Goal: Information Seeking & Learning: Learn about a topic

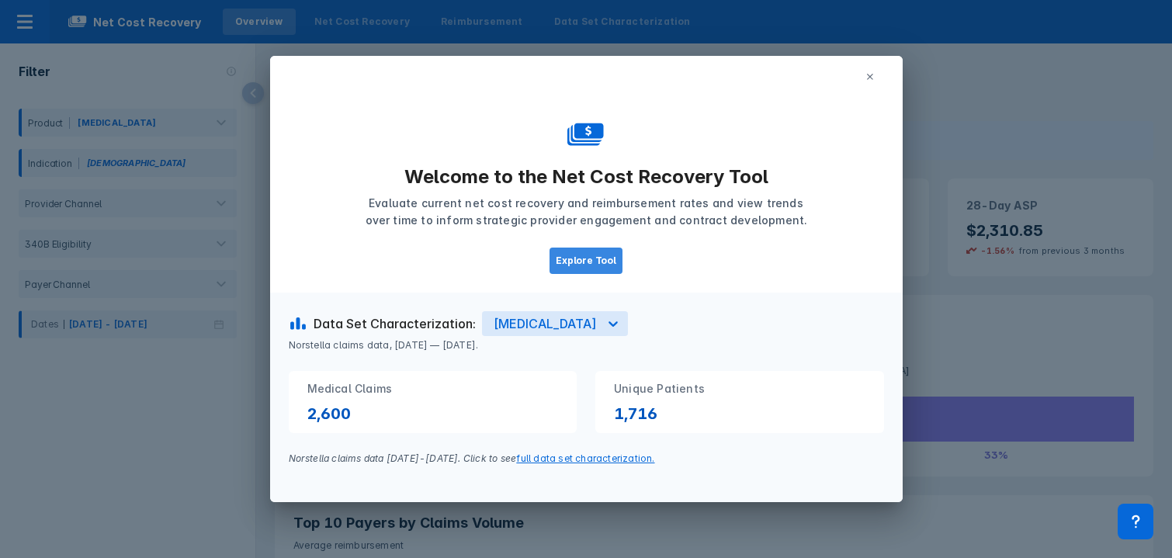
click at [597, 264] on button "Explore Tool" at bounding box center [585, 261] width 73 height 26
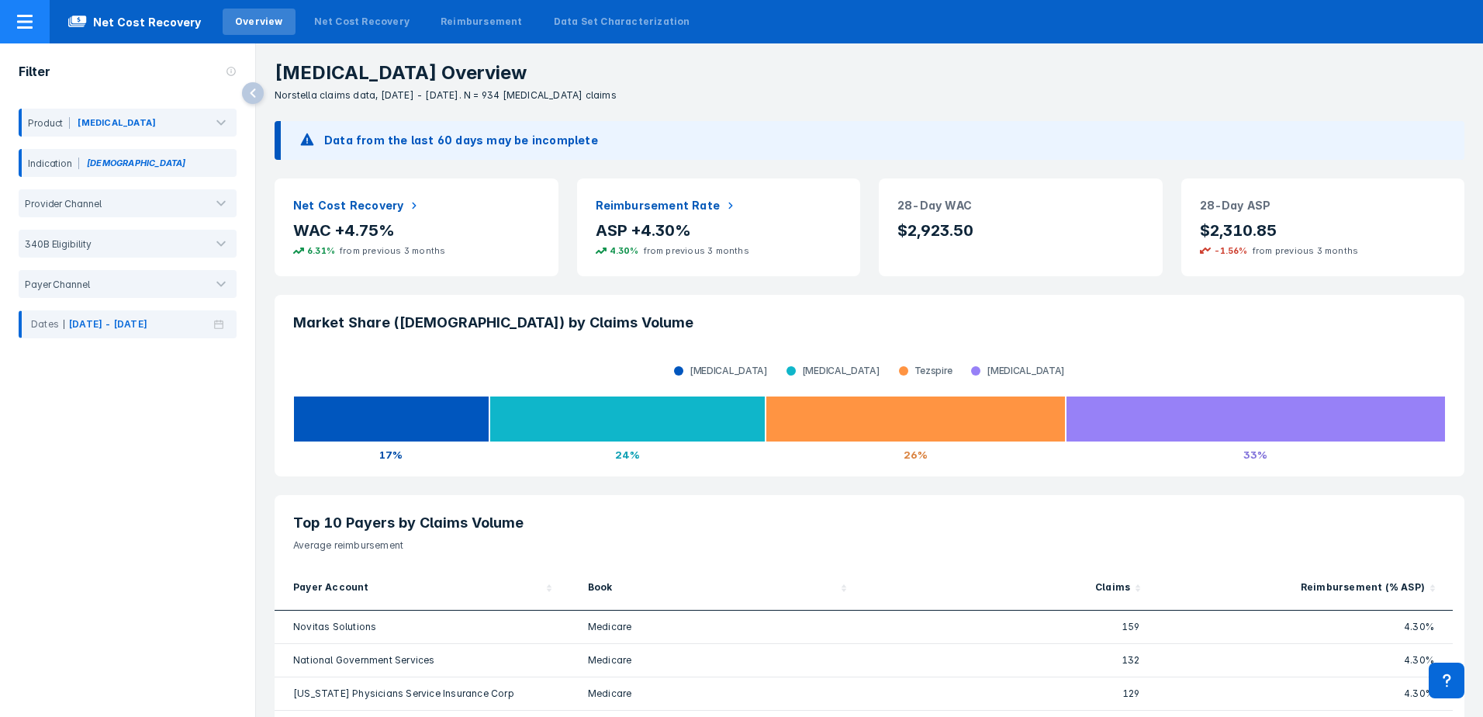
click at [126, 27] on span "Net Cost Recovery" at bounding box center [135, 21] width 170 height 19
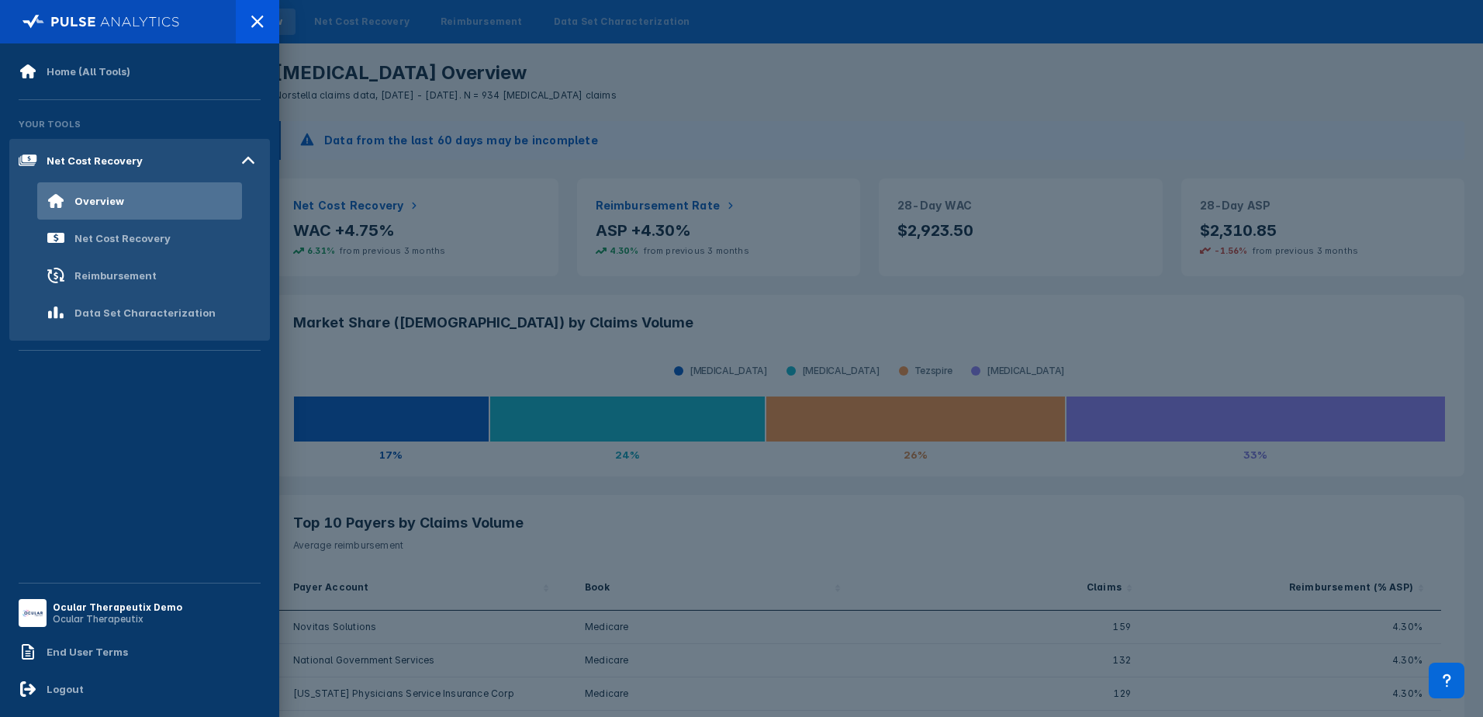
click at [159, 500] on div "Home (All Tools) Your Tools Net Cost Recovery Overview Net Cost Recovery Reimbu…" at bounding box center [139, 313] width 261 height 521
click at [72, 557] on div "Ocular Therapeutix Demo" at bounding box center [118, 607] width 130 height 12
click at [137, 491] on div "Home (All Tools) Your Tools Net Cost Recovery Overview Net Cost Recovery Reimbu…" at bounding box center [139, 313] width 261 height 521
click at [165, 211] on div "Overview" at bounding box center [139, 200] width 205 height 37
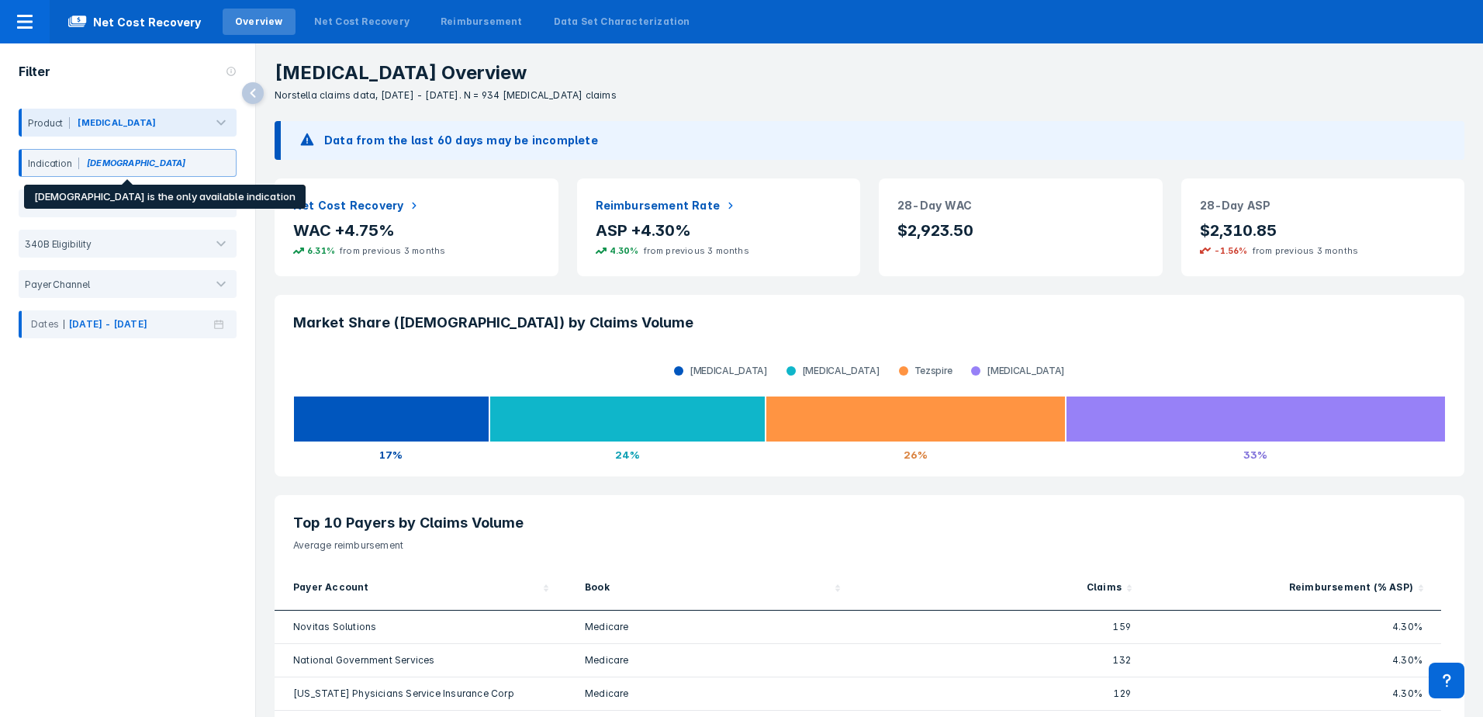
click at [198, 157] on div "Indication [DEMOGRAPHIC_DATA]" at bounding box center [128, 163] width 218 height 28
click at [151, 487] on div "Filter Product [MEDICAL_DATA] Indication [MEDICAL_DATA] Provider Channel 340B E…" at bounding box center [127, 363] width 255 height 641
click at [159, 123] on div at bounding box center [181, 125] width 44 height 17
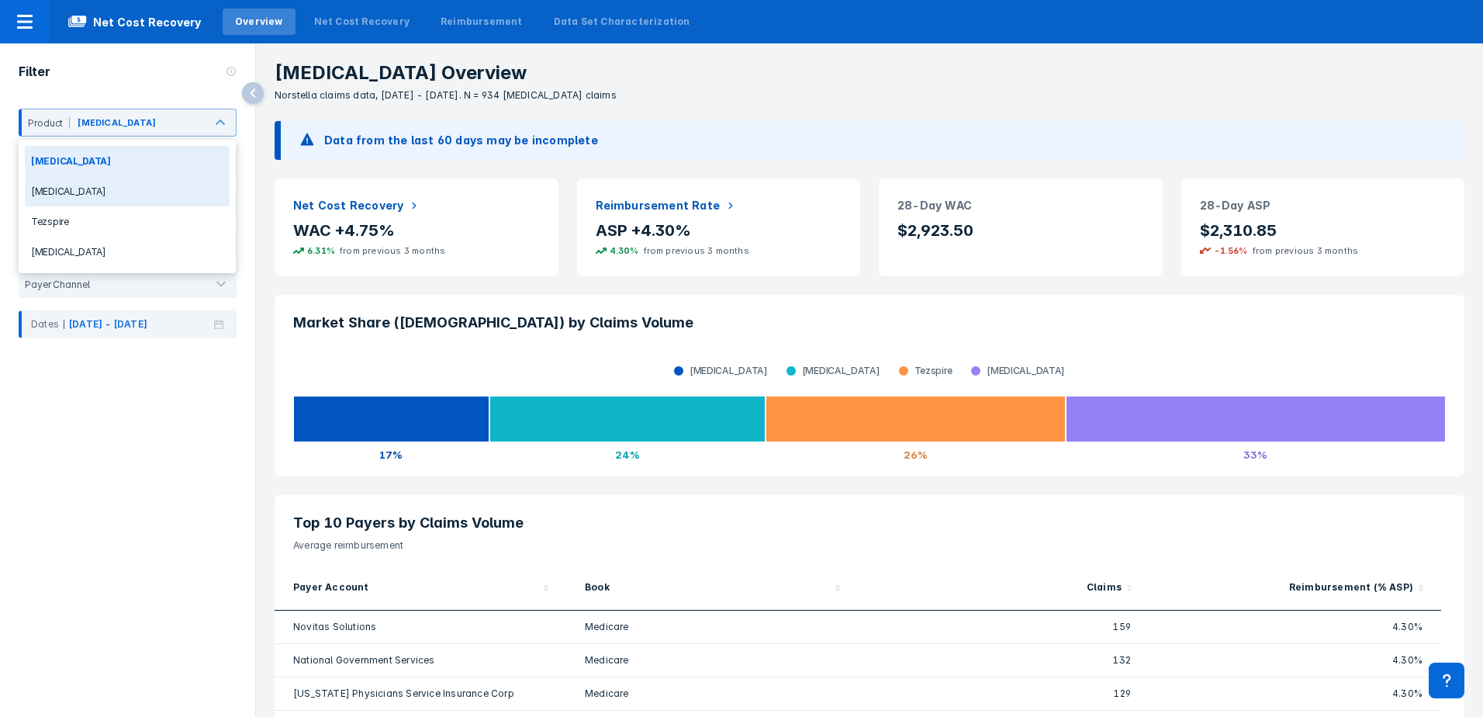
click at [126, 193] on div "[MEDICAL_DATA]" at bounding box center [127, 191] width 205 height 30
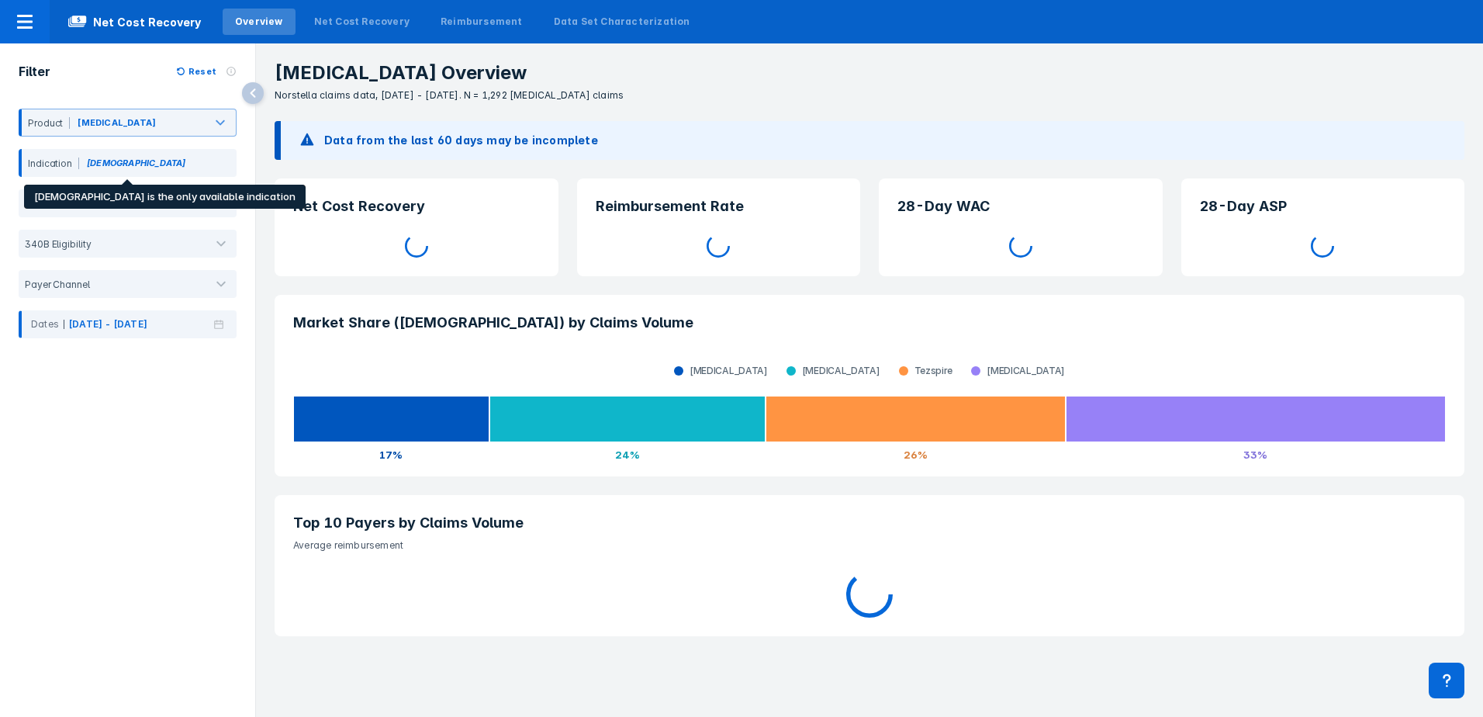
click at [175, 164] on div "Indication [DEMOGRAPHIC_DATA]" at bounding box center [128, 163] width 218 height 28
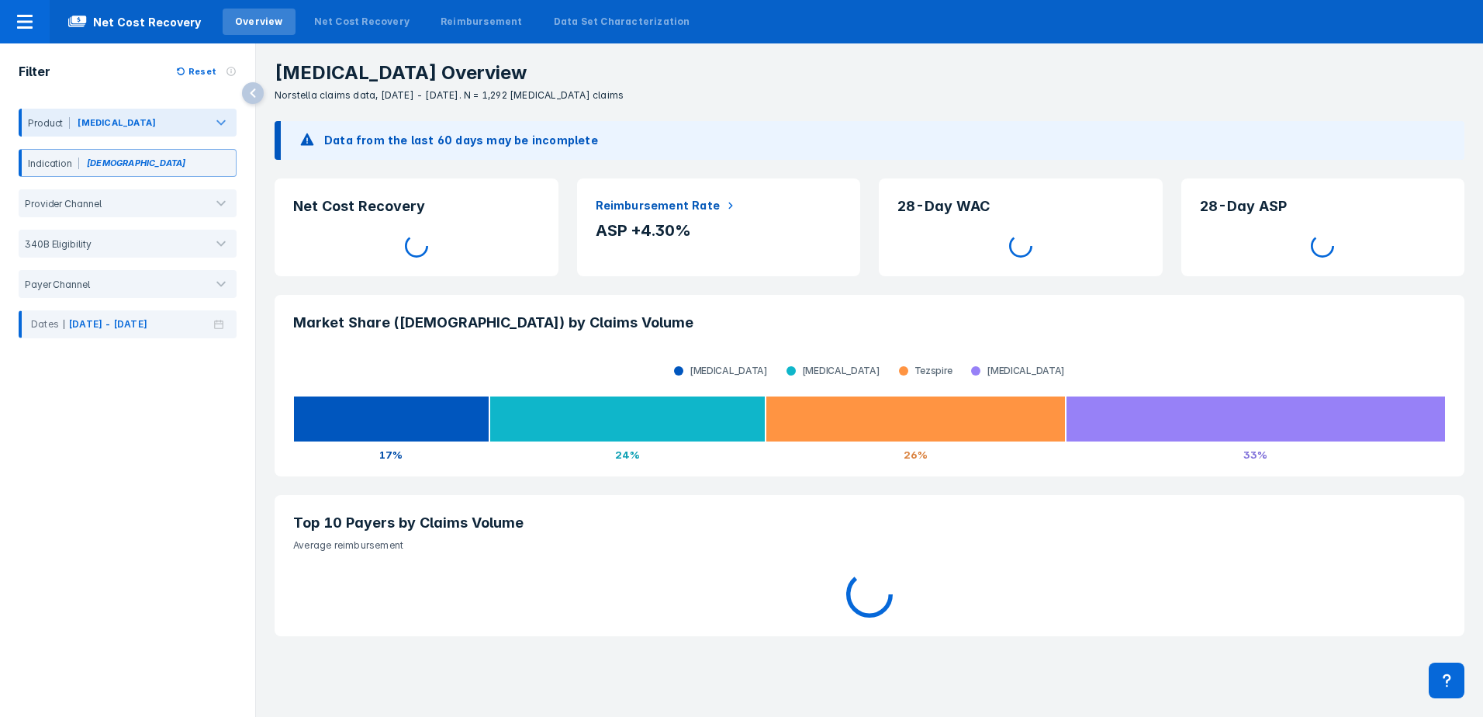
click at [174, 123] on div at bounding box center [181, 125] width 44 height 17
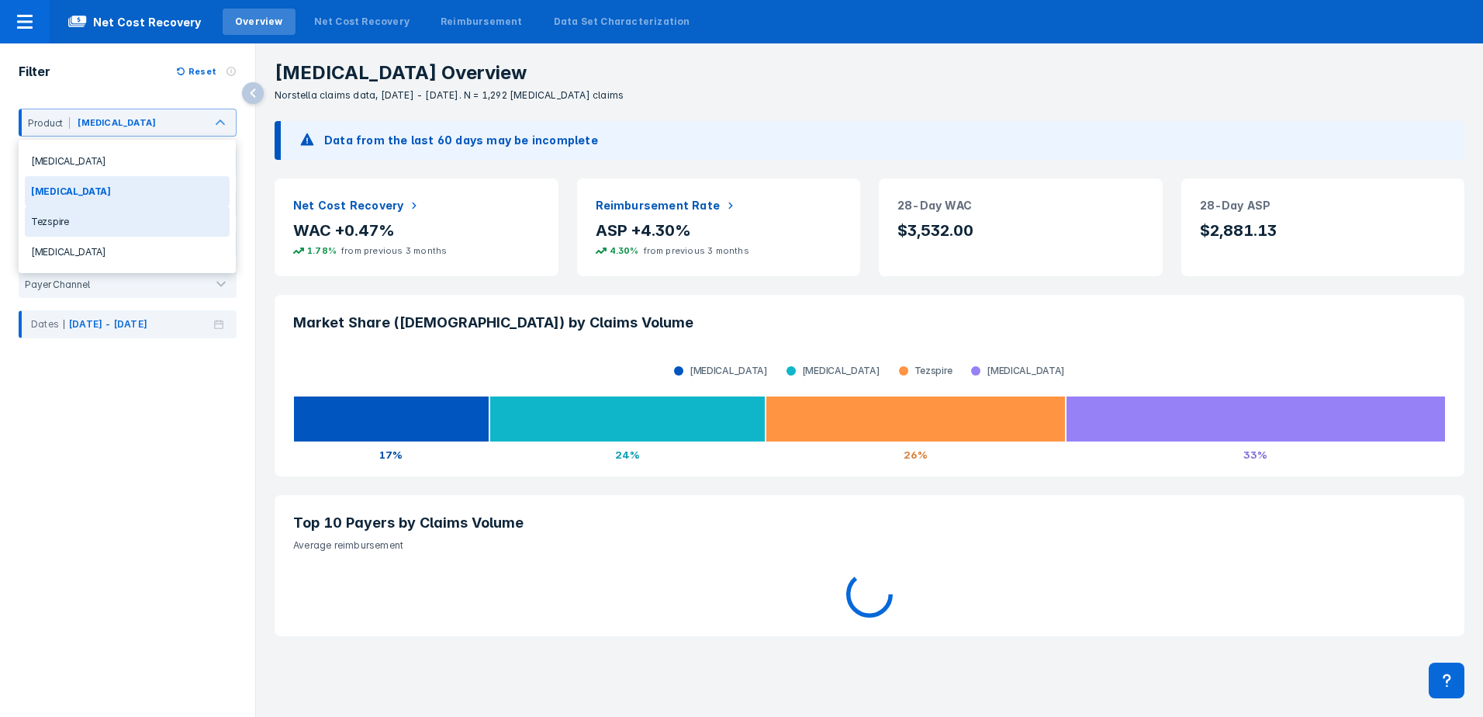
click at [161, 218] on div "Tezspire" at bounding box center [127, 221] width 205 height 30
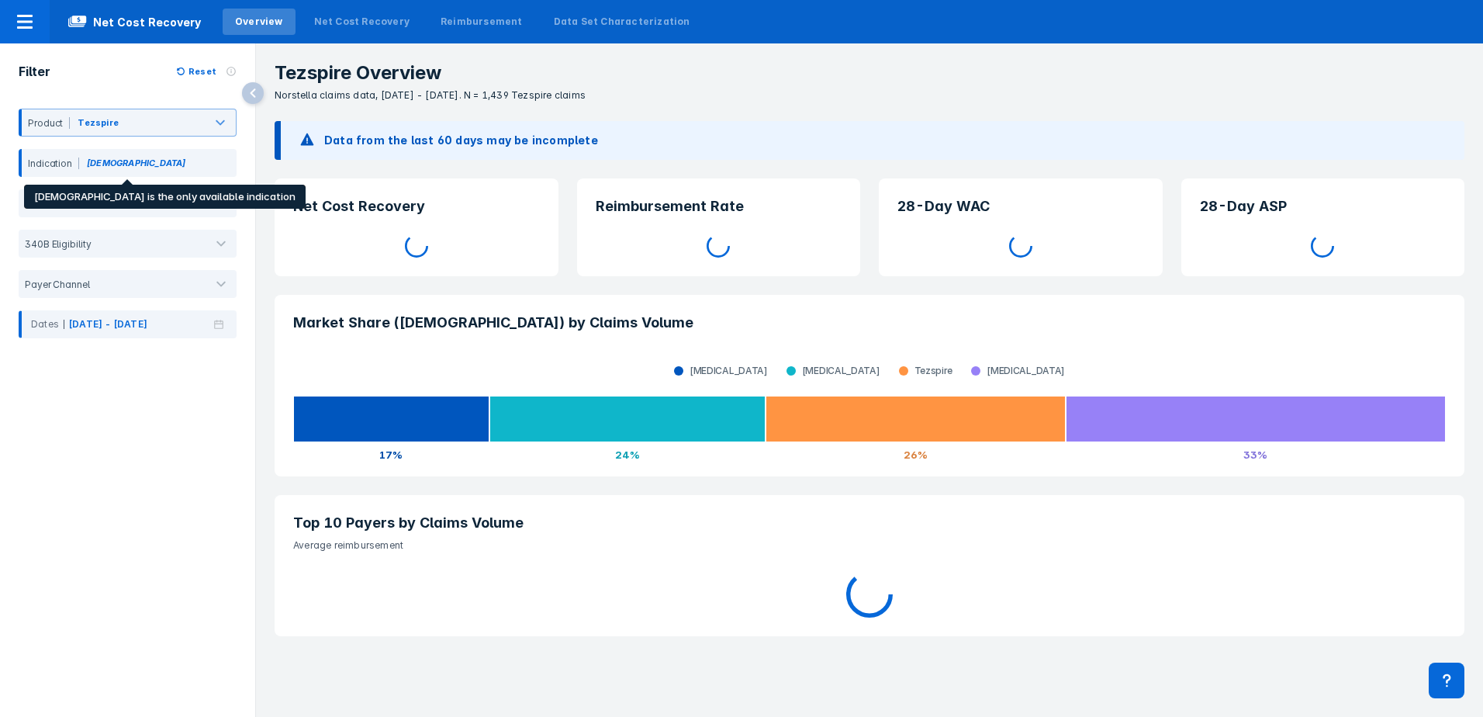
click at [175, 167] on div "Indication [DEMOGRAPHIC_DATA]" at bounding box center [128, 163] width 218 height 28
click at [175, 122] on div at bounding box center [162, 125] width 81 height 17
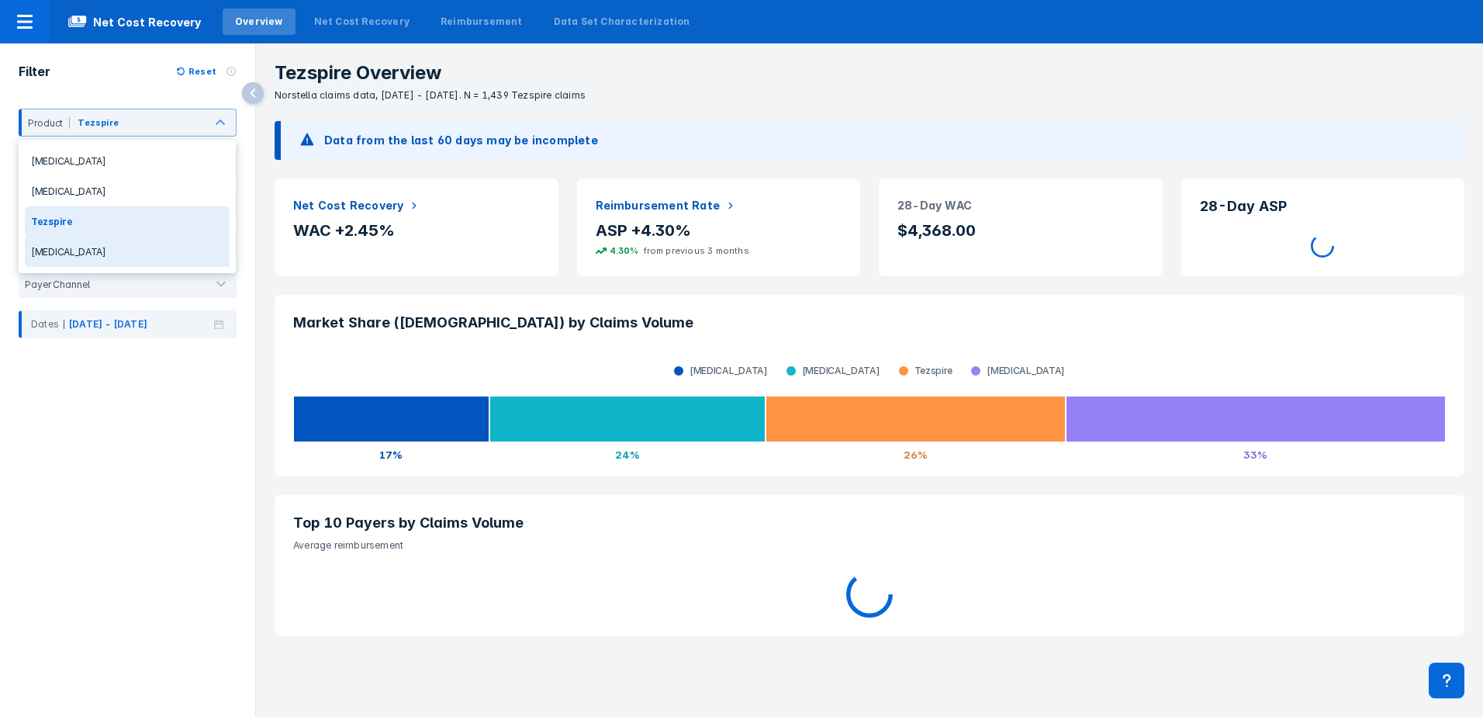
click at [153, 254] on div "[MEDICAL_DATA]" at bounding box center [127, 252] width 205 height 30
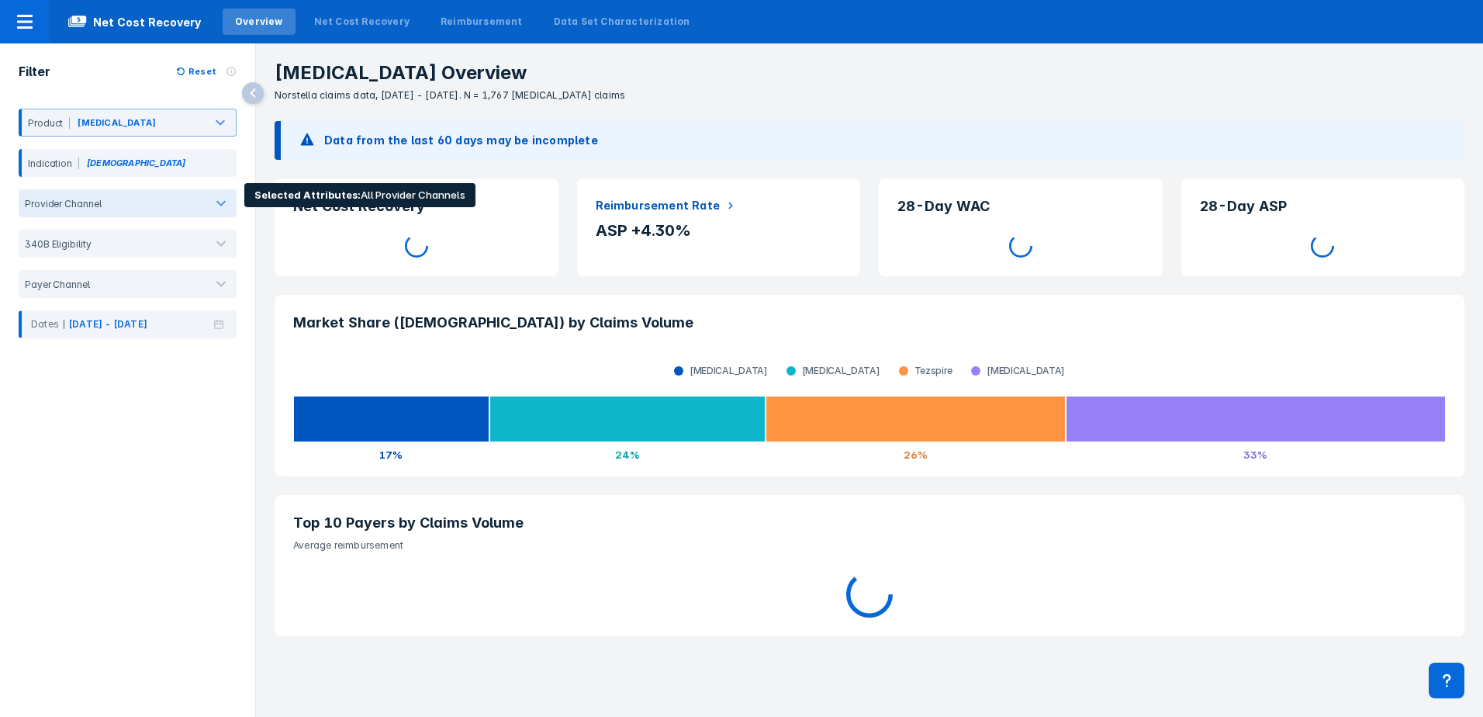
click at [104, 205] on div at bounding box center [153, 203] width 104 height 15
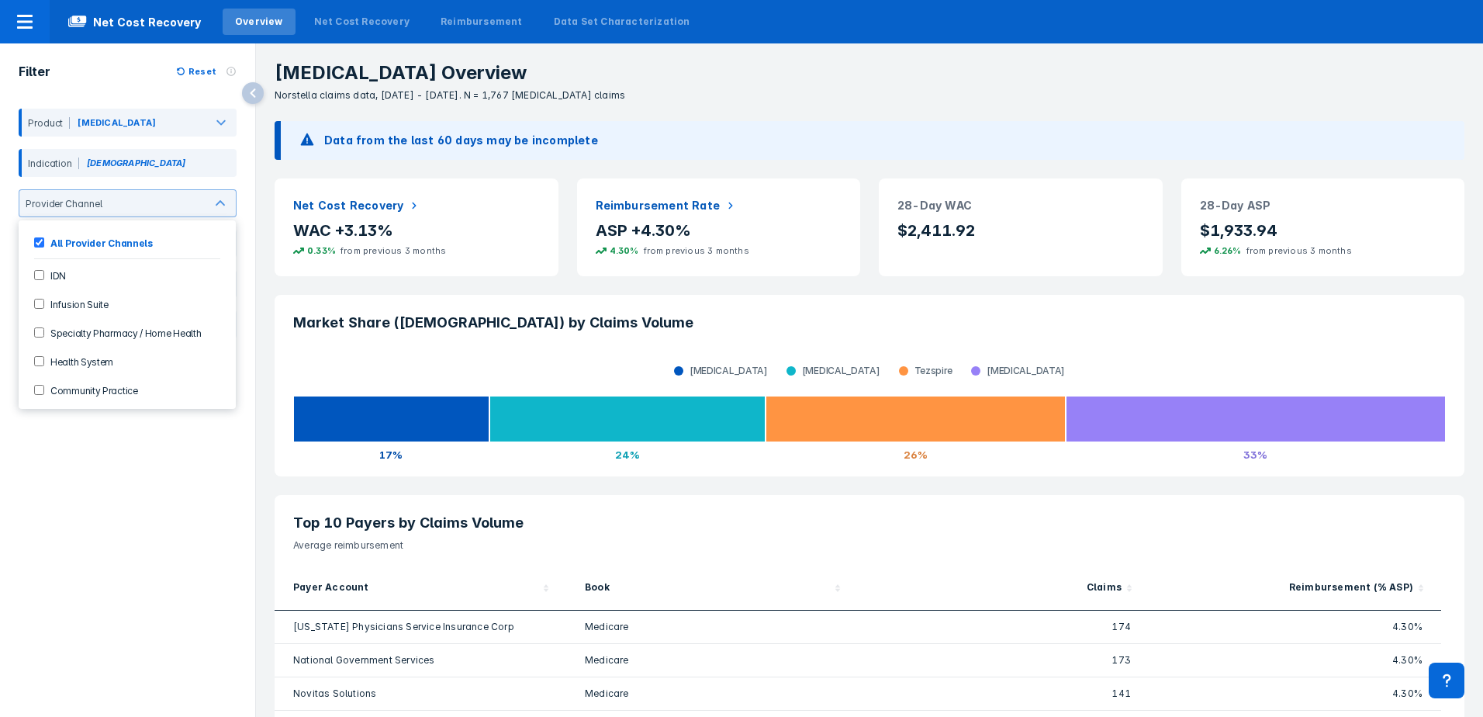
click at [158, 519] on div "Filter Reset Product [MEDICAL_DATA] Indication [MEDICAL_DATA] 6 results availab…" at bounding box center [127, 363] width 255 height 641
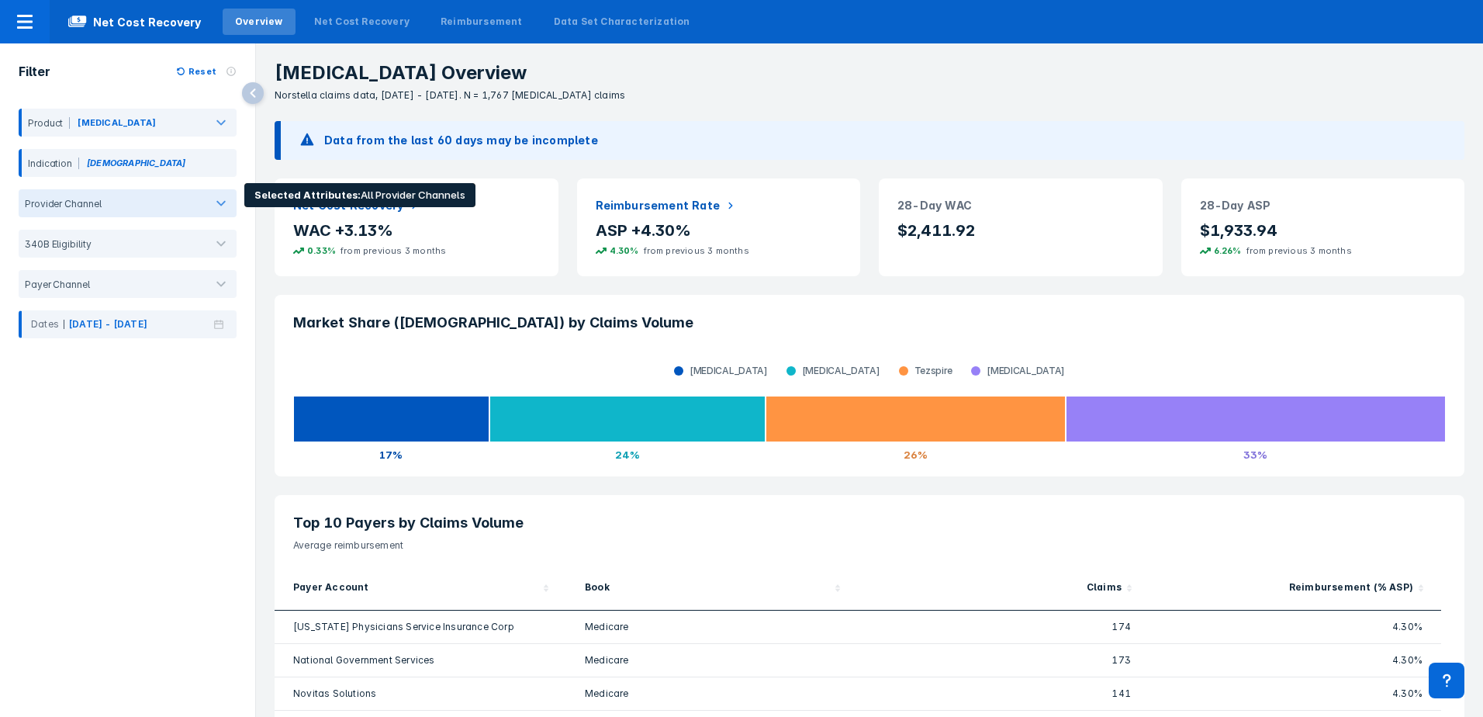
click at [234, 203] on div at bounding box center [221, 203] width 31 height 31
click at [84, 209] on div "Provider Channel" at bounding box center [60, 204] width 82 height 12
click at [140, 210] on div at bounding box center [153, 203] width 104 height 15
click at [126, 199] on div at bounding box center [153, 204] width 90 height 12
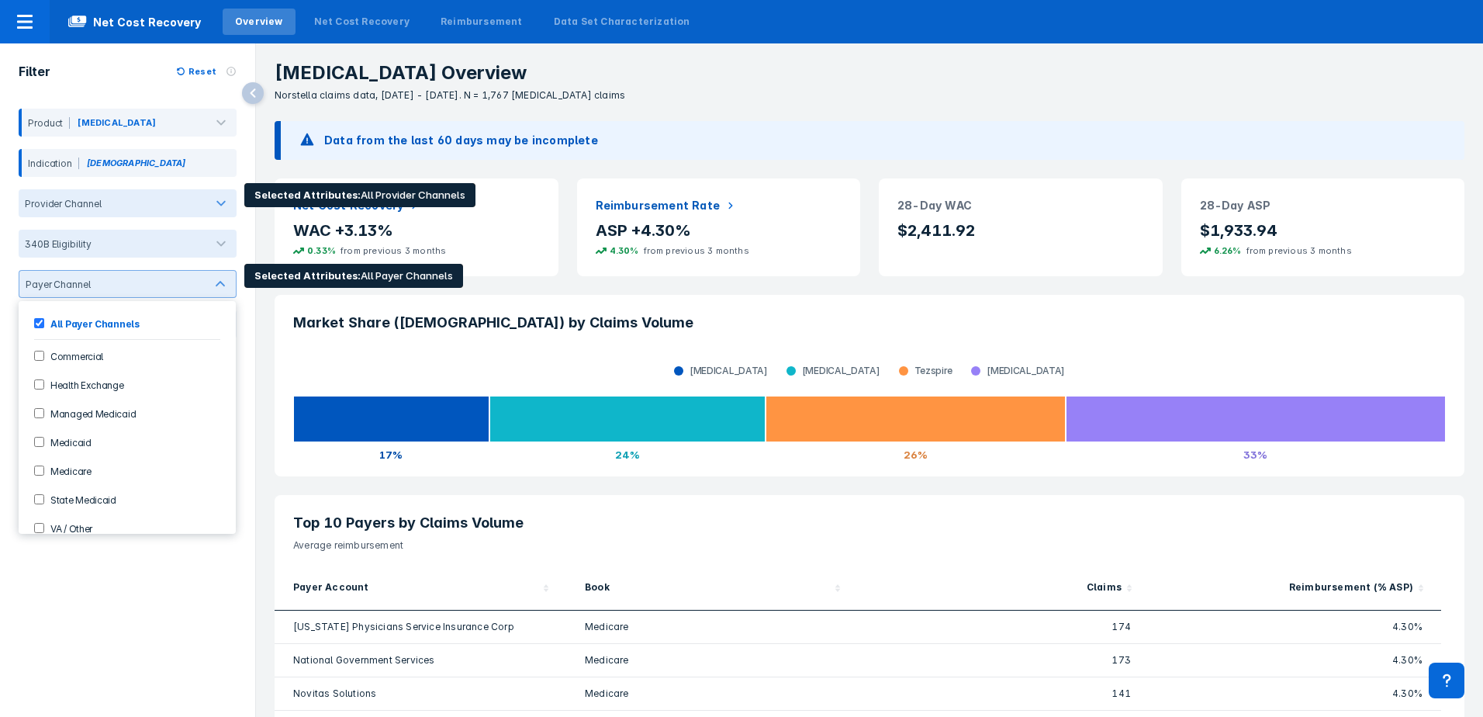
scroll to position [13, 0]
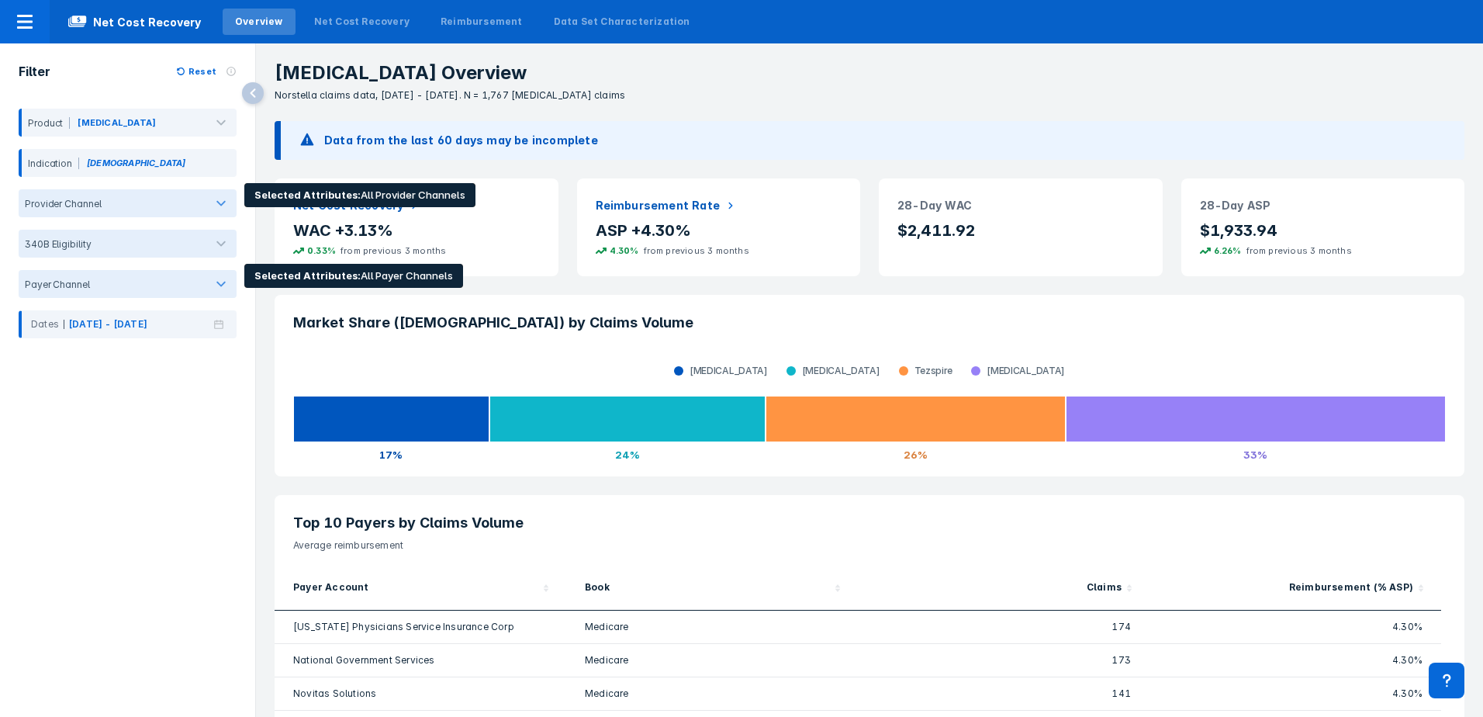
click at [153, 445] on div "Filter Reset Product [MEDICAL_DATA] Indication [MEDICAL_DATA] Provider Channel …" at bounding box center [127, 363] width 255 height 641
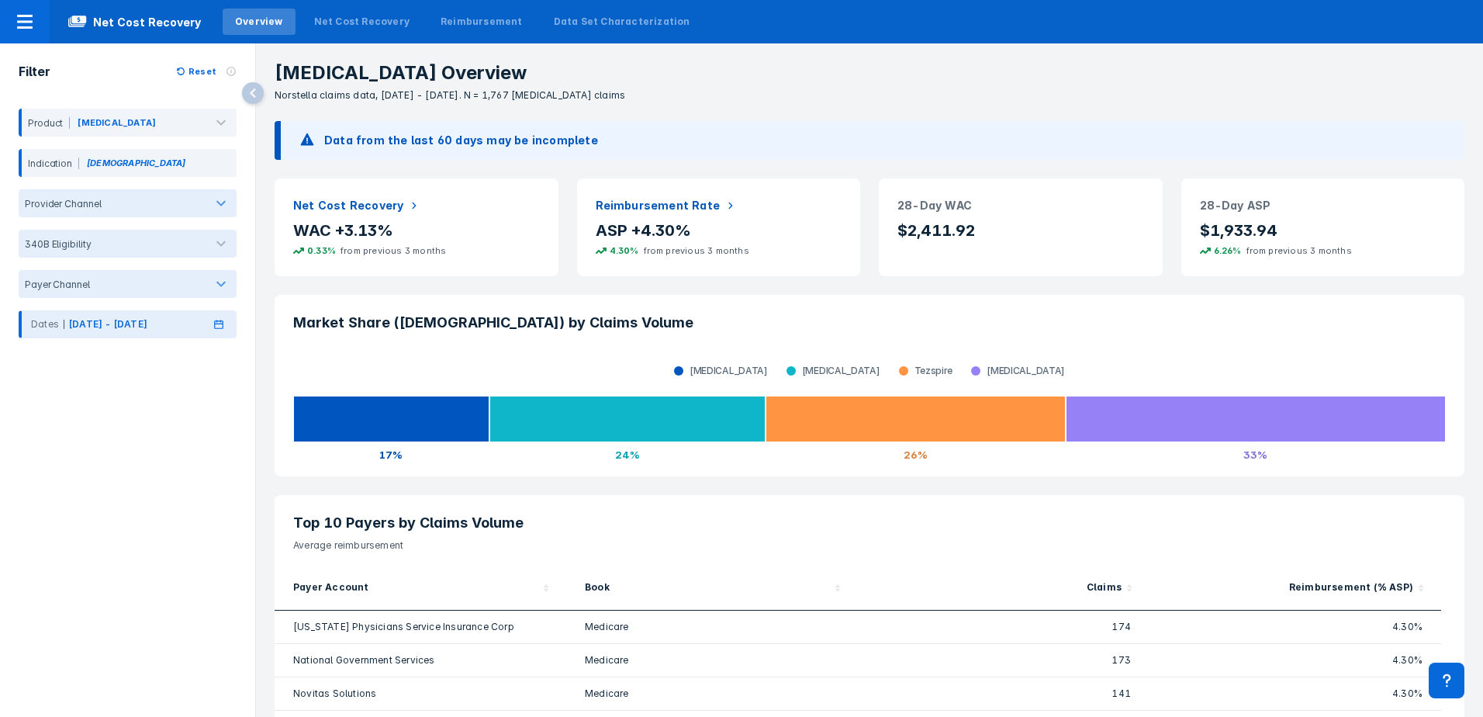
click at [147, 327] on p "[DATE] - [DATE]" at bounding box center [108, 324] width 78 height 14
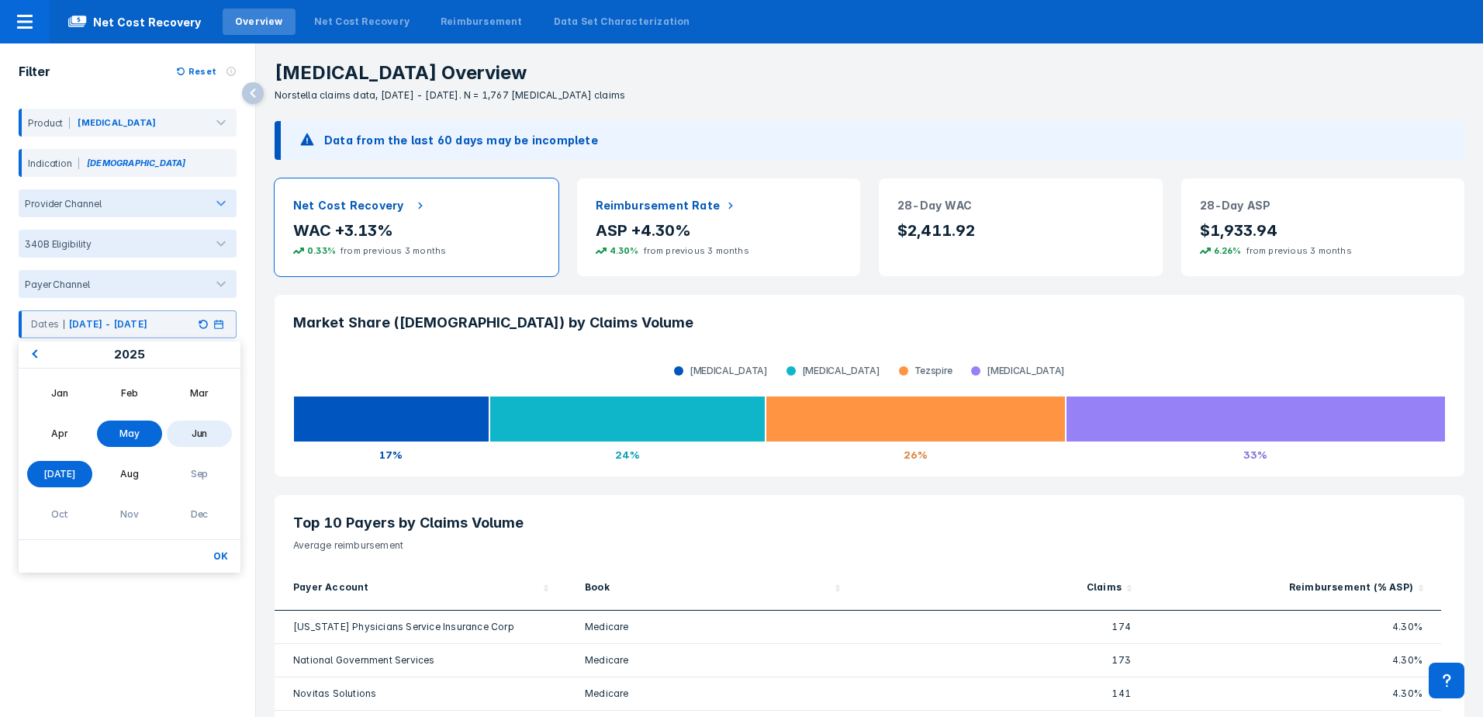
click at [372, 209] on h2 "Net Cost Recovery" at bounding box center [348, 205] width 110 height 17
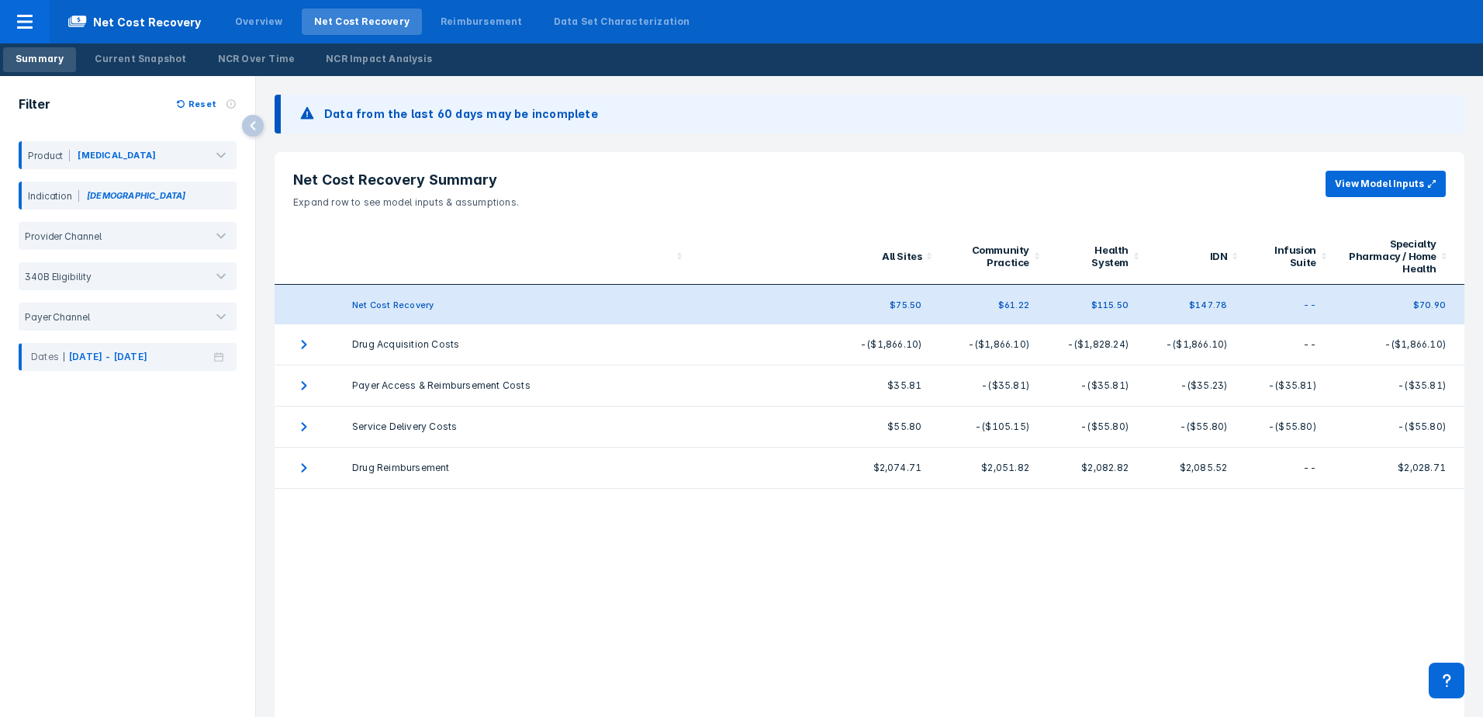
click at [730, 557] on div "Net Cost Recovery Summary Expand row to see model inputs & assumptions. View Mo…" at bounding box center [870, 454] width 1190 height 604
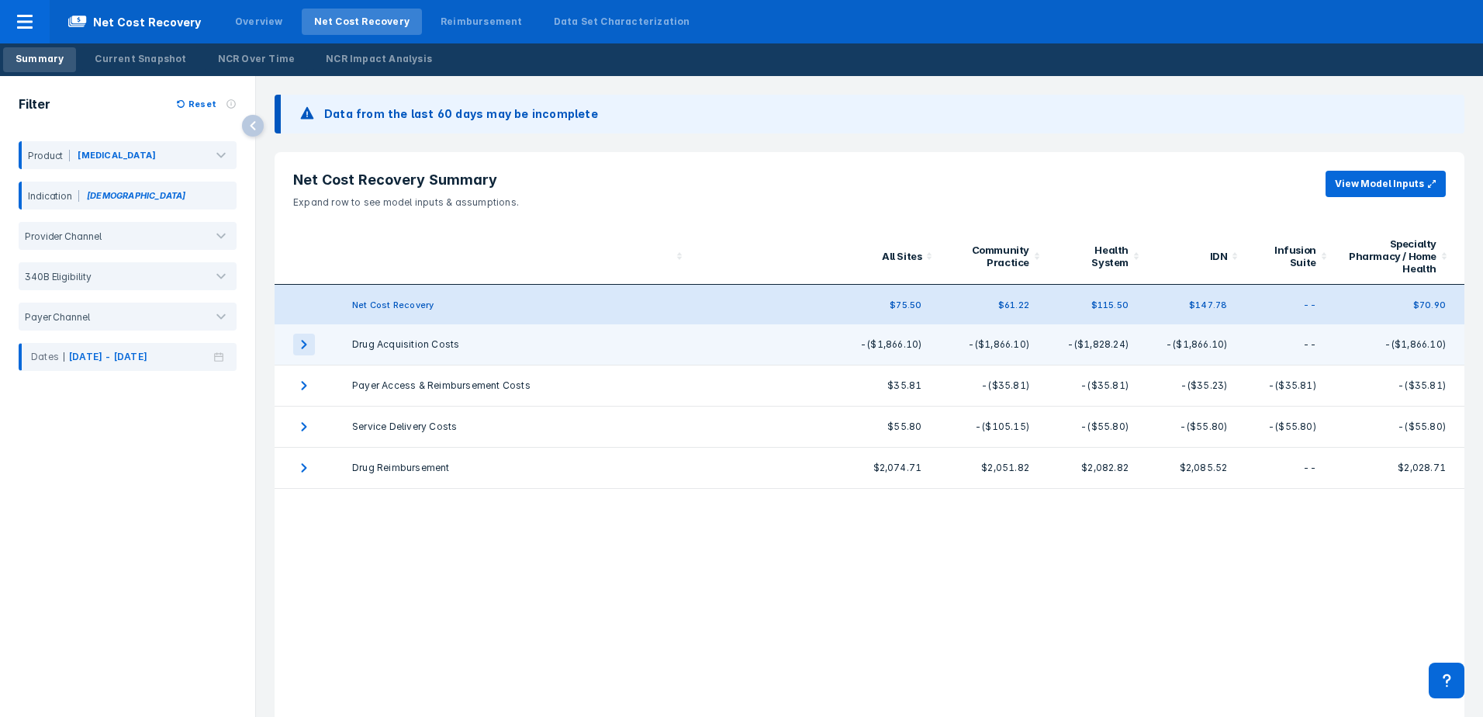
click at [296, 343] on icon "expand row" at bounding box center [304, 345] width 22 height 22
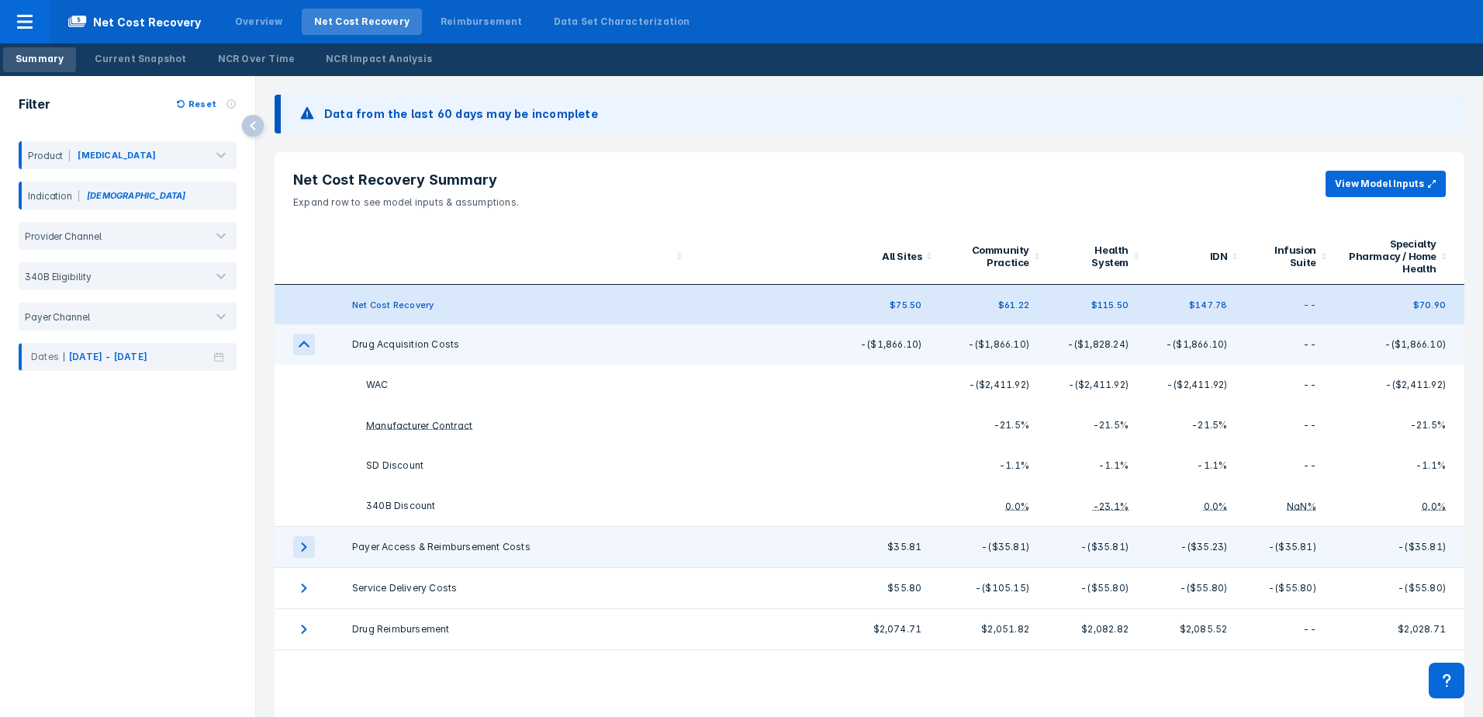
click at [306, 546] on icon "expand row" at bounding box center [304, 546] width 5 height 9
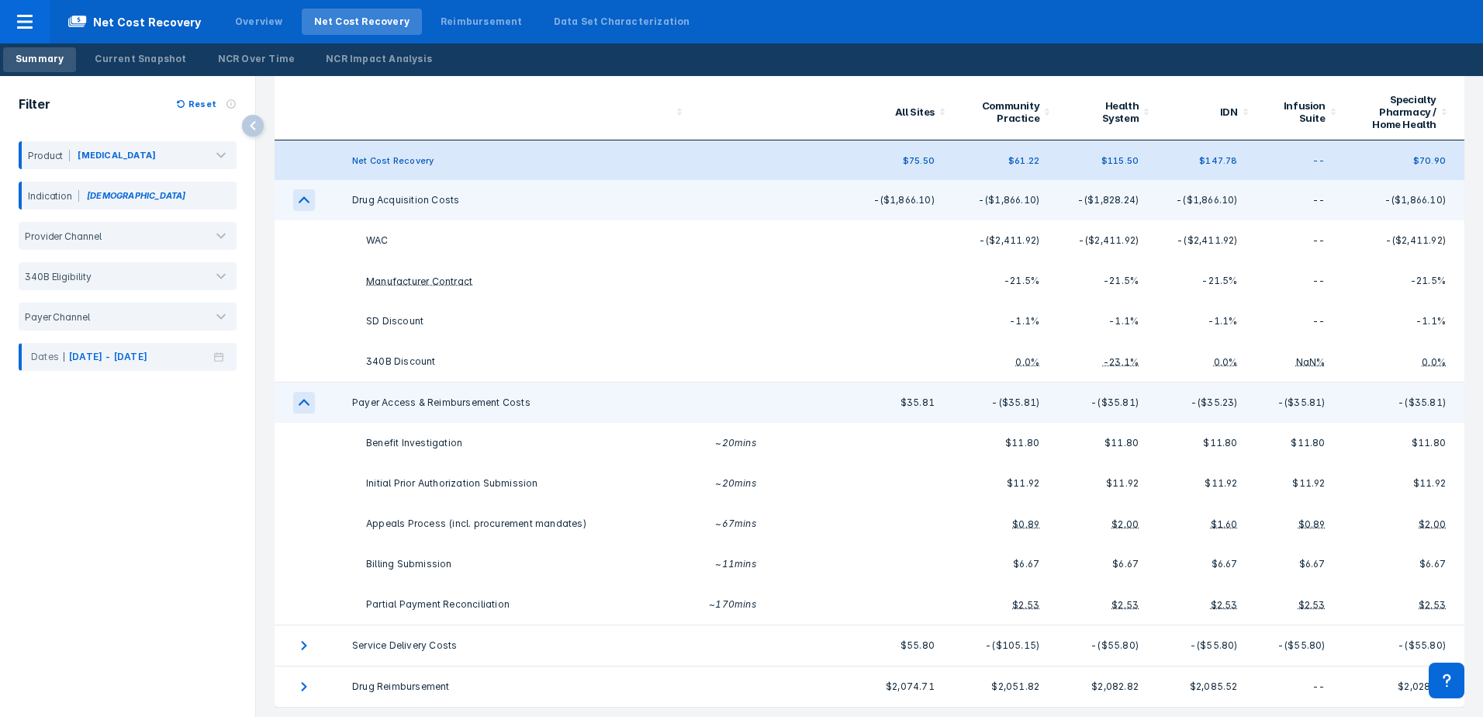
scroll to position [67, 0]
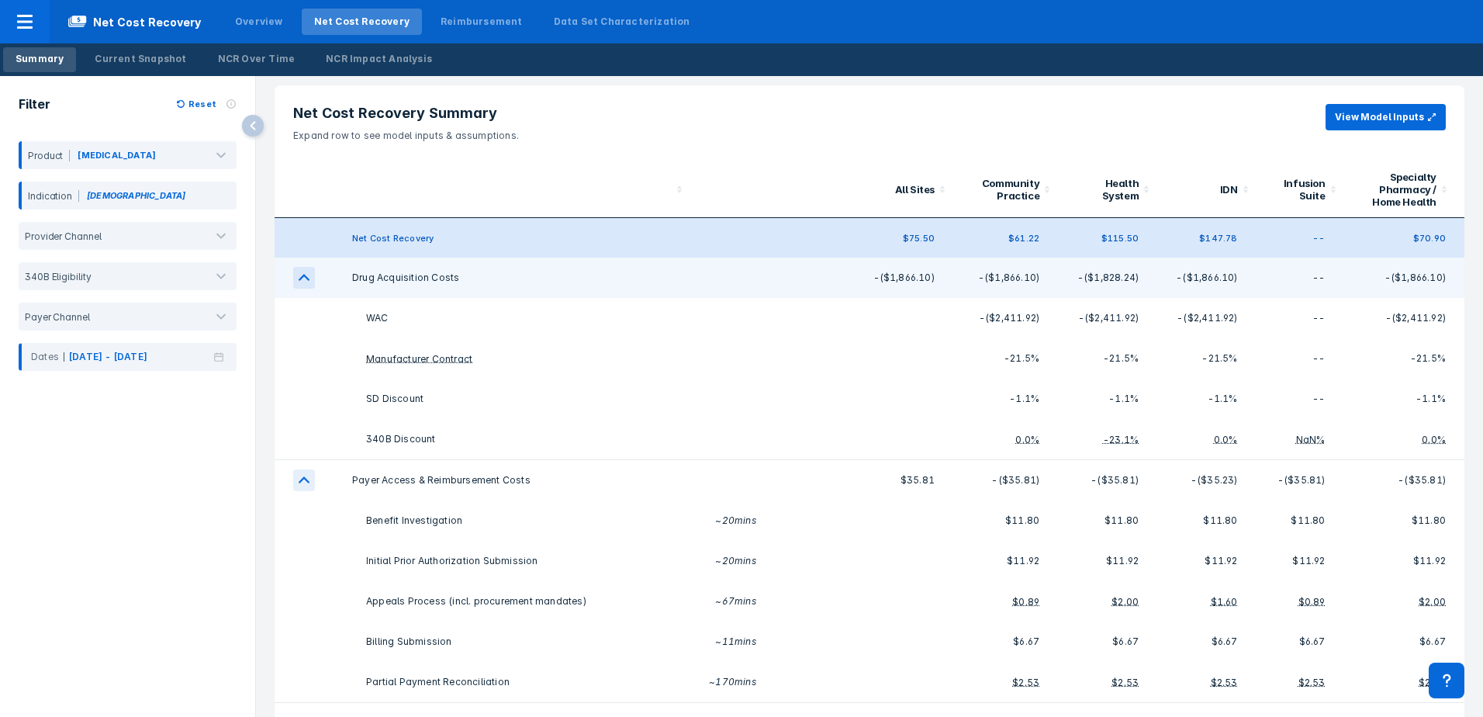
click at [308, 476] on icon "expand row" at bounding box center [304, 480] width 22 height 22
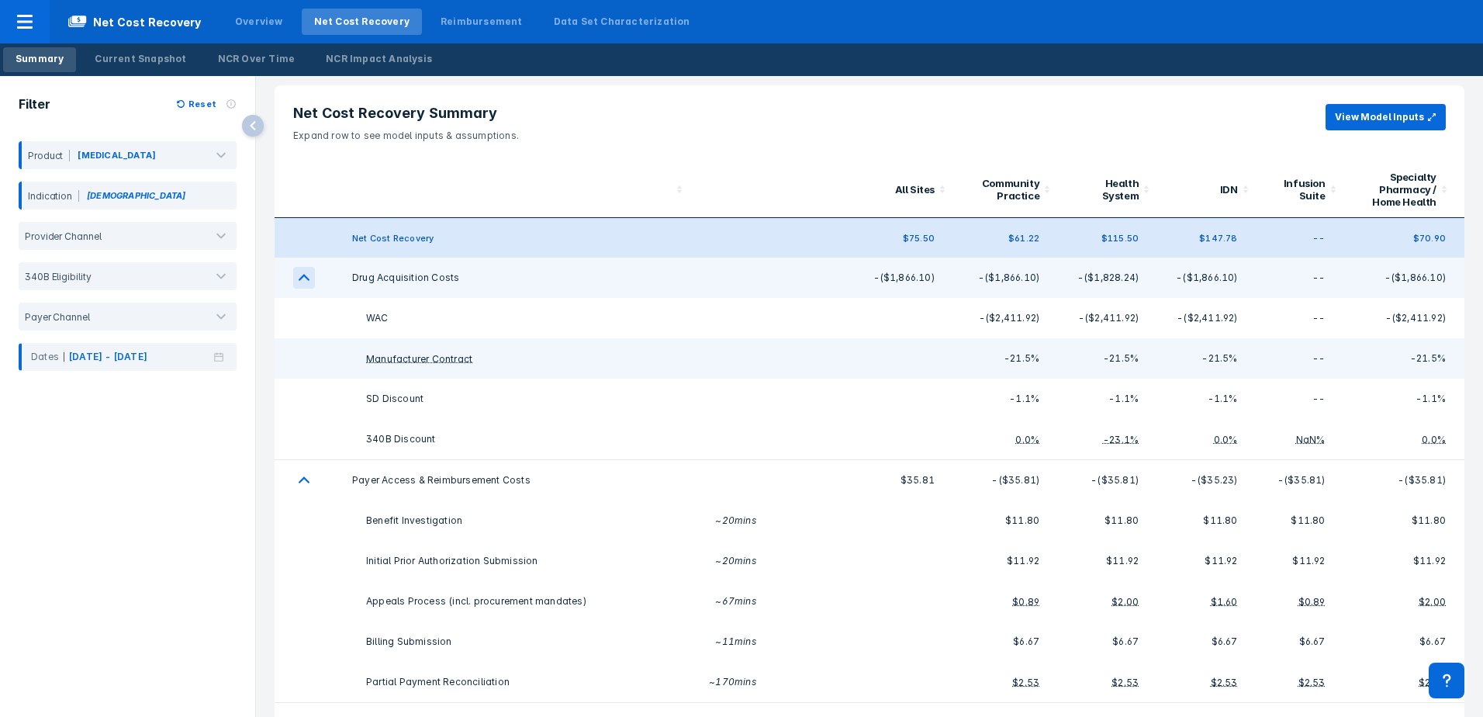
scroll to position [57, 0]
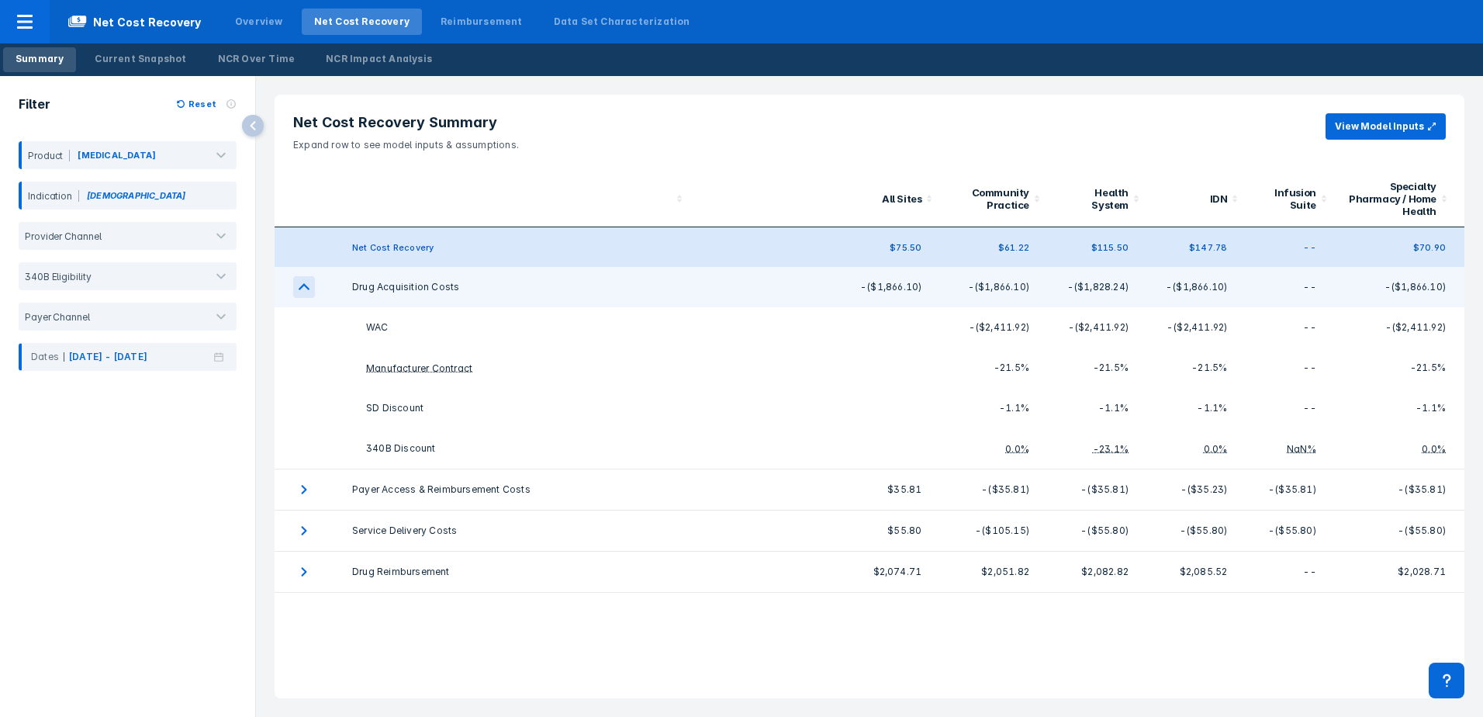
click at [301, 283] on icon "expand row" at bounding box center [304, 287] width 22 height 22
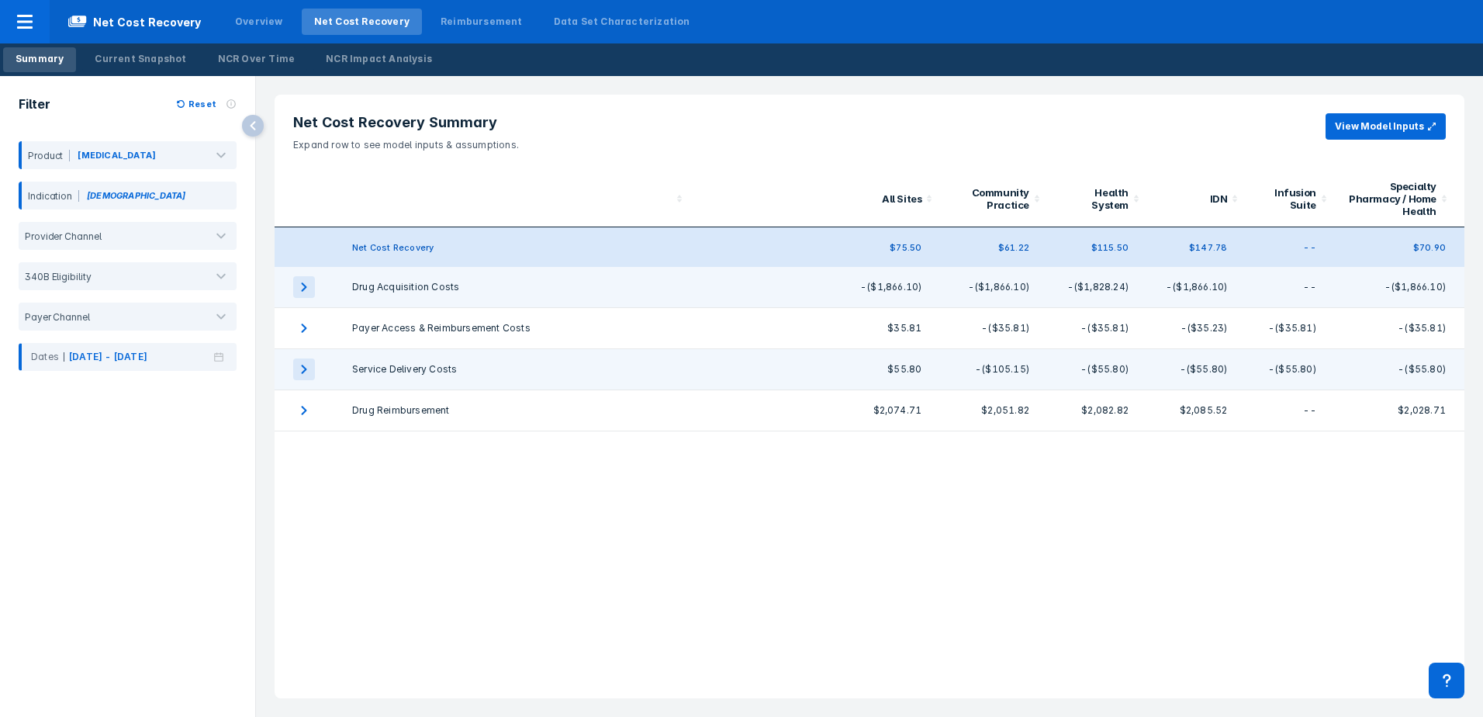
click at [305, 365] on icon "expand row" at bounding box center [304, 369] width 22 height 22
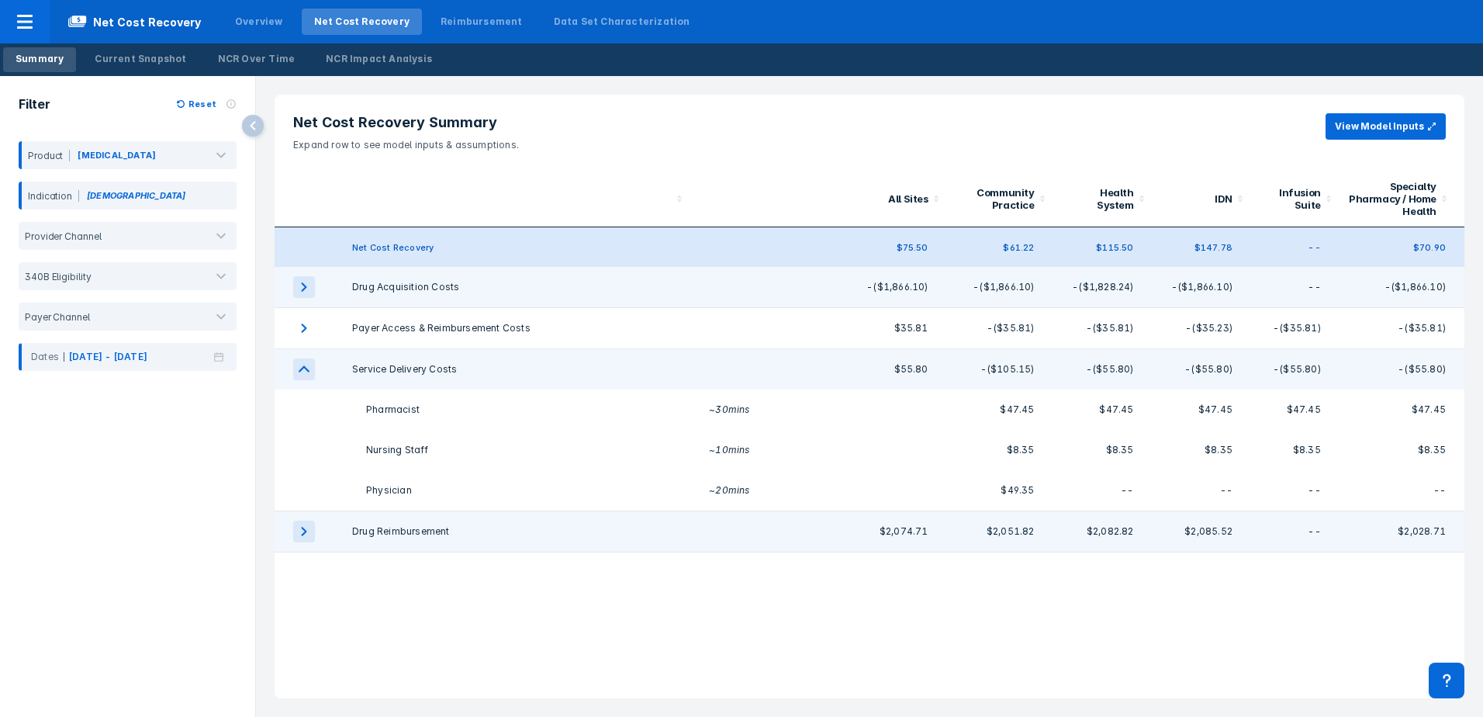
click at [307, 527] on icon "expand row" at bounding box center [304, 532] width 22 height 22
drag, startPoint x: 304, startPoint y: 535, endPoint x: 307, endPoint y: 512, distance: 22.7
click at [304, 534] on icon "expand row" at bounding box center [304, 532] width 22 height 22
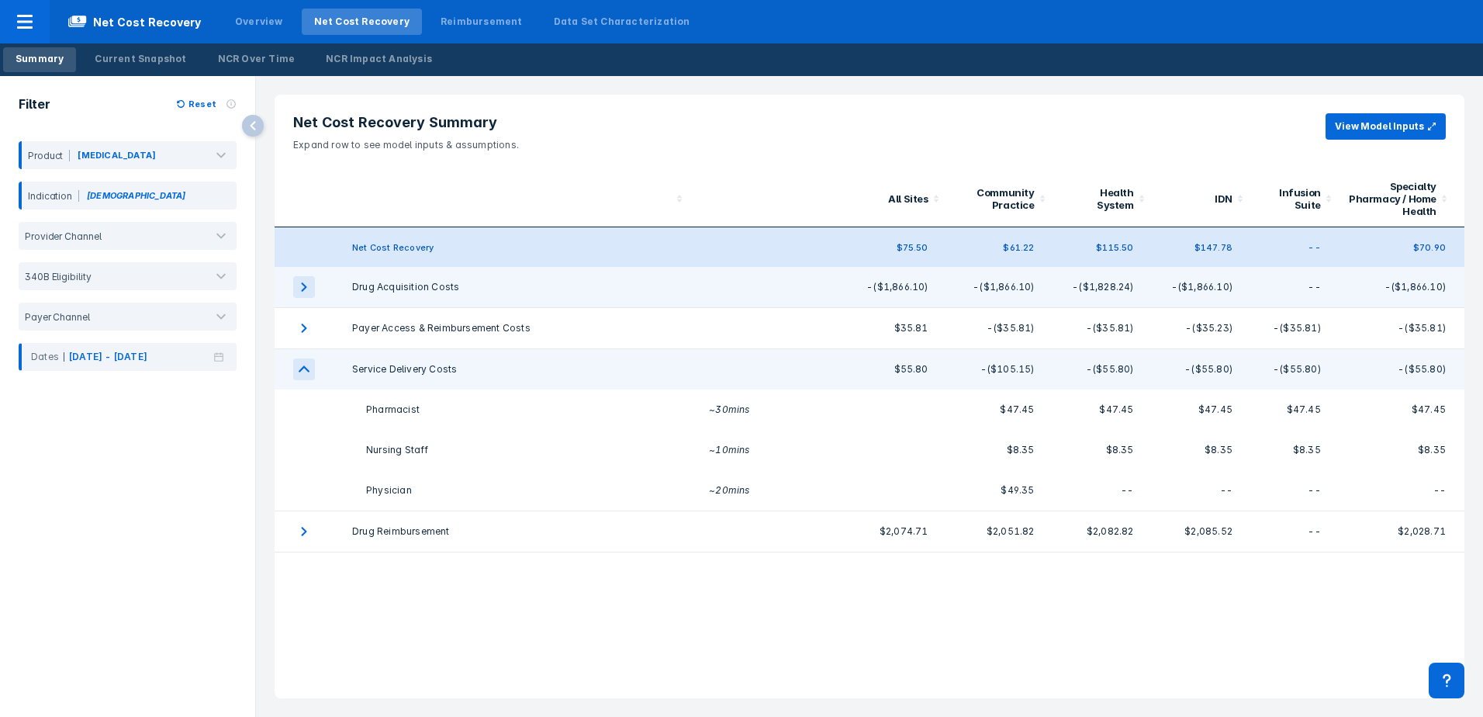
click at [310, 372] on icon "expand row" at bounding box center [304, 369] width 22 height 22
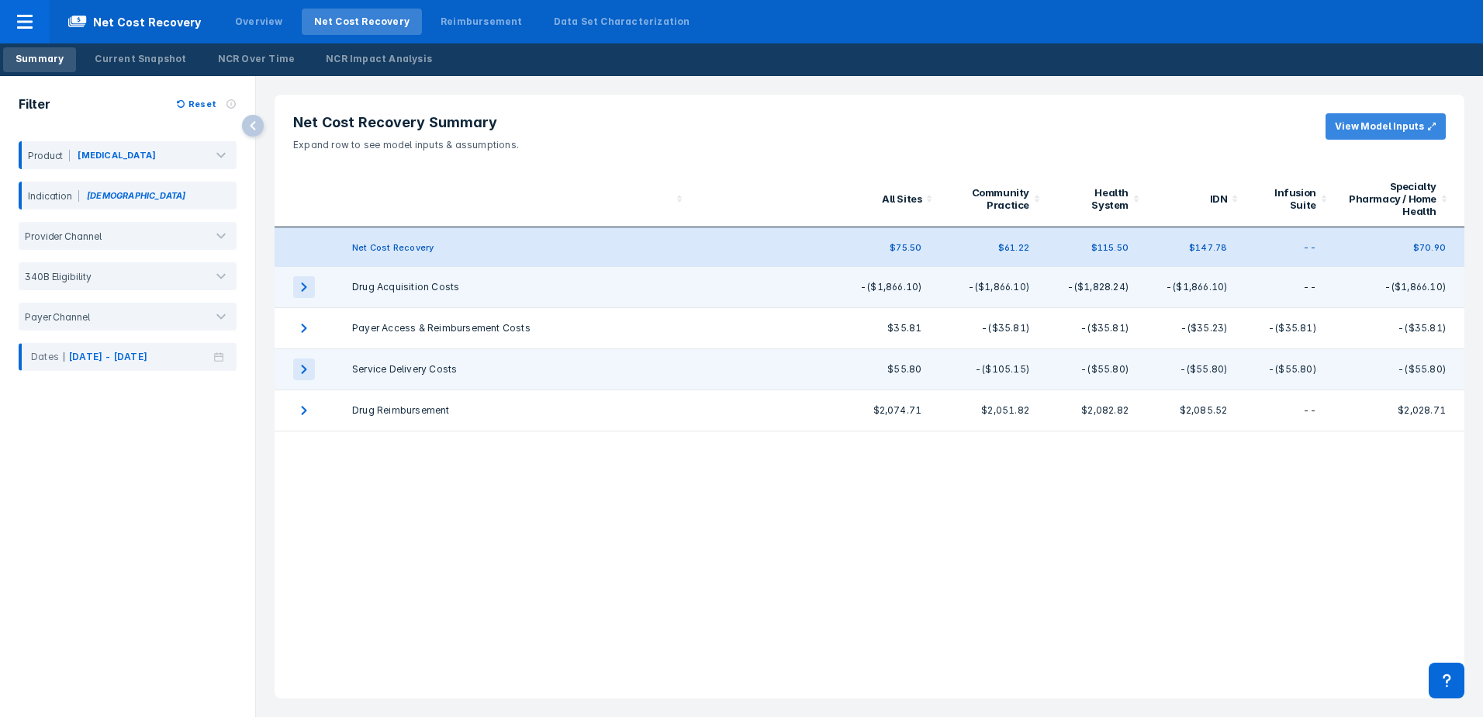
click at [1171, 133] on button "View Model Inputs" at bounding box center [1386, 126] width 120 height 26
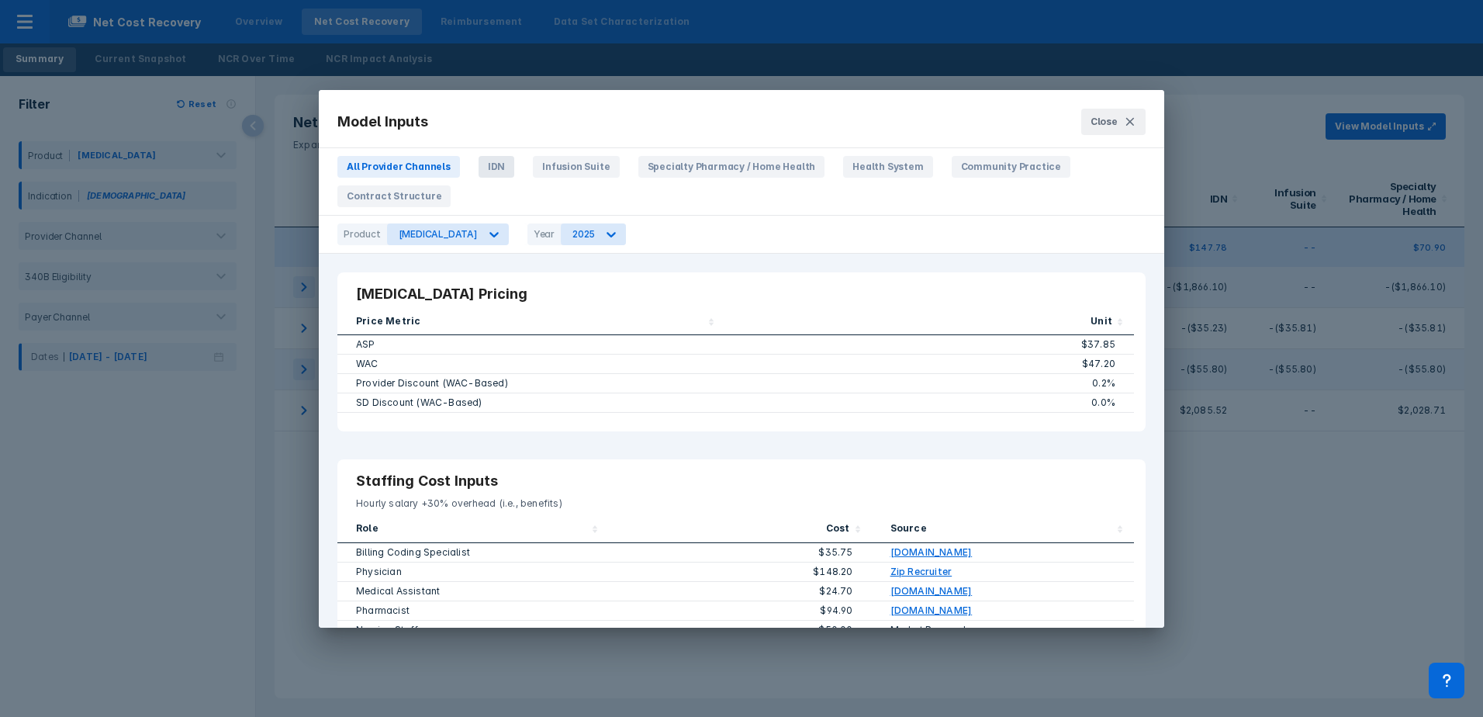
click at [479, 158] on span "IDN" at bounding box center [497, 167] width 36 height 22
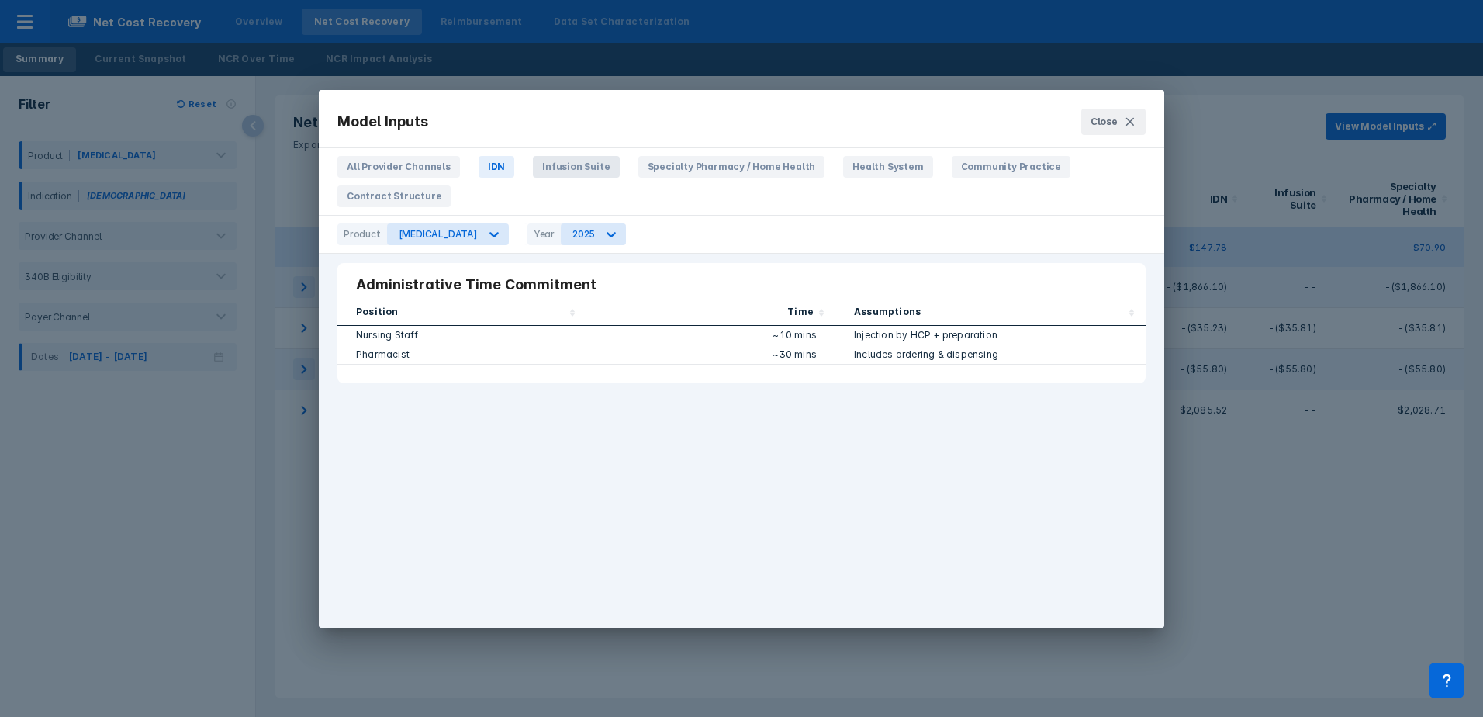
click at [549, 171] on span "Infusion Suite" at bounding box center [576, 167] width 86 height 22
click at [639, 170] on span "Specialty Pharmacy / Home Health" at bounding box center [732, 167] width 187 height 22
click at [858, 167] on span "Health System" at bounding box center [887, 167] width 89 height 22
click at [961, 167] on span "Community Practice" at bounding box center [1011, 167] width 119 height 22
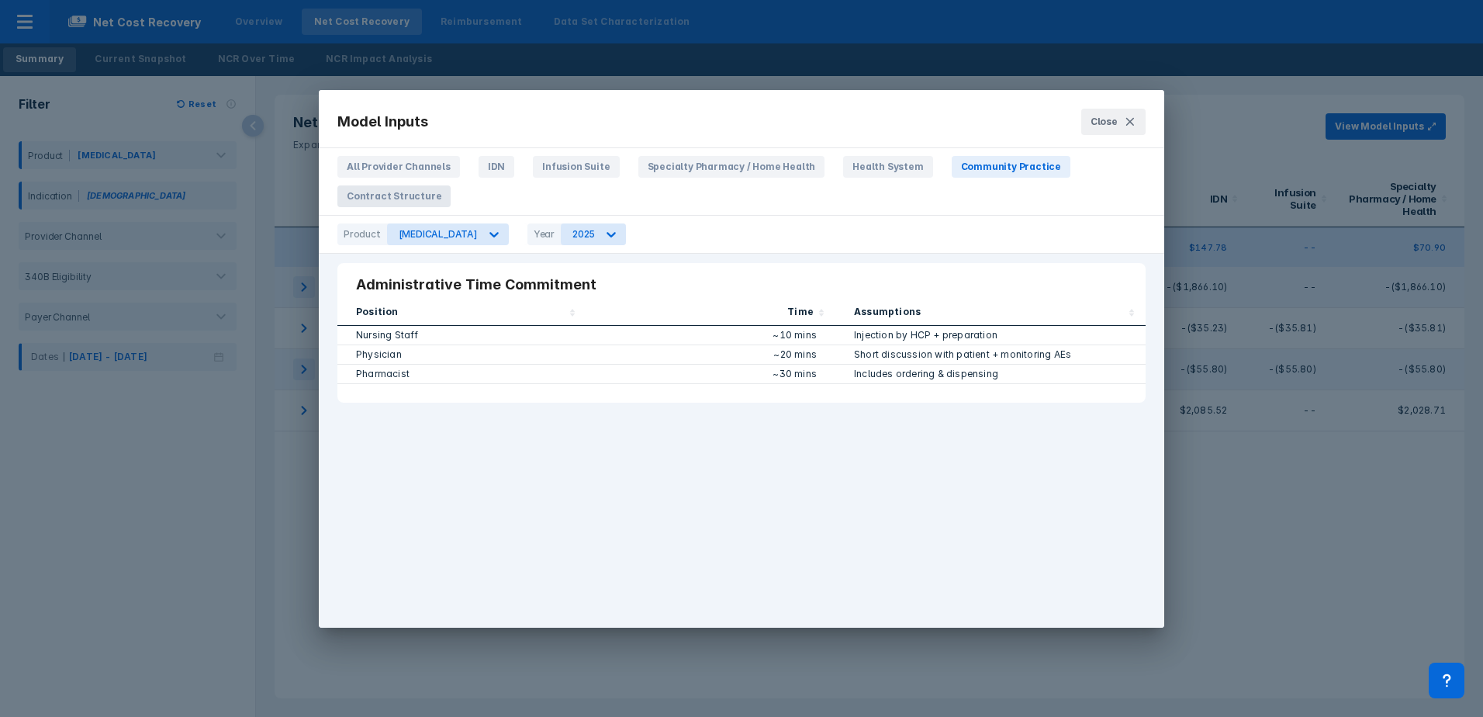
click at [451, 185] on span "Contract Structure" at bounding box center [394, 196] width 113 height 22
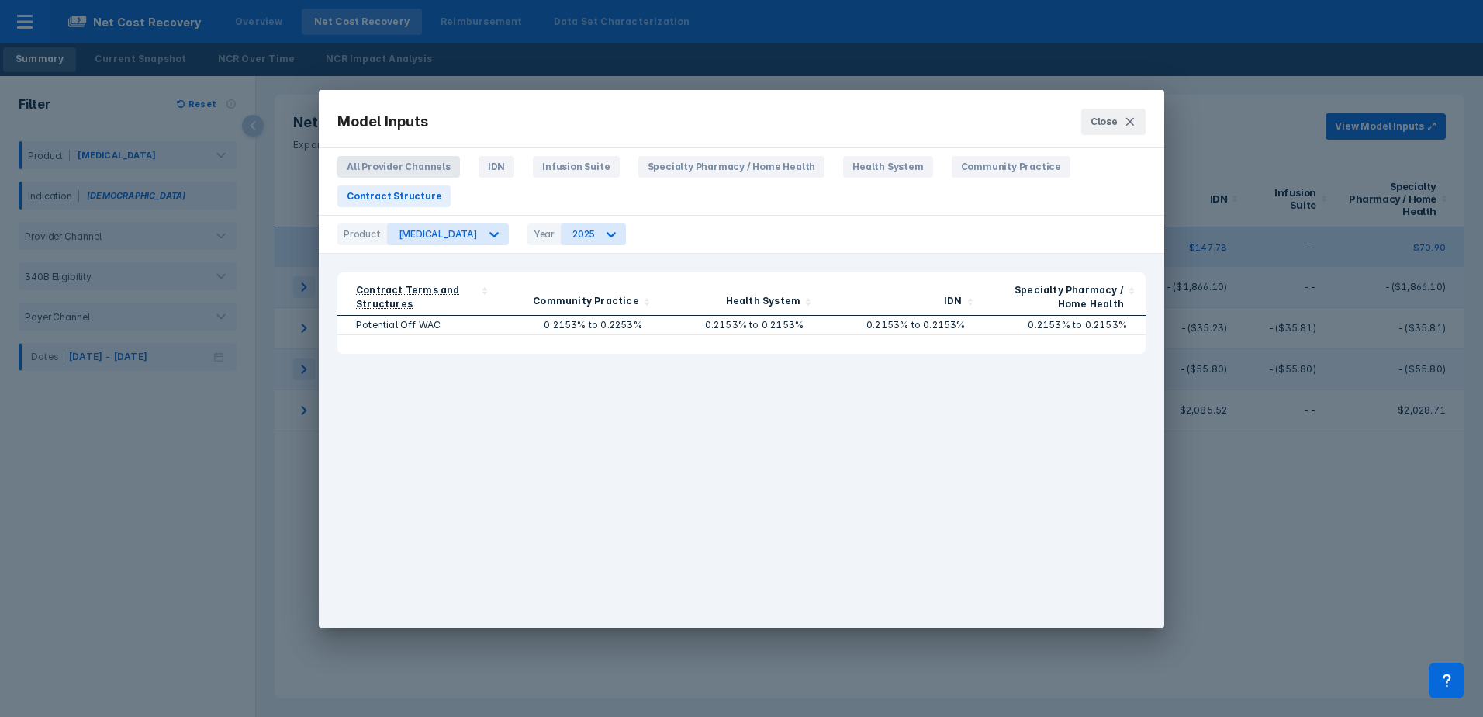
click at [411, 163] on span "All Provider Channels" at bounding box center [399, 167] width 123 height 22
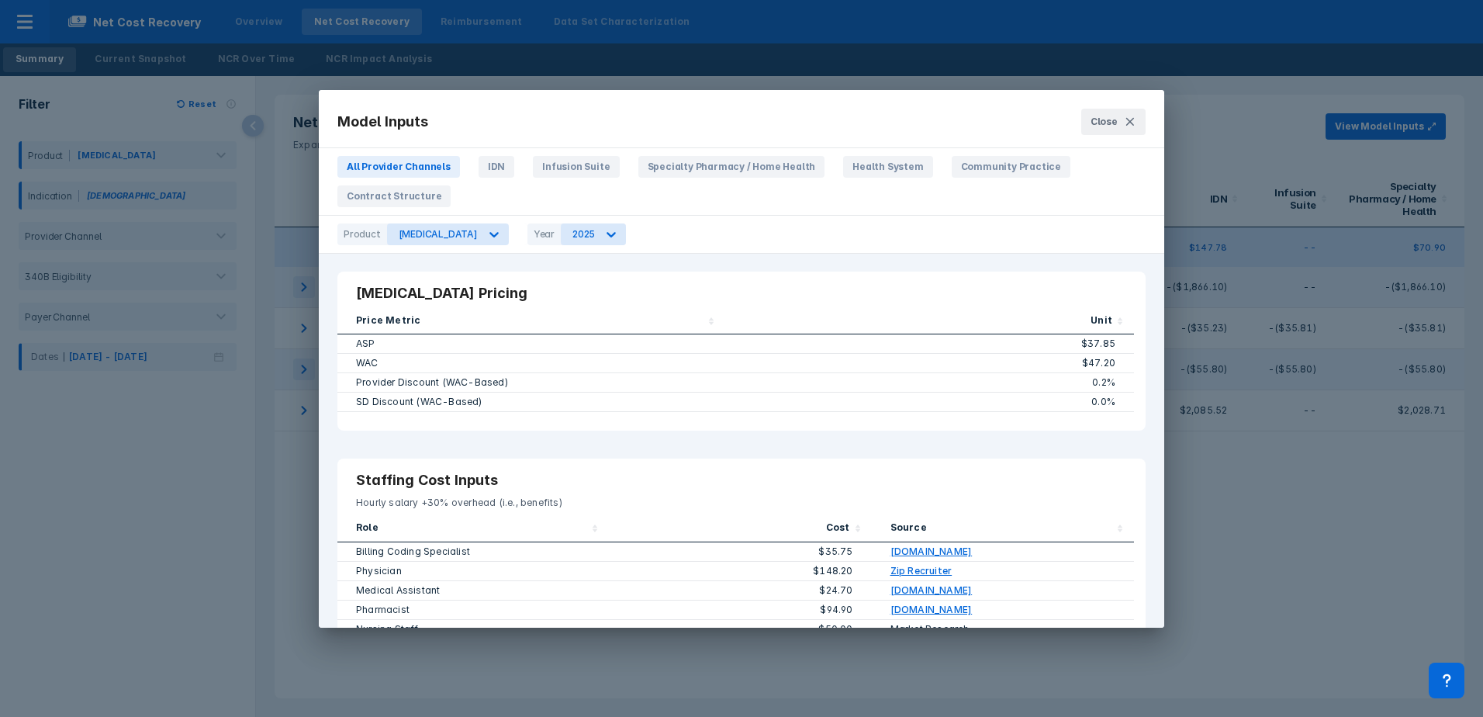
scroll to position [0, 0]
click at [1117, 111] on button "Close" at bounding box center [1114, 122] width 64 height 26
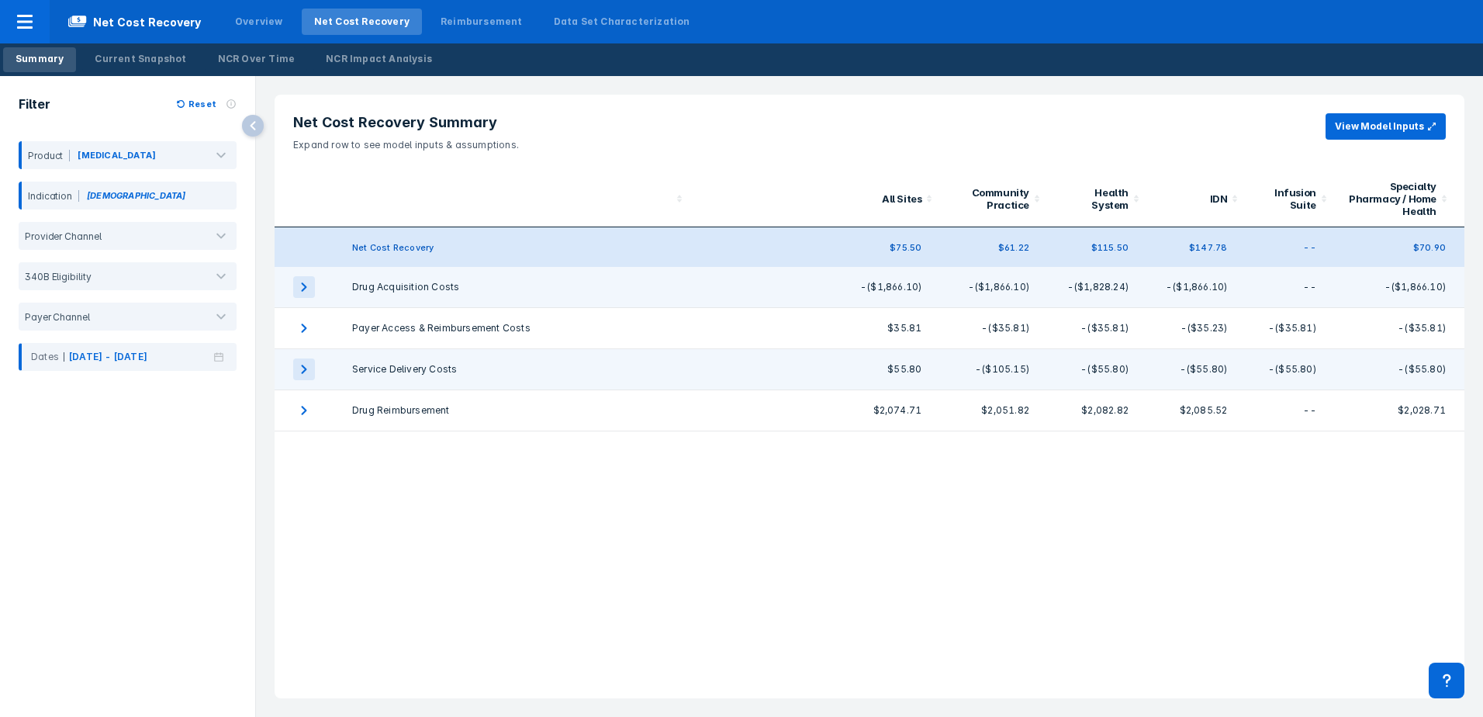
click at [587, 483] on div "Net Cost Recovery Summary Expand row to see model inputs & assumptions. View Mo…" at bounding box center [870, 397] width 1190 height 604
click at [251, 124] on icon at bounding box center [253, 126] width 22 height 22
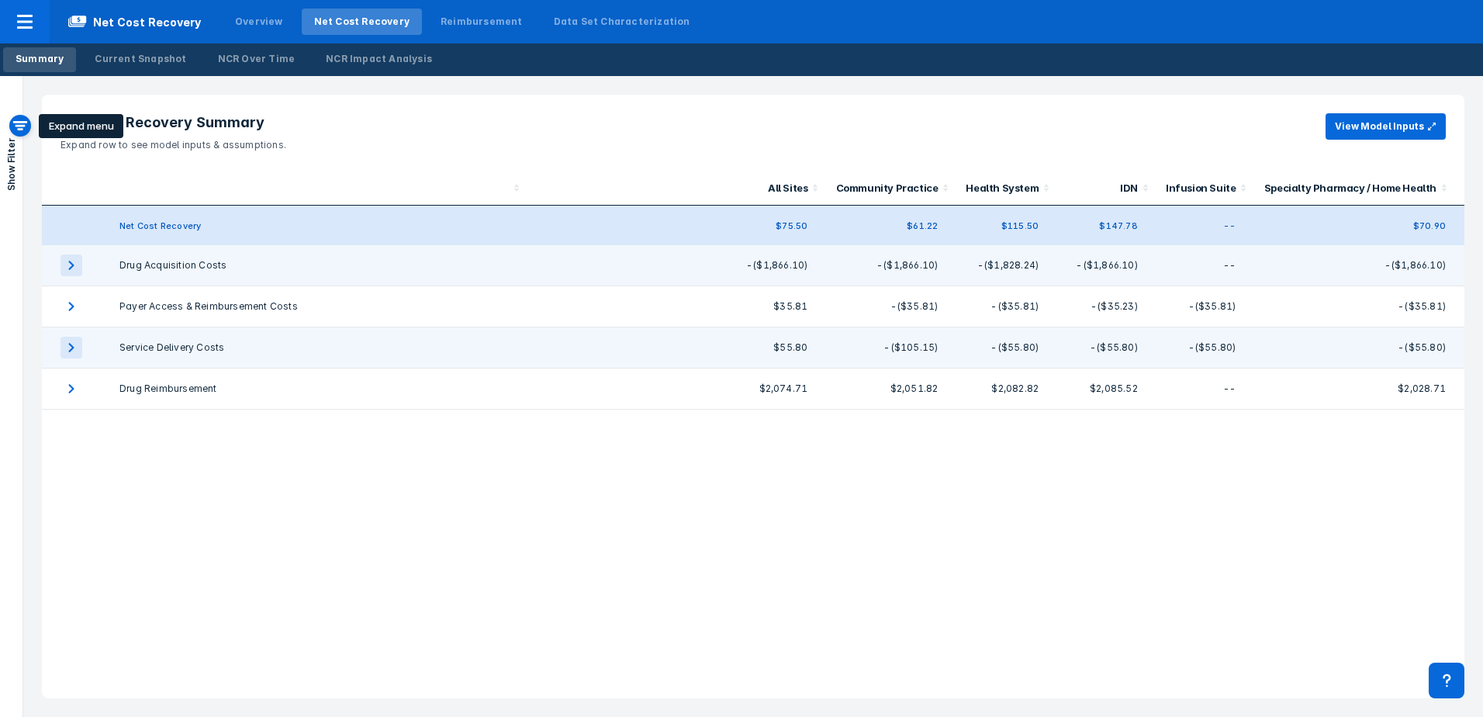
click at [26, 123] on icon at bounding box center [20, 125] width 15 height 9
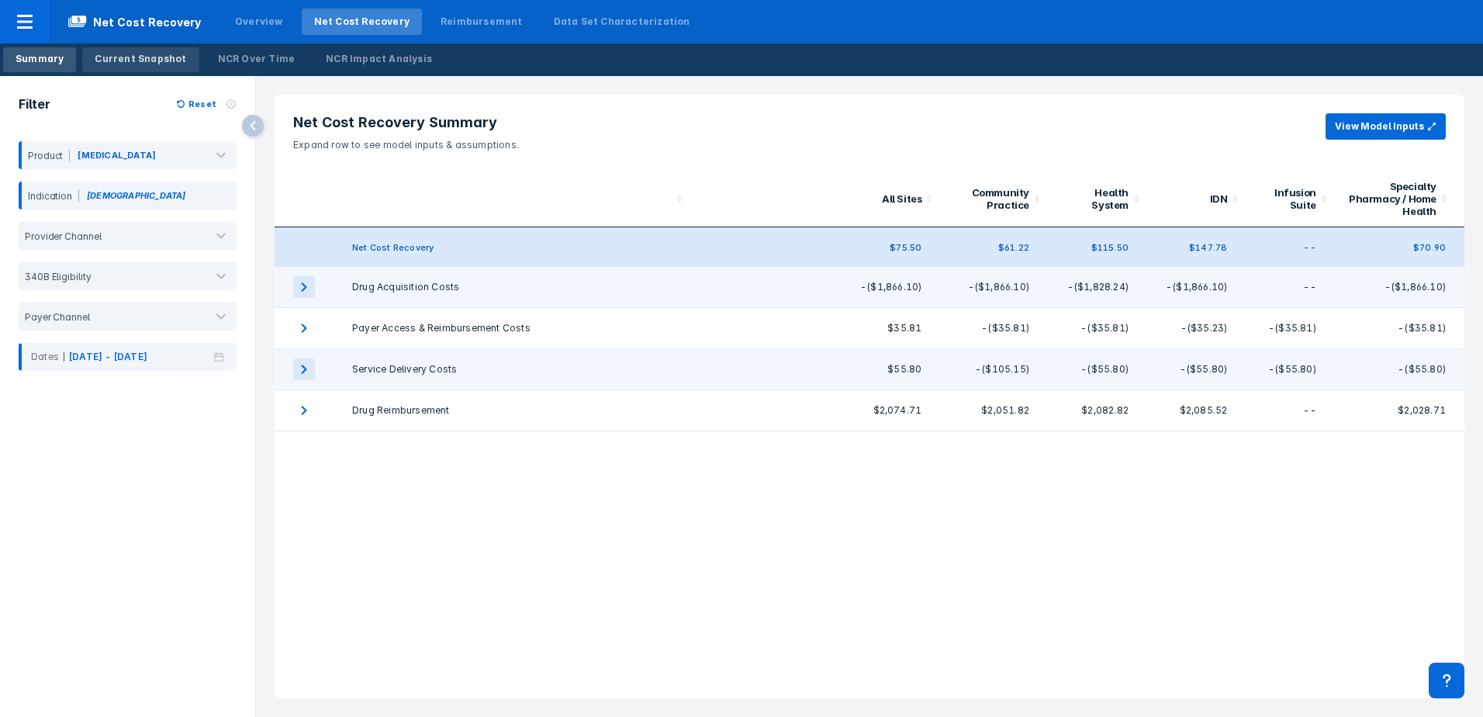
click at [156, 55] on div "Current Snapshot" at bounding box center [141, 59] width 92 height 14
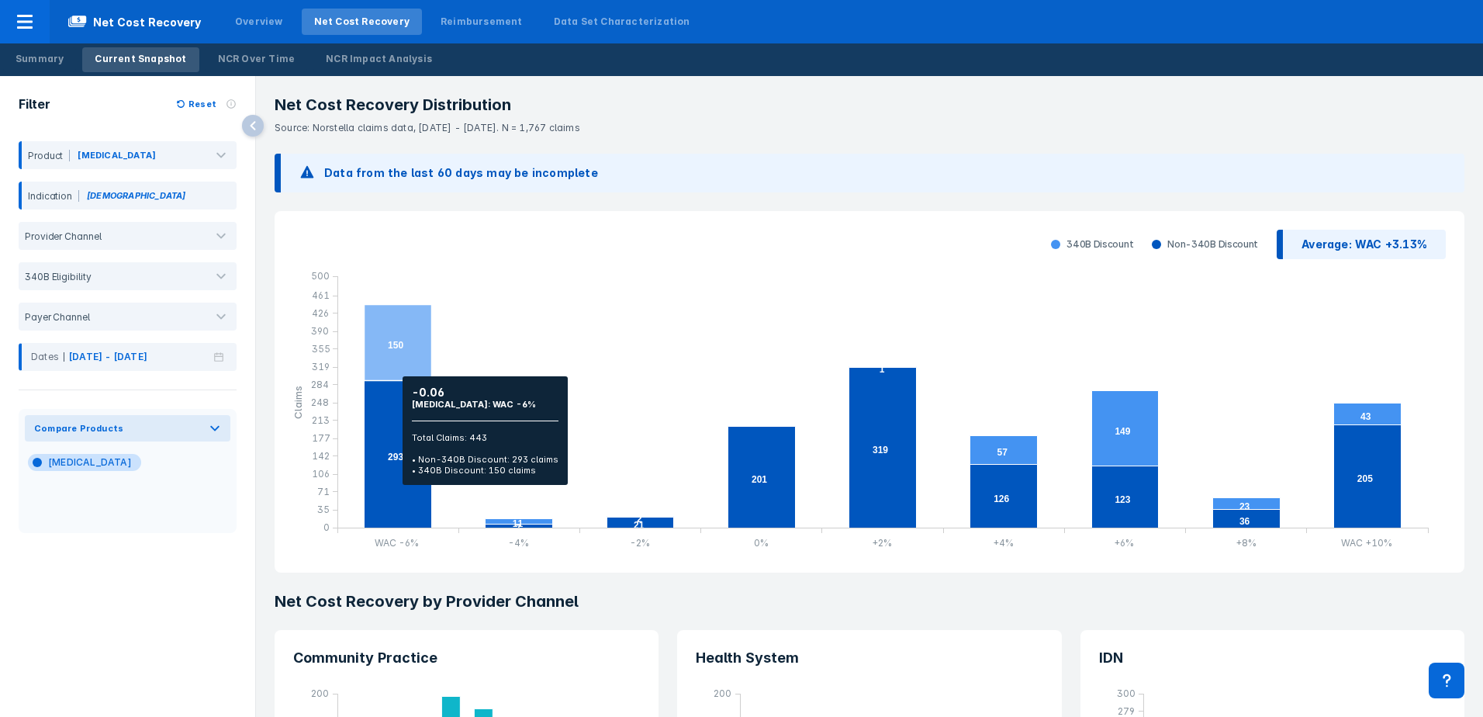
click at [395, 369] on icon "column chart , with 2 column series, . Y-scale minimum value is 0 , maximum val…" at bounding box center [399, 343] width 68 height 76
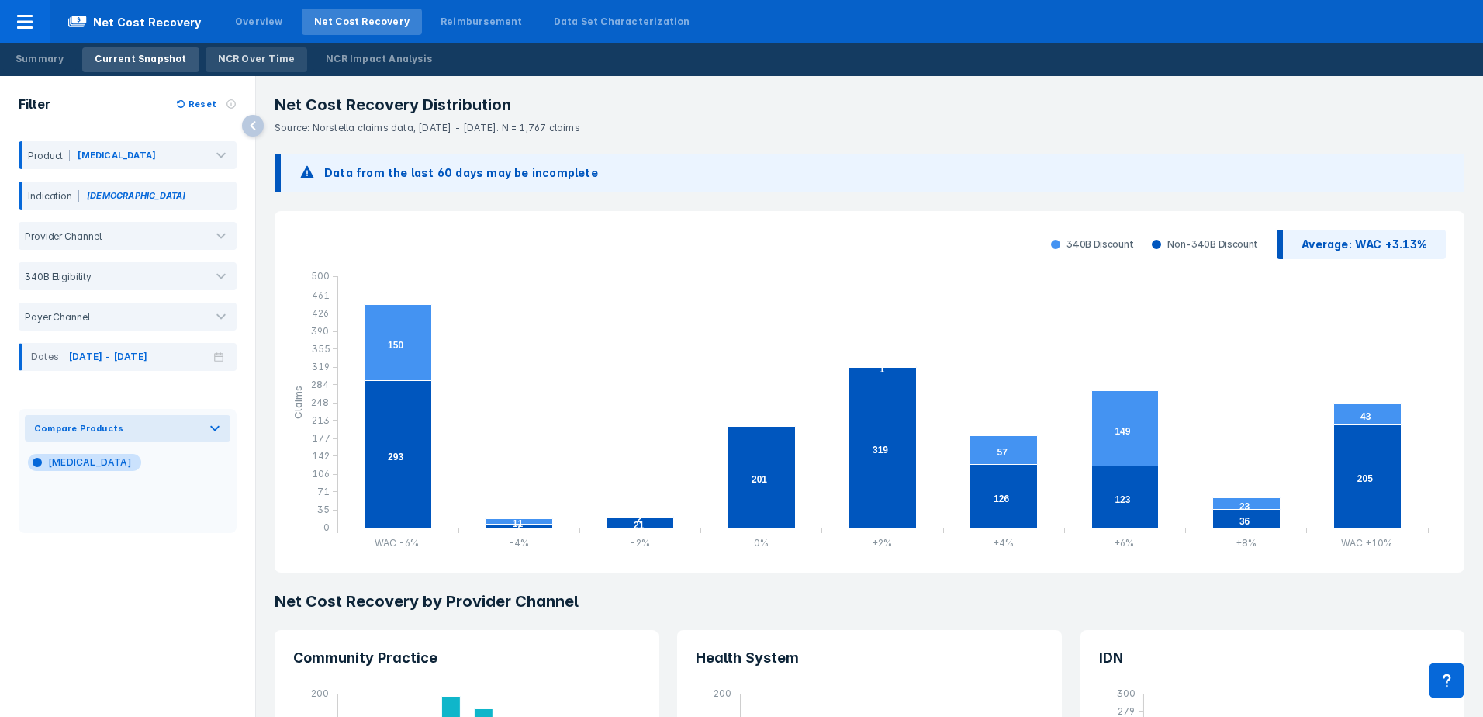
click at [239, 64] on div "NCR Over Time" at bounding box center [257, 59] width 78 height 14
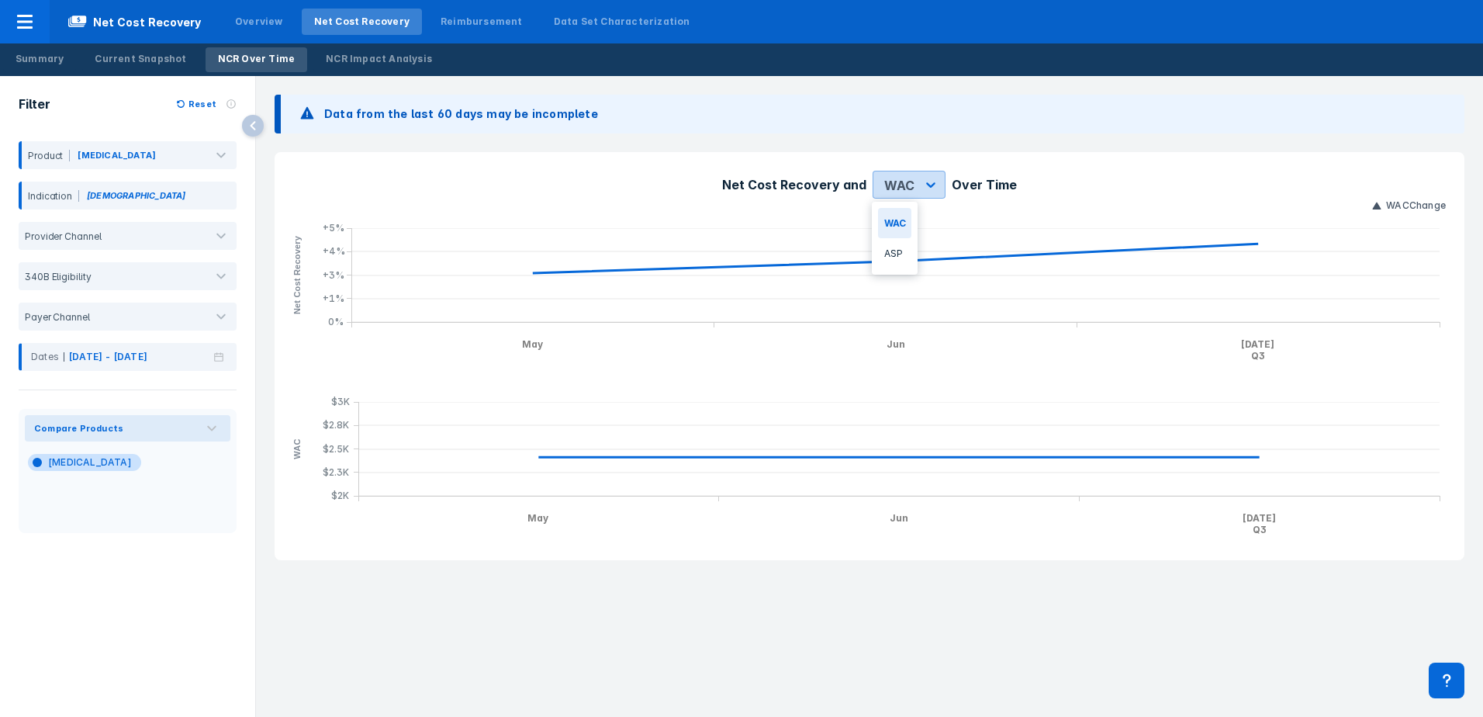
click at [922, 183] on div at bounding box center [931, 185] width 28 height 28
click at [898, 261] on div "ASP" at bounding box center [894, 253] width 33 height 30
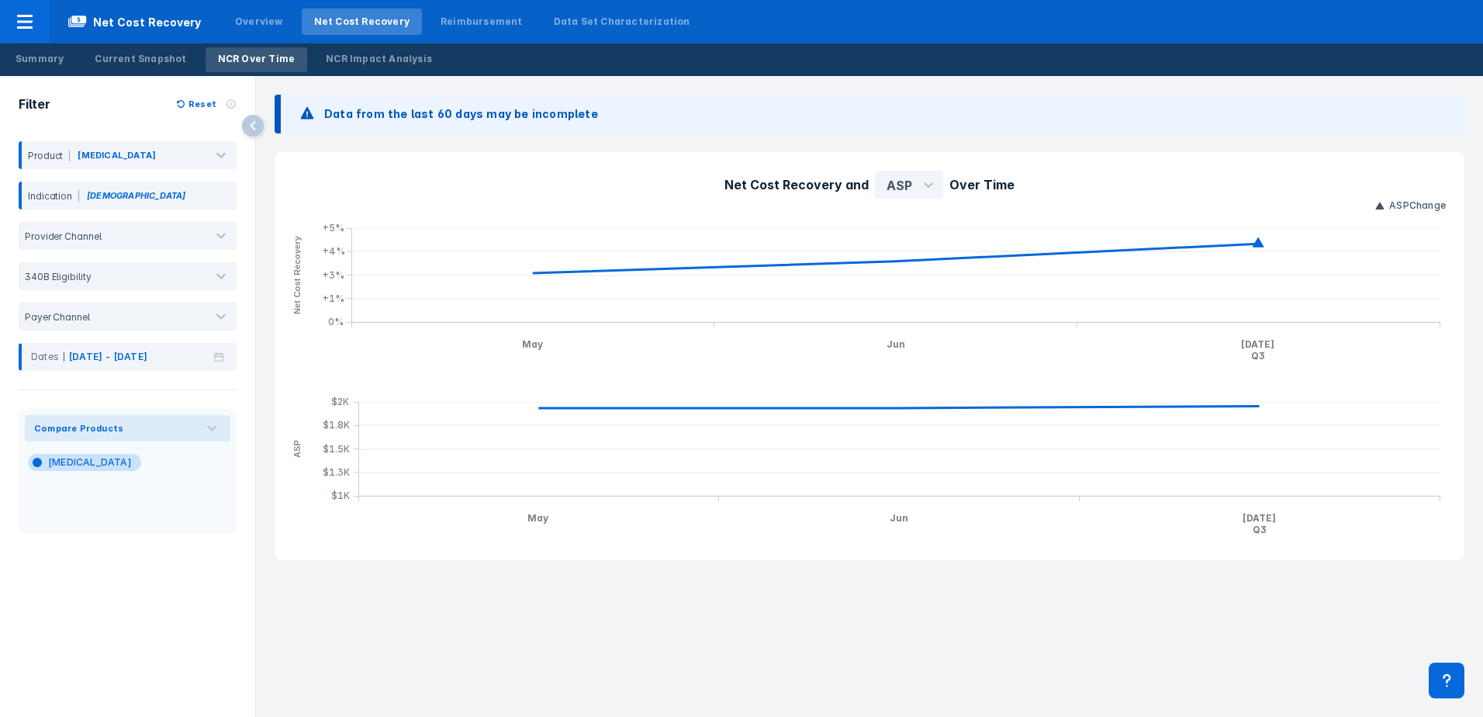
click at [904, 199] on div "ASP Change" at bounding box center [865, 206] width 1162 height 14
click at [915, 189] on div at bounding box center [929, 185] width 28 height 28
click at [906, 220] on div "WAC" at bounding box center [897, 223] width 33 height 30
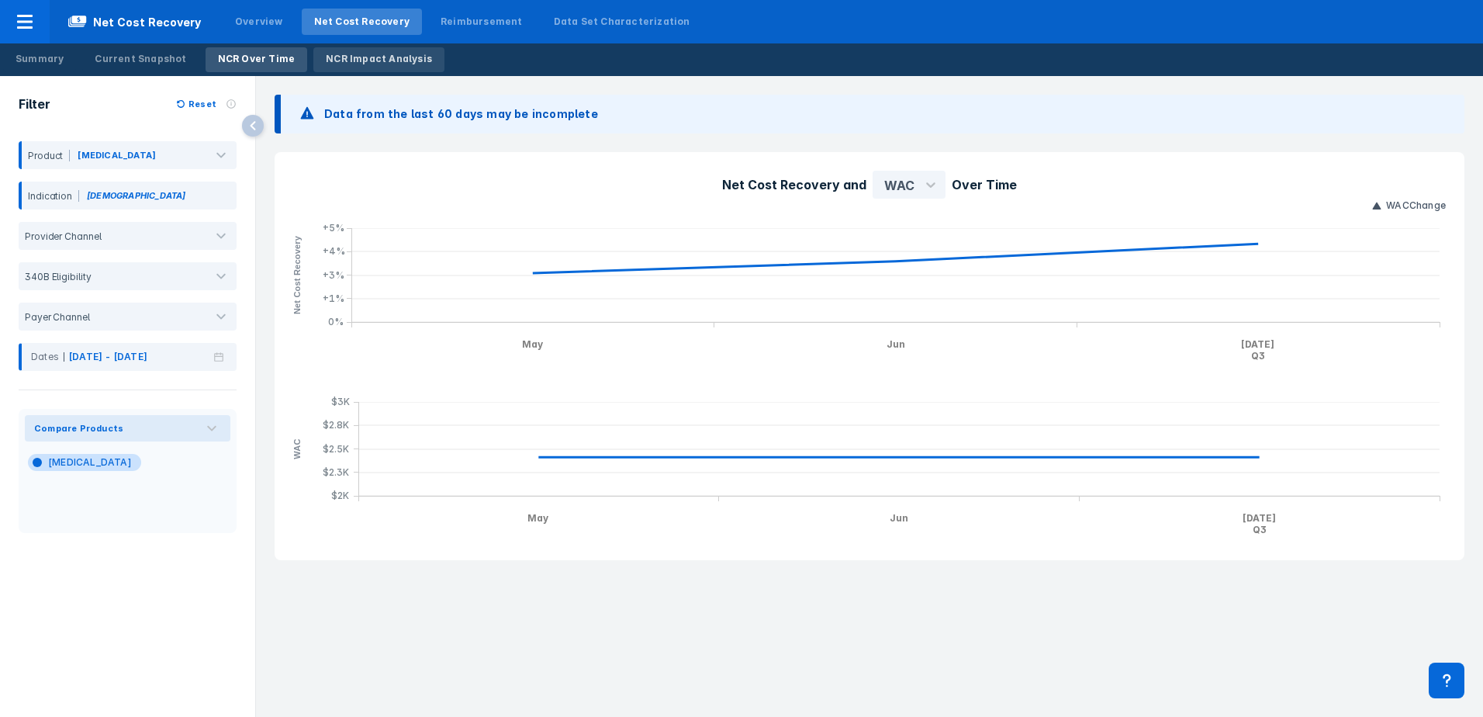
click at [379, 64] on div "NCR Impact Analysis" at bounding box center [379, 59] width 106 height 14
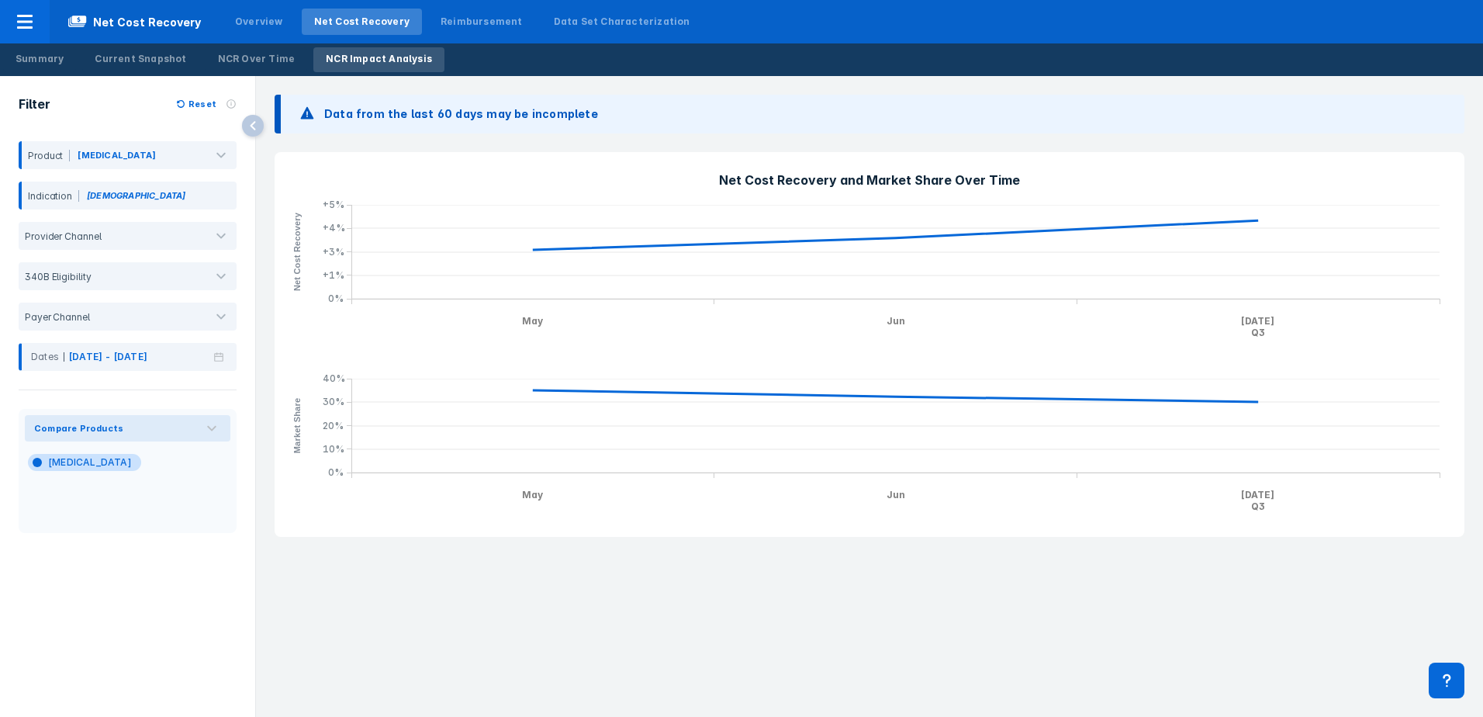
click at [360, 557] on div "Data from the last 60 days may be incomplete Net Cost Recovery and Market Share…" at bounding box center [869, 396] width 1227 height 641
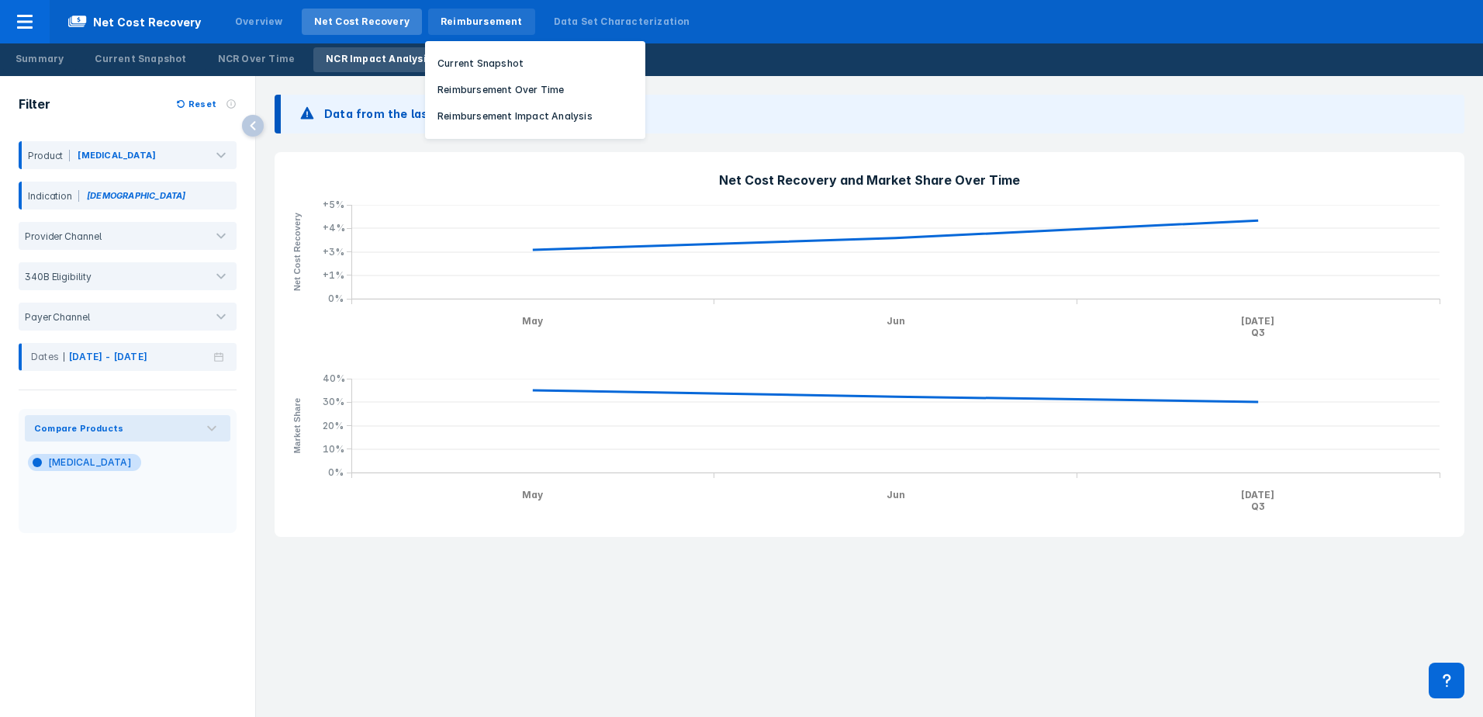
click at [480, 22] on div "Reimbursement" at bounding box center [482, 22] width 82 height 14
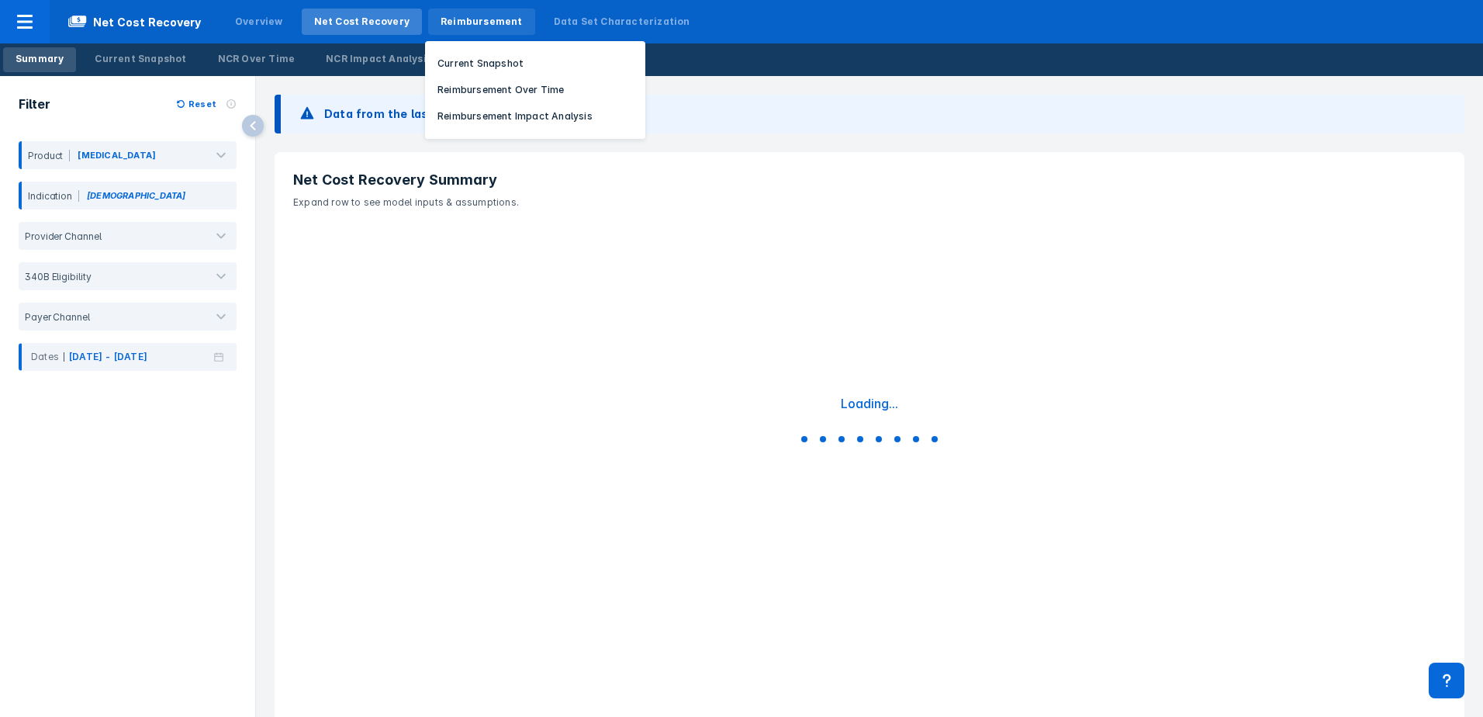
click at [464, 16] on div "Reimbursement" at bounding box center [482, 22] width 82 height 14
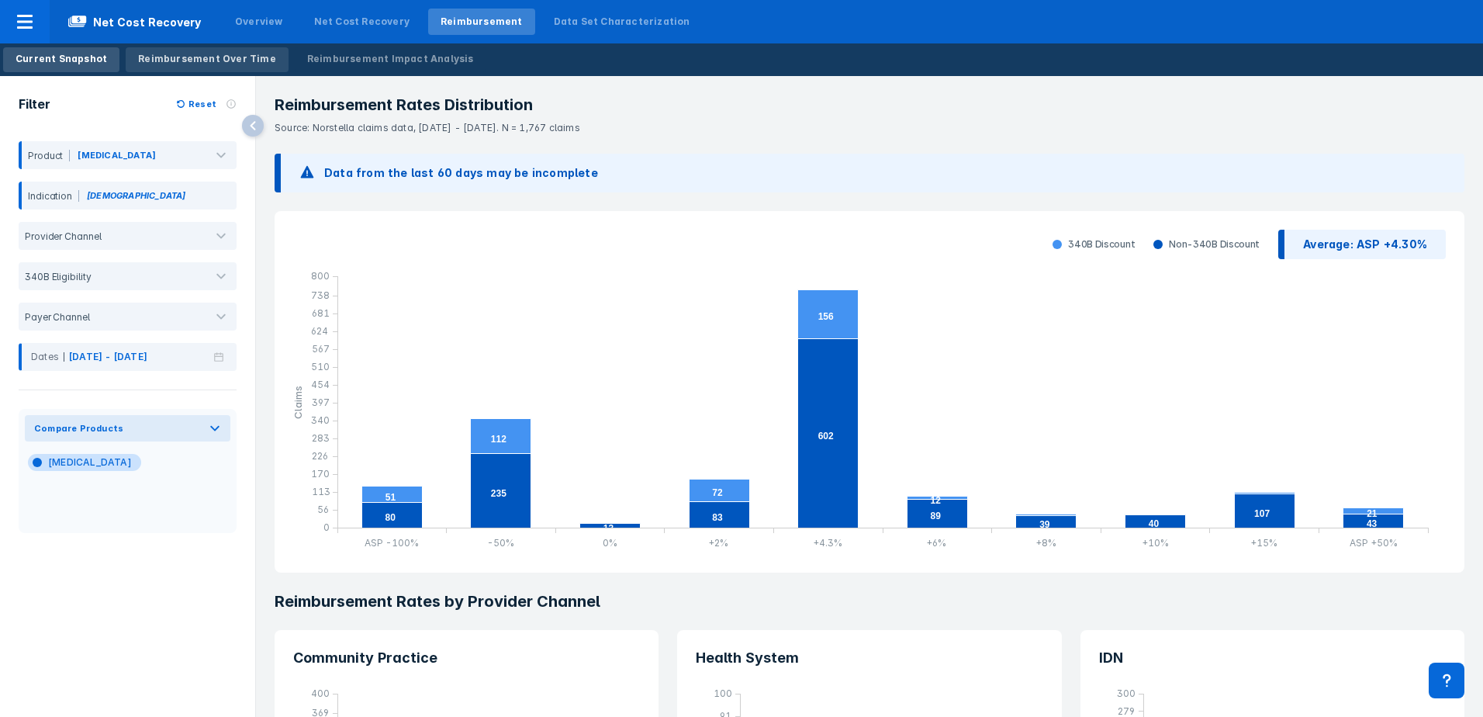
click at [189, 58] on div "Reimbursement Over Time" at bounding box center [207, 59] width 138 height 14
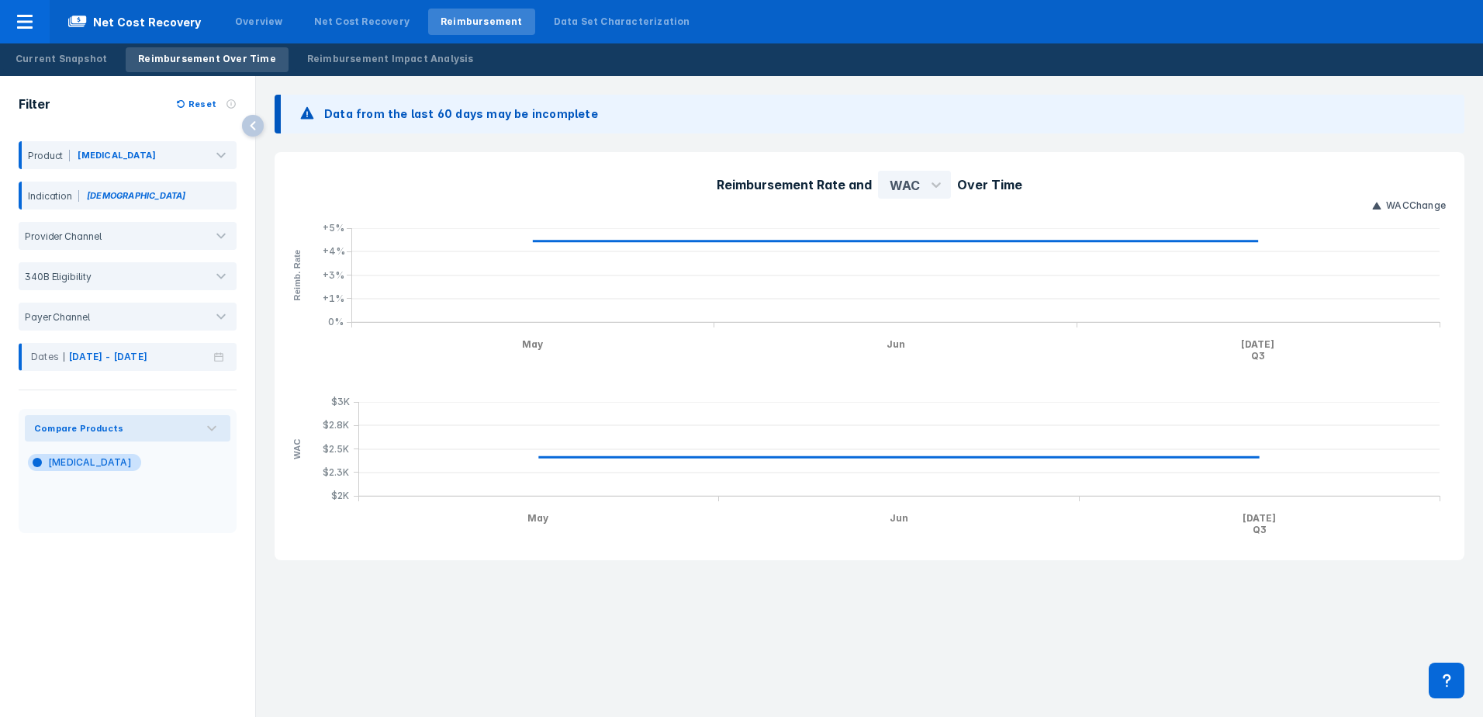
drag, startPoint x: 341, startPoint y: 633, endPoint x: 376, endPoint y: 587, distance: 57.1
click at [342, 632] on div "Data from the last 60 days may be incomplete Reimbursement Rate and WAC Over Ti…" at bounding box center [869, 396] width 1227 height 641
click at [341, 48] on link "Reimbursement Impact Analysis" at bounding box center [391, 59] width 192 height 25
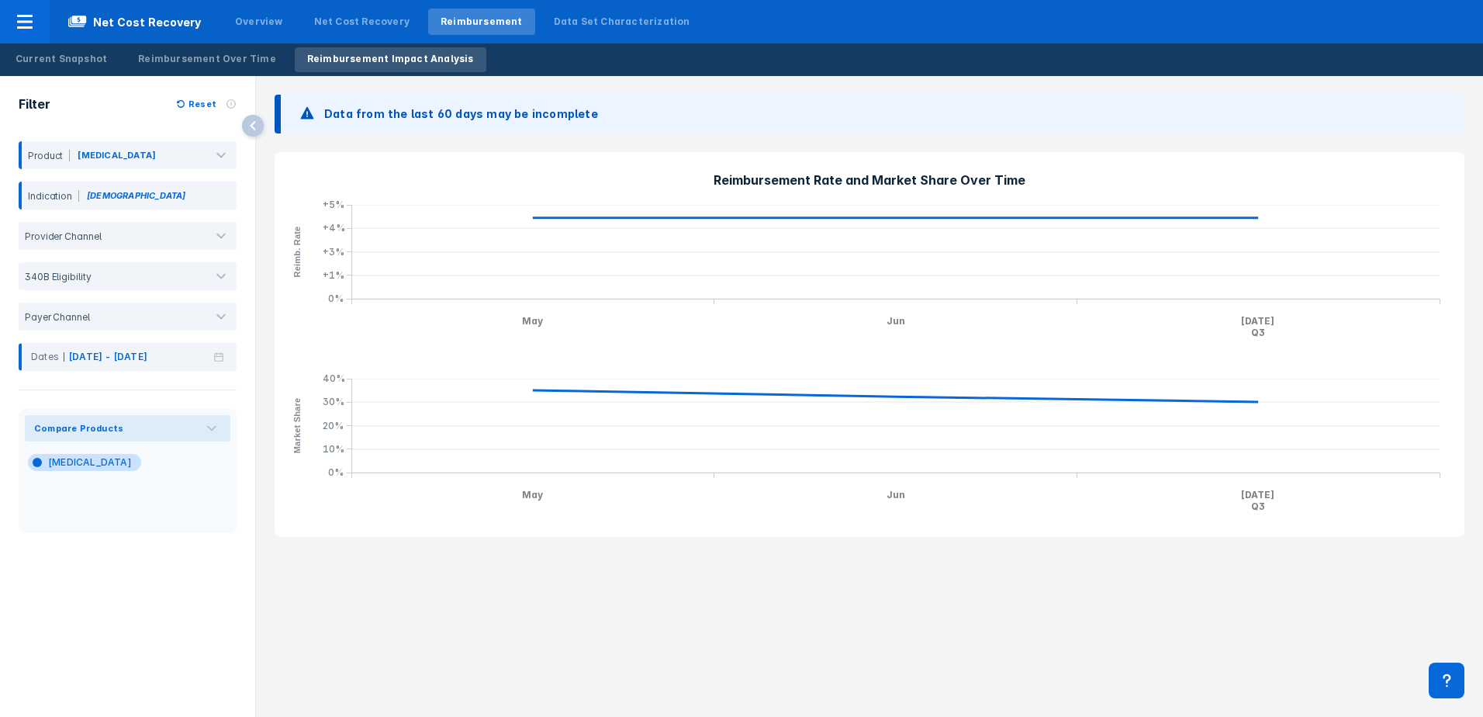
click at [567, 623] on div "Data from the last 60 days may be incomplete Reimbursement Rate and Market Shar…" at bounding box center [869, 396] width 1227 height 641
click at [574, 24] on div "Data Set Characterization" at bounding box center [622, 22] width 137 height 14
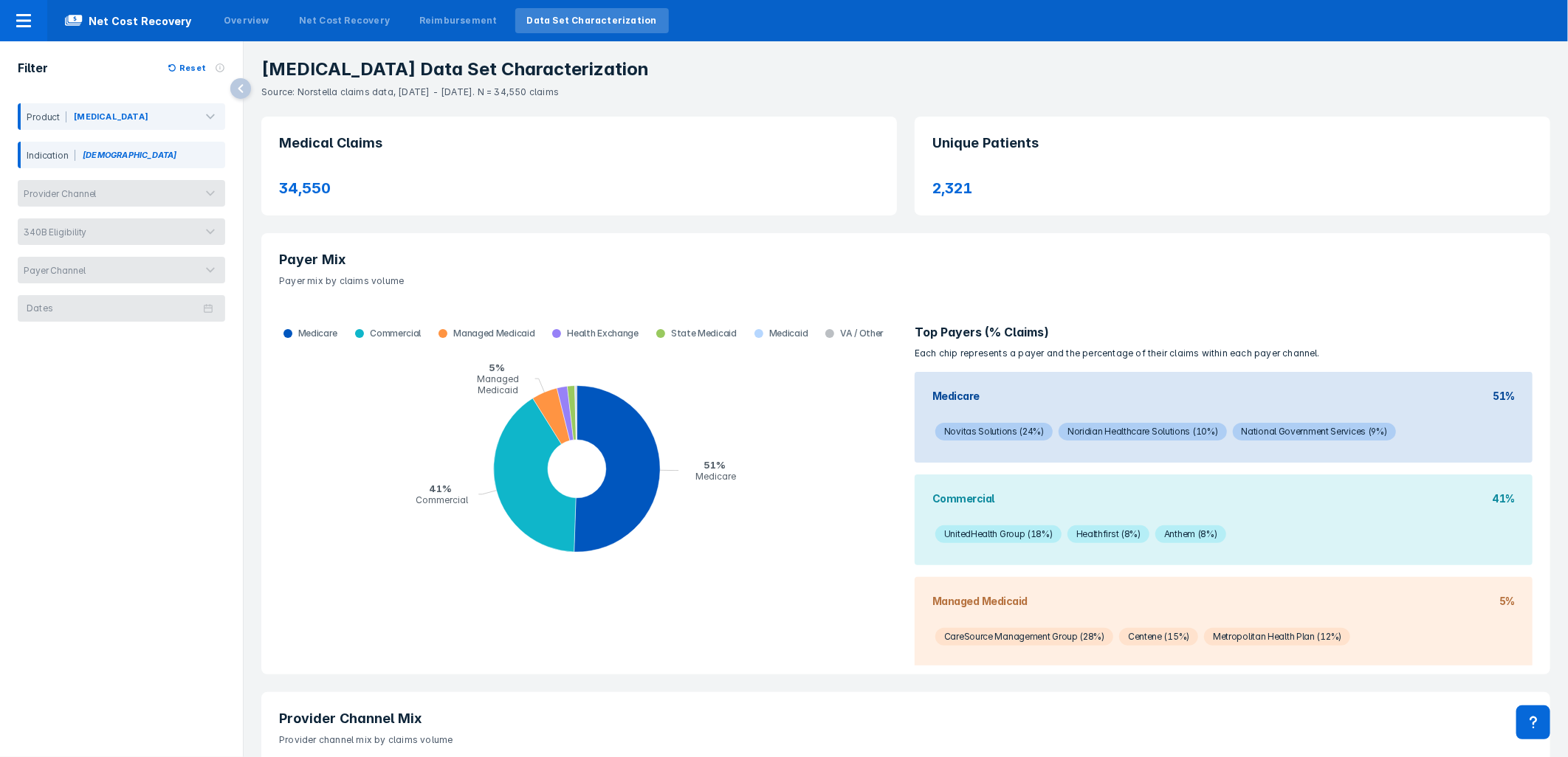
click at [144, 498] on div "Filter Reset Product Xolair Indication Asthma Provider Channel 340B Eligibility…" at bounding box center [121, 383] width 243 height 685
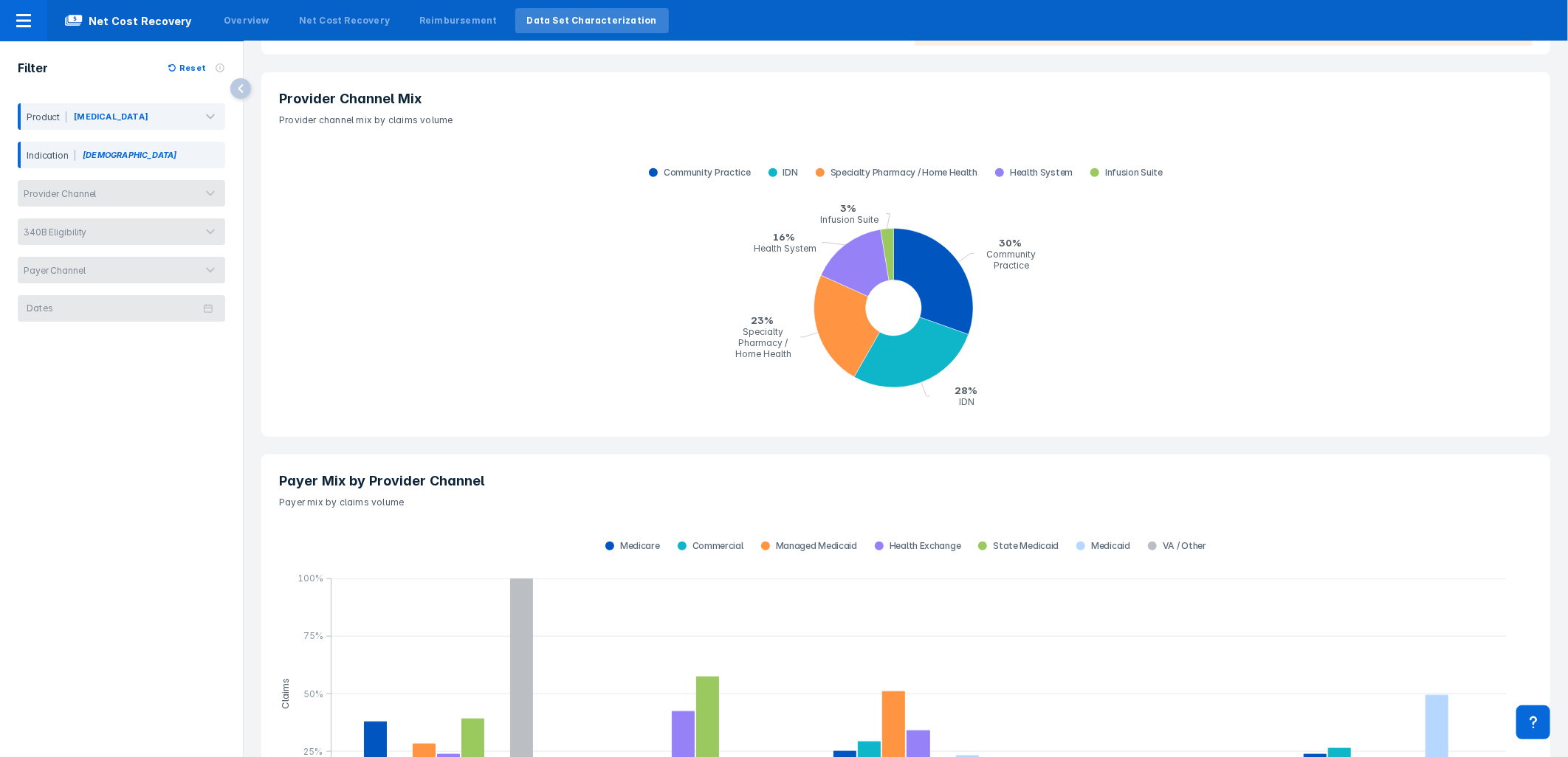
scroll to position [635, 0]
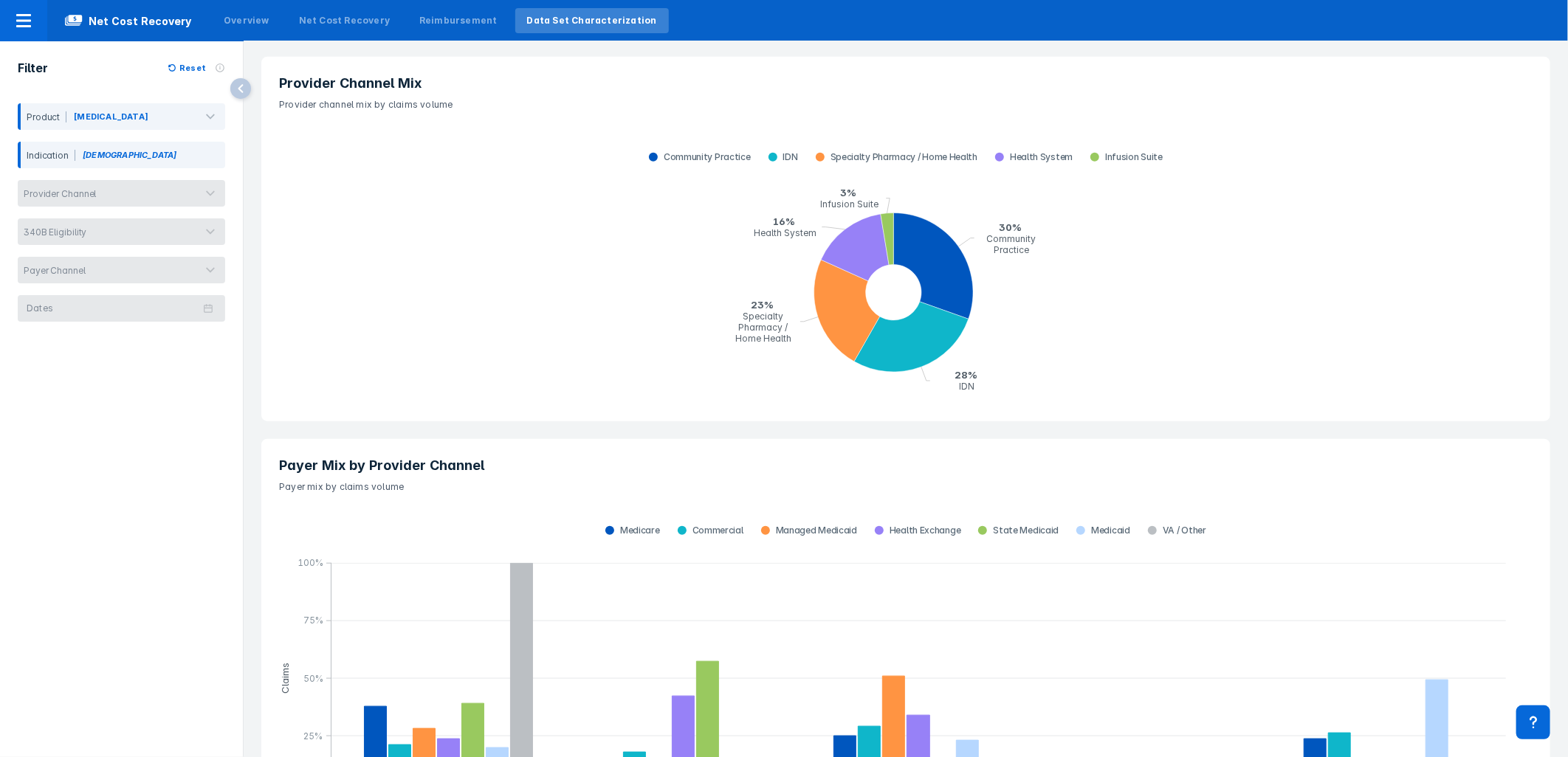
click at [99, 554] on div "Filter Reset Product Xolair Indication Asthma Provider Channel 340B Eligibility…" at bounding box center [121, 383] width 243 height 685
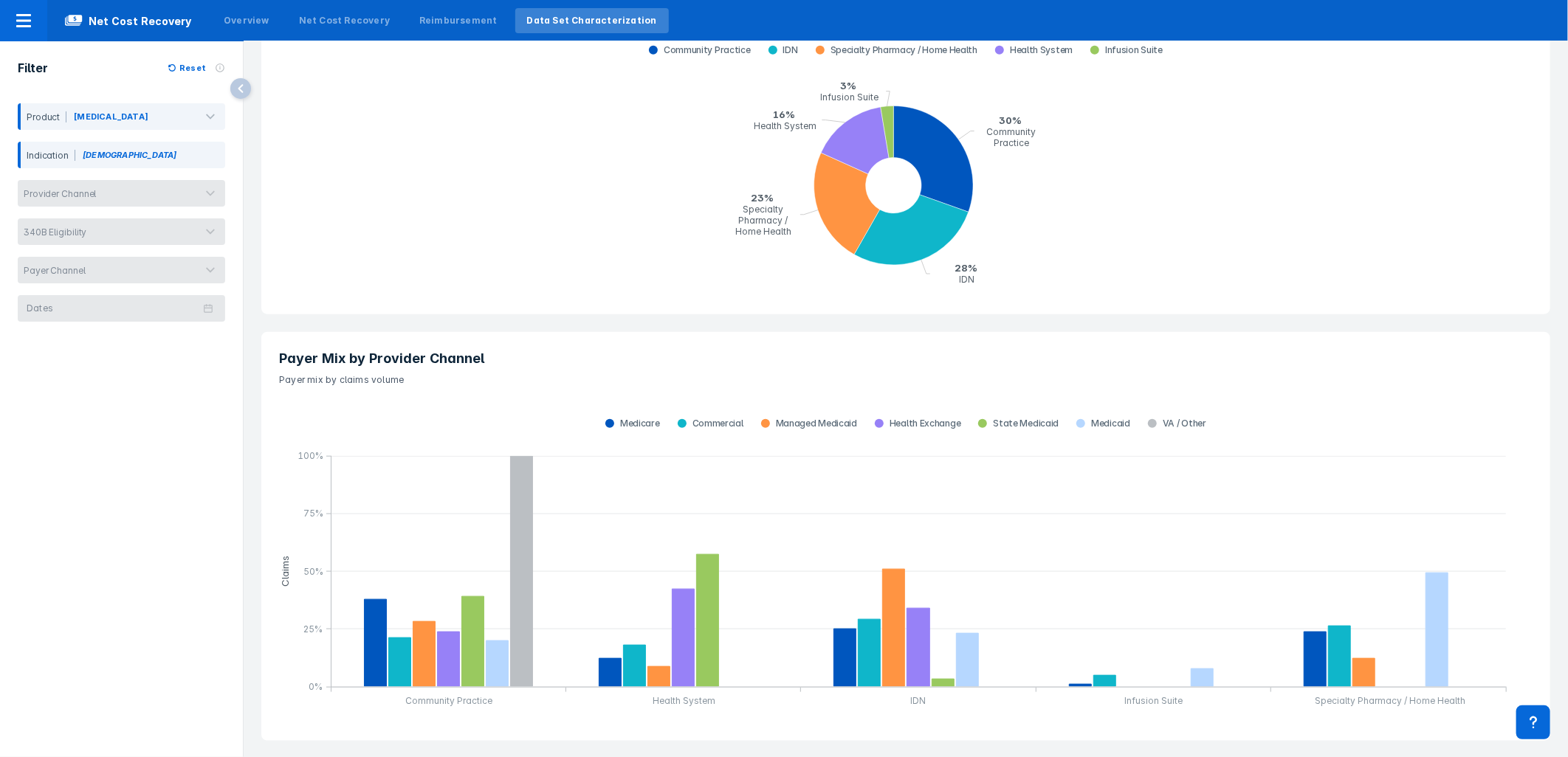
click at [177, 528] on div "Filter Reset Product Xolair Indication Asthma Provider Channel 340B Eligibility…" at bounding box center [121, 383] width 243 height 685
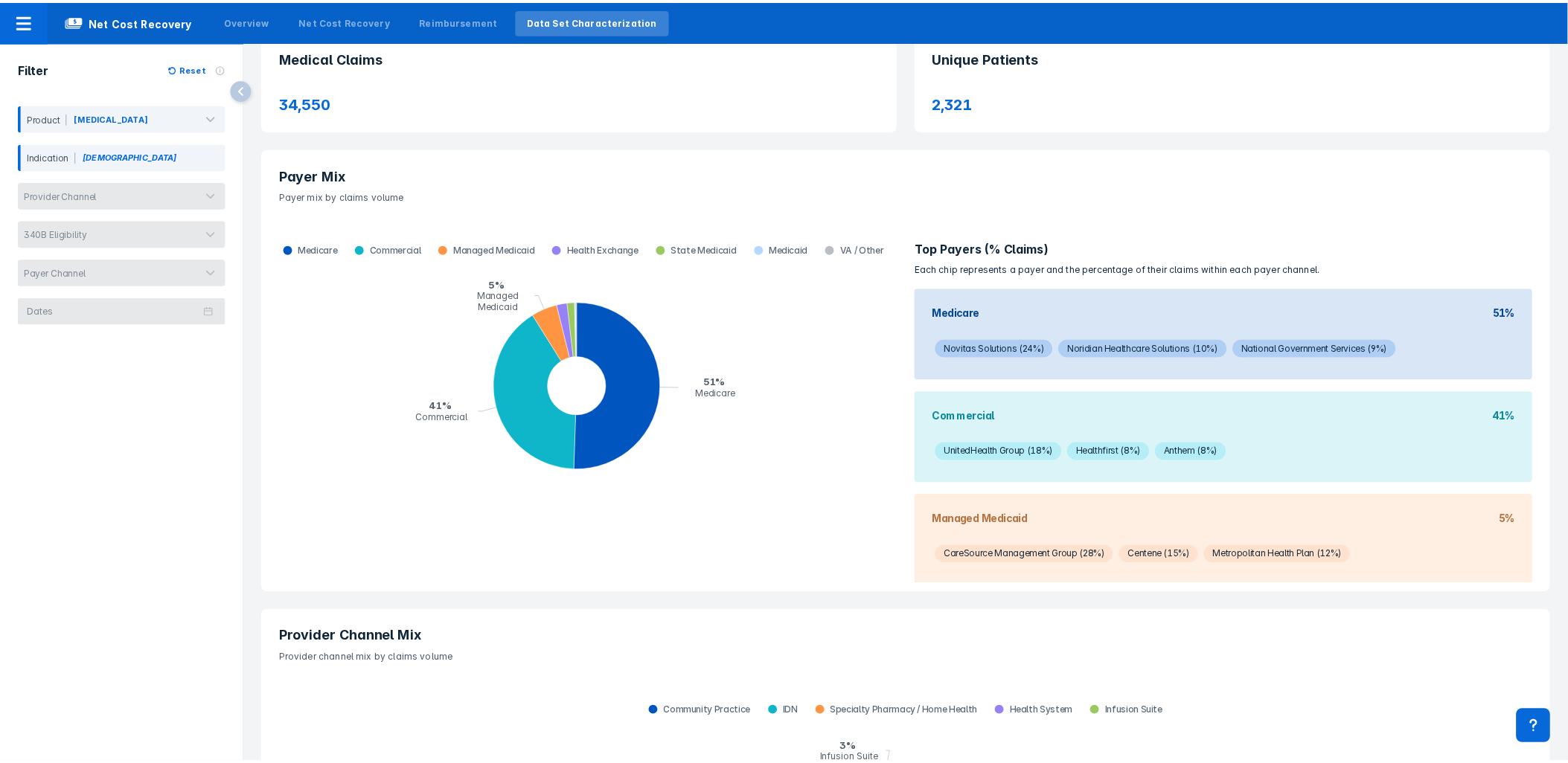
scroll to position [0, 0]
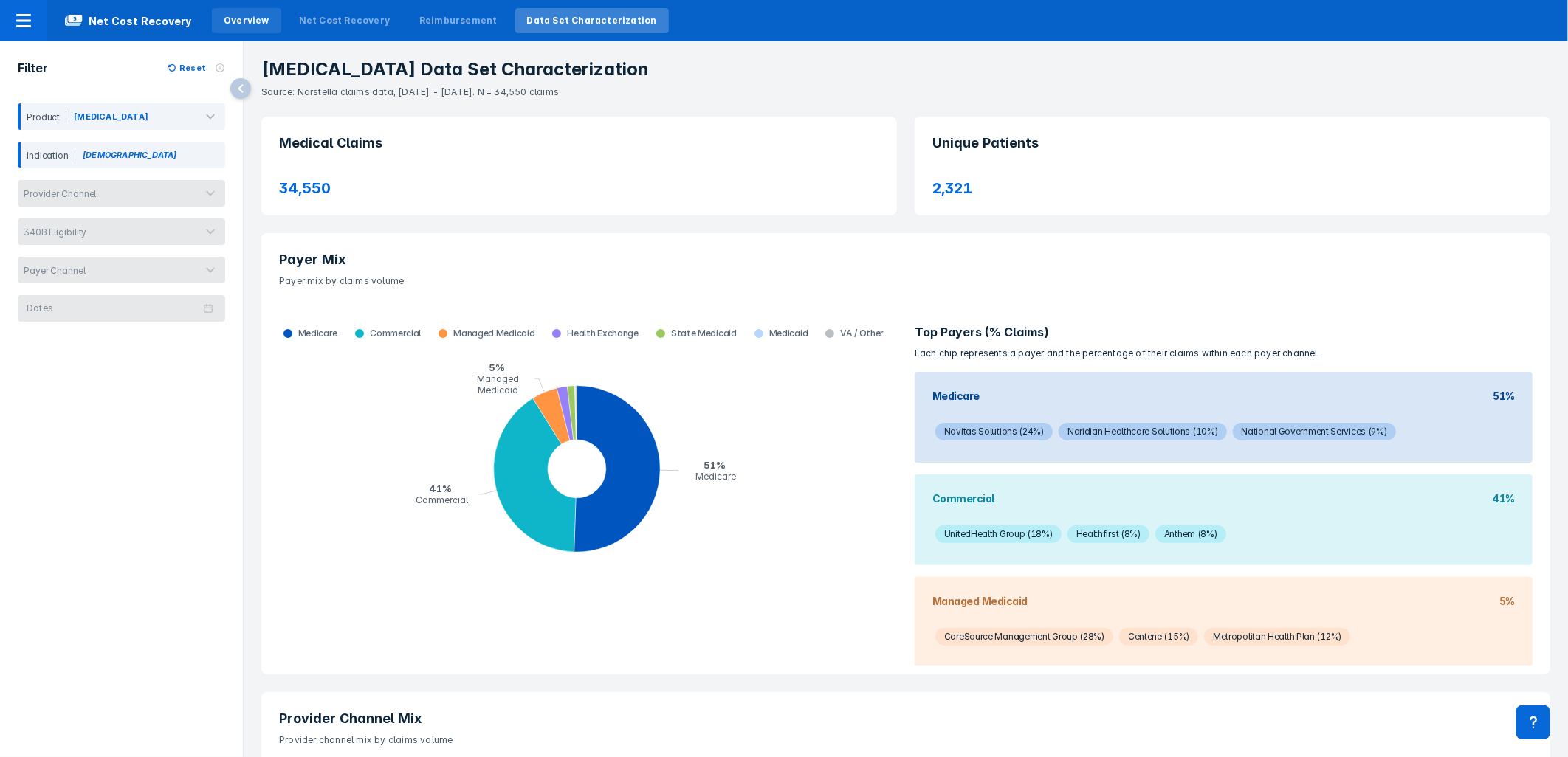
click at [232, 20] on div "Overview" at bounding box center [246, 21] width 46 height 13
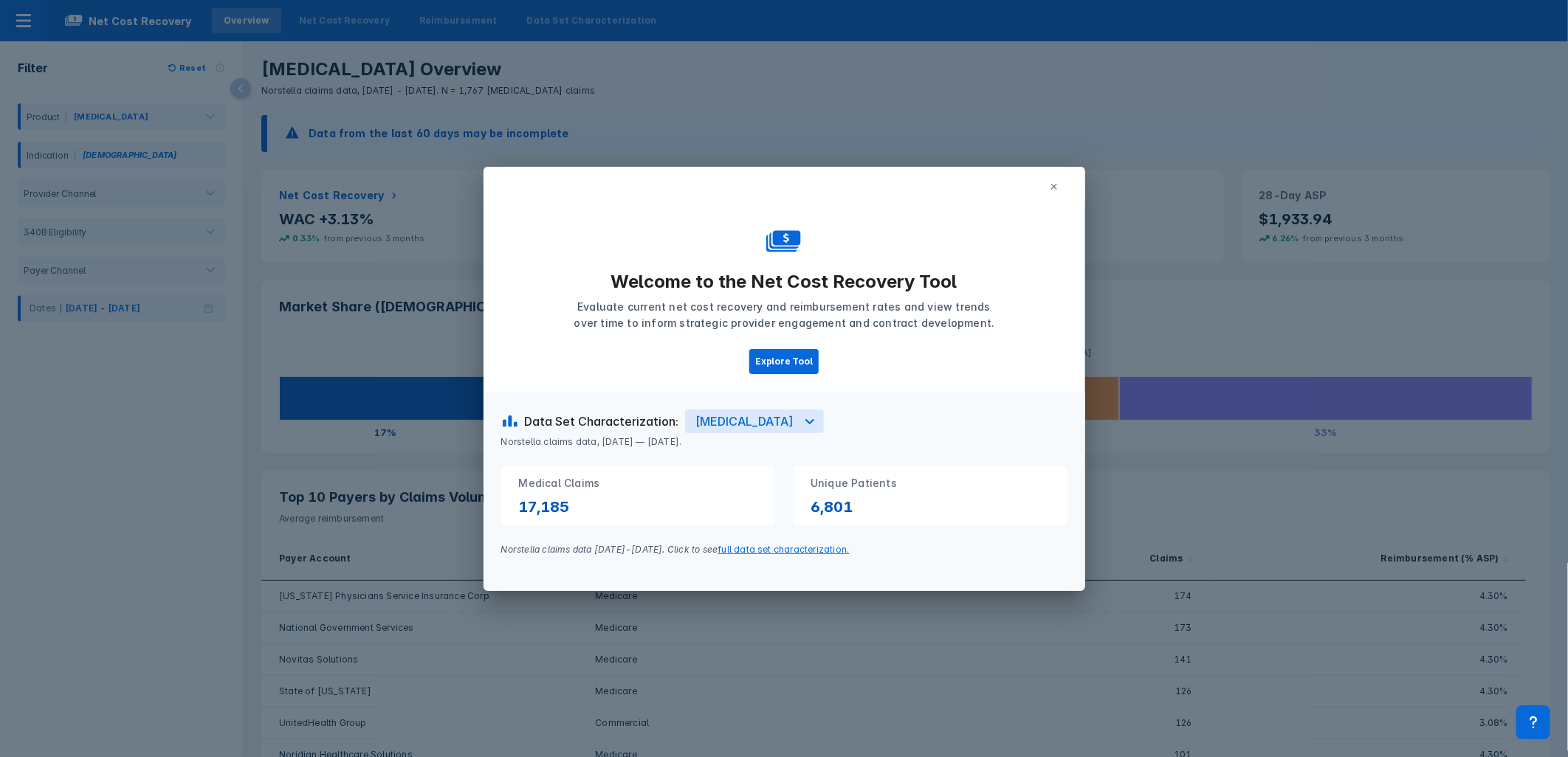
click at [743, 544] on link "full data set characterization." at bounding box center [783, 550] width 131 height 11
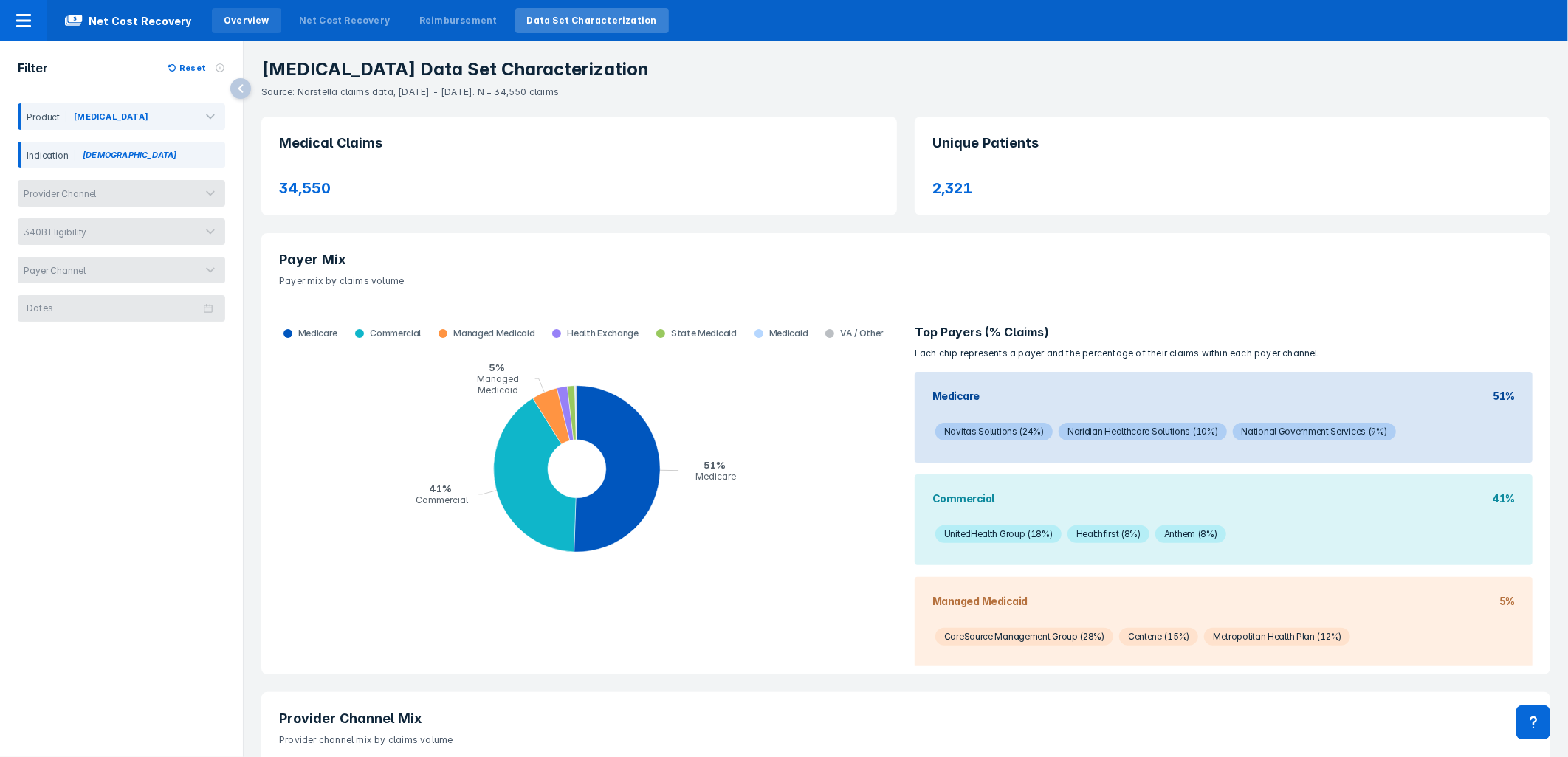
click at [230, 15] on div "Overview" at bounding box center [246, 21] width 46 height 13
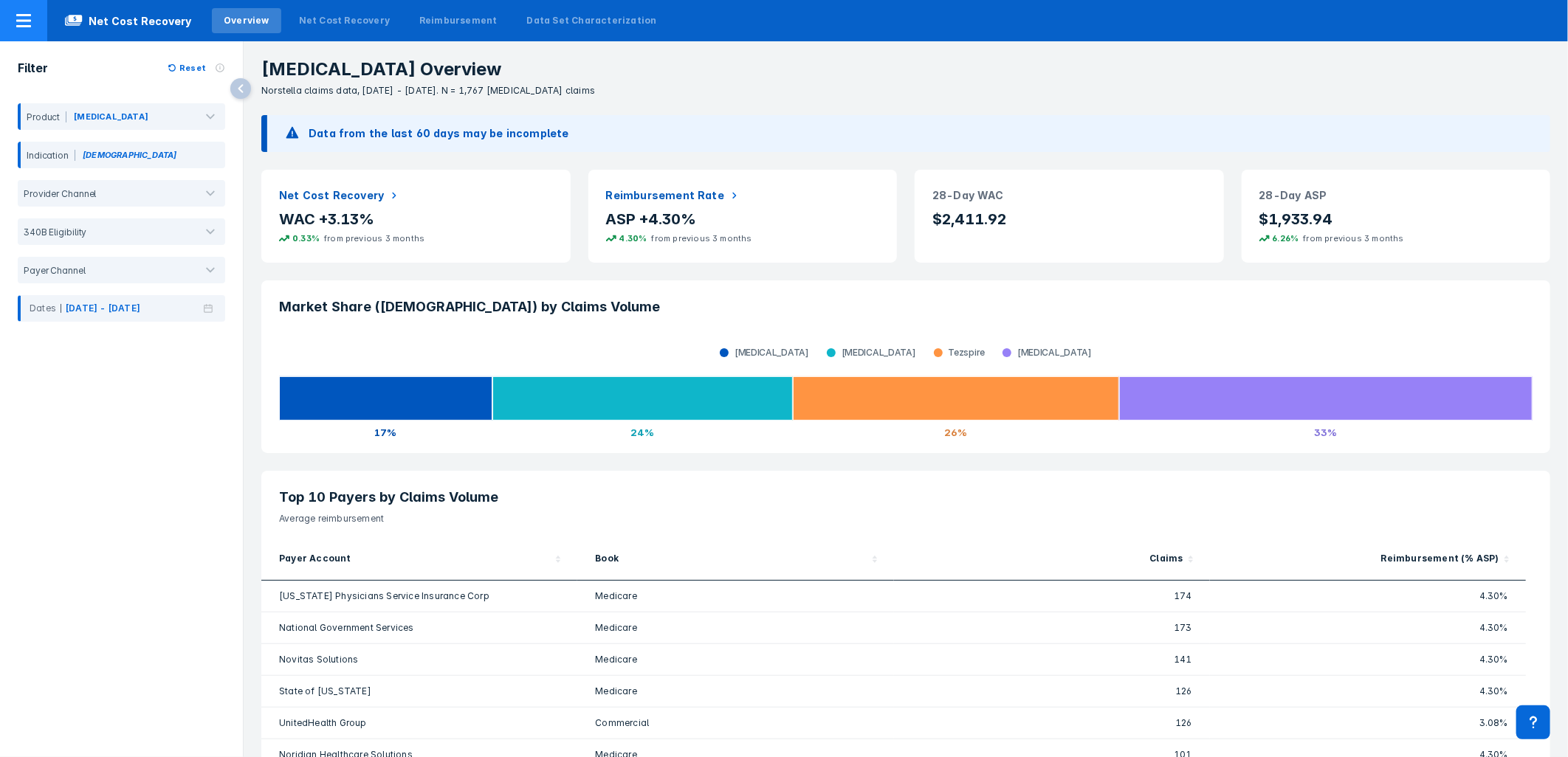
click at [3, 15] on div at bounding box center [24, 20] width 48 height 41
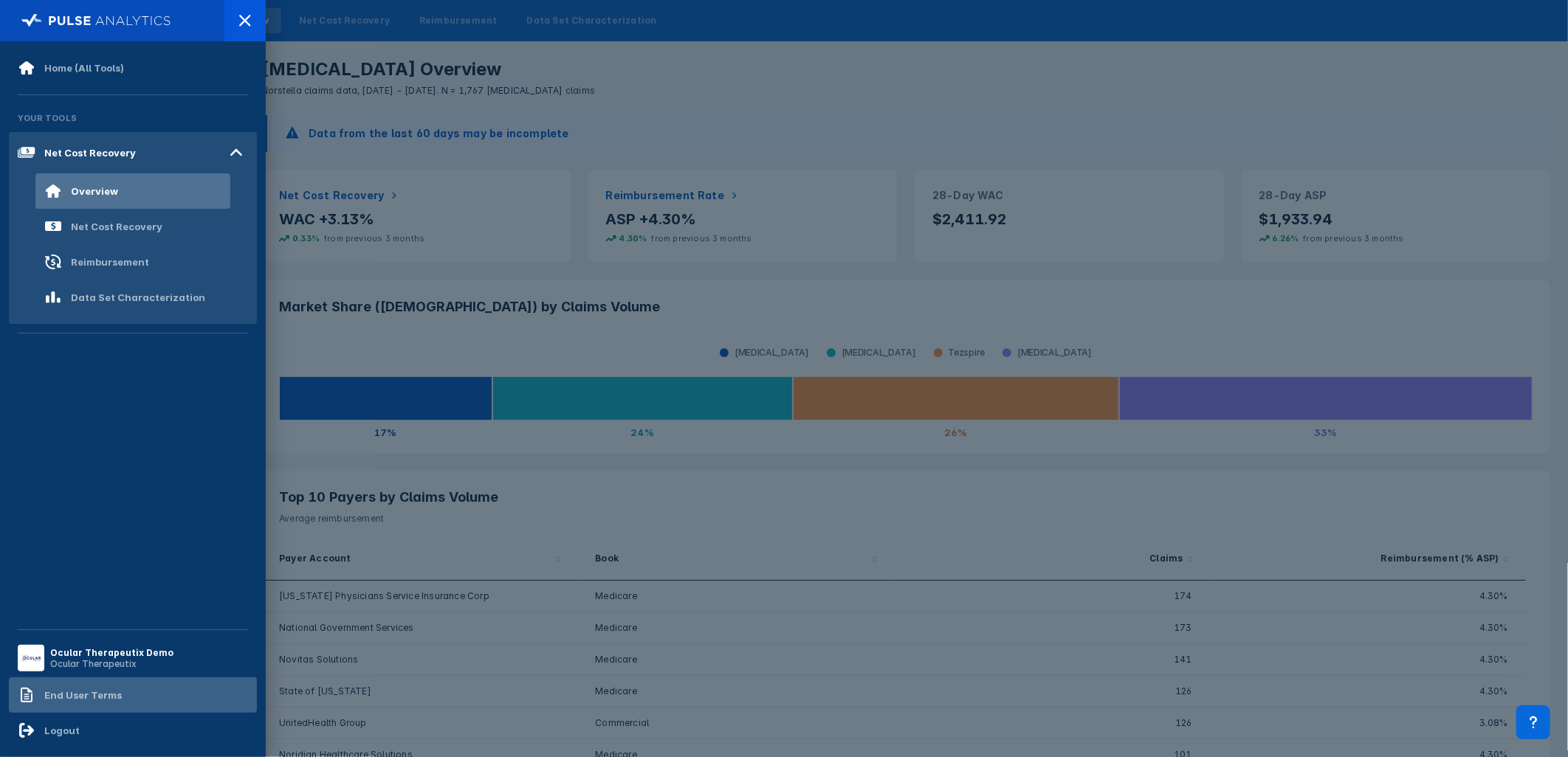
click at [94, 681] on div "End User Terms" at bounding box center [69, 695] width 104 height 18
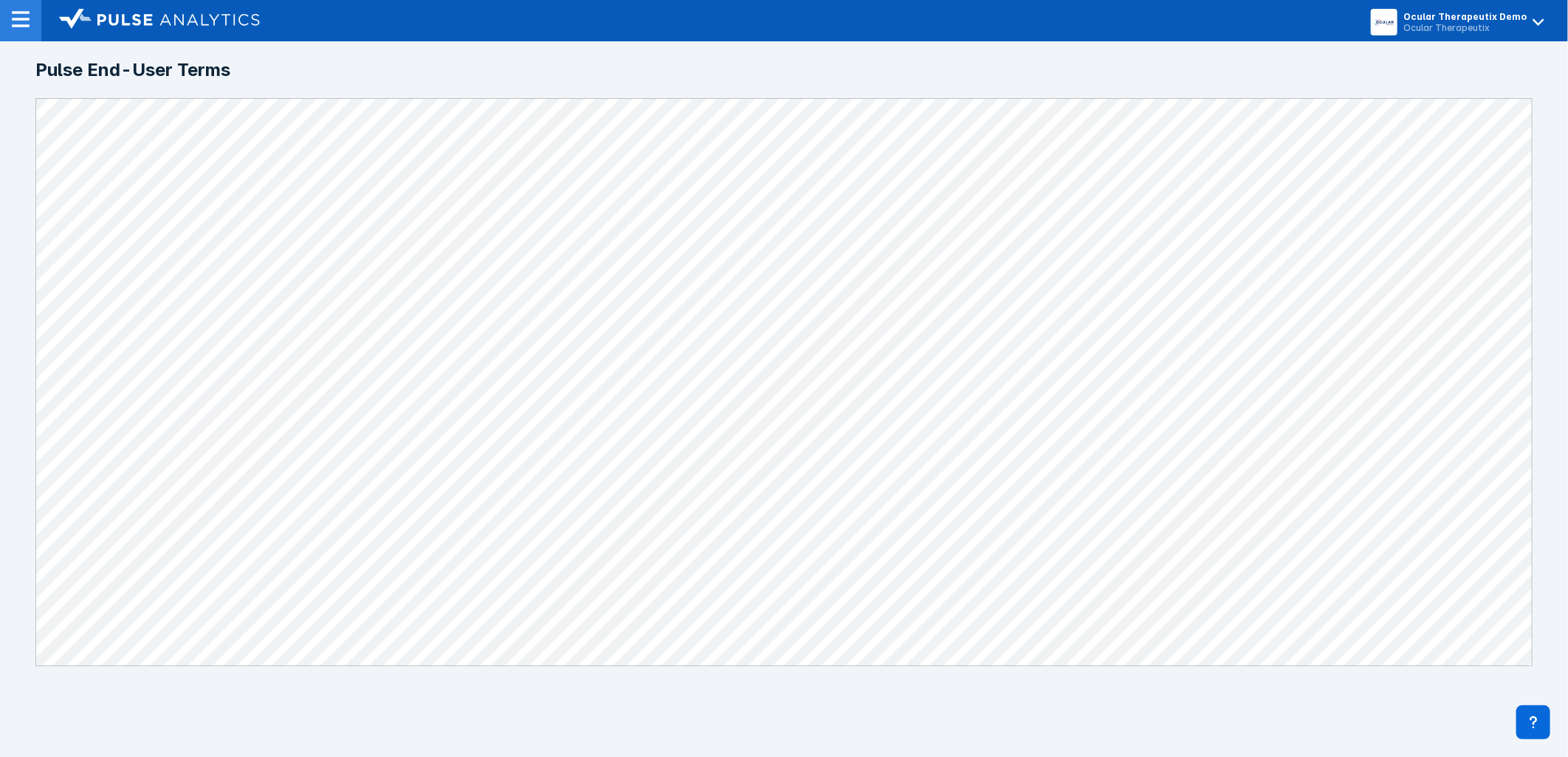
click at [27, 29] on div at bounding box center [20, 20] width 41 height 41
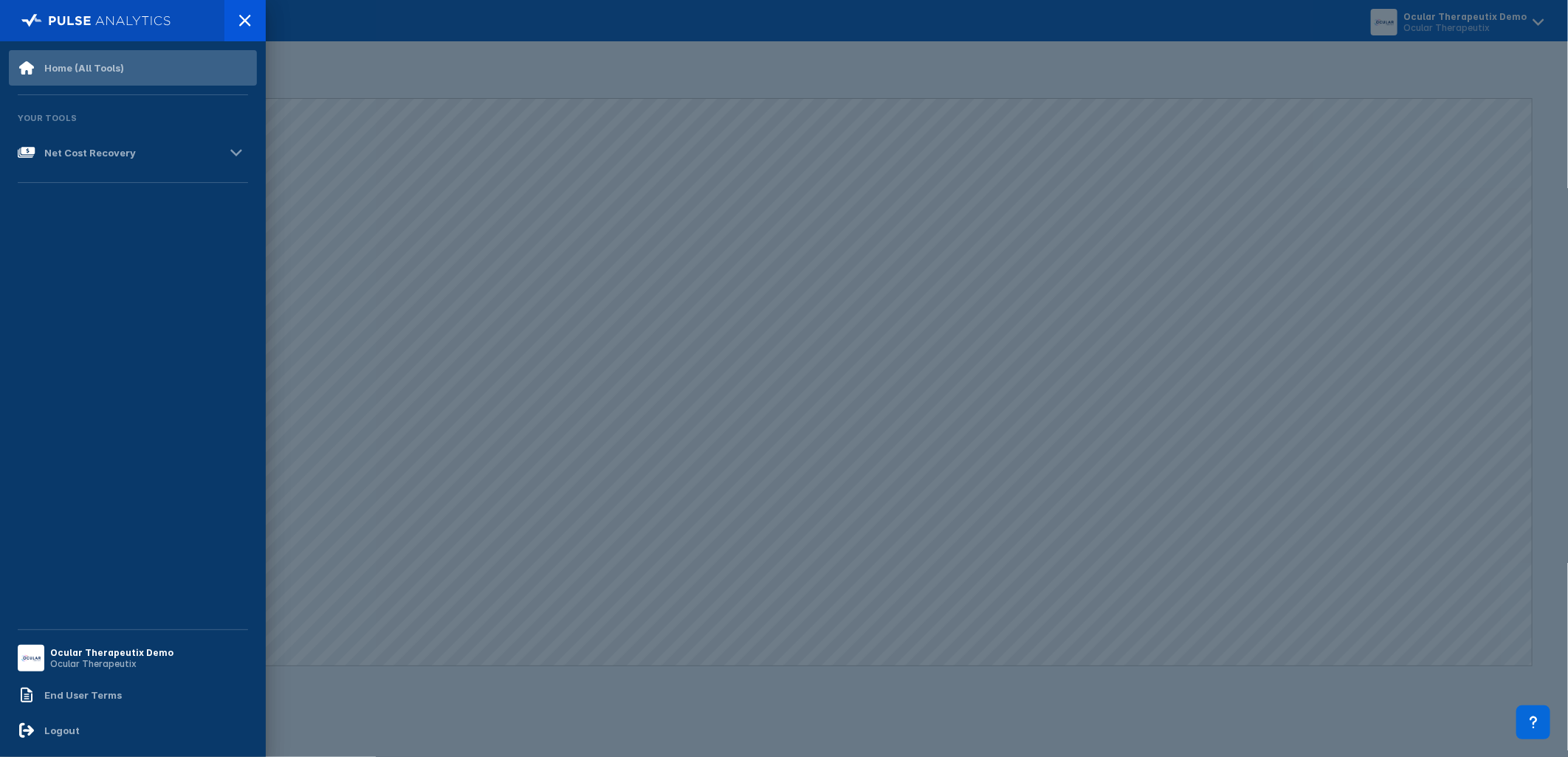
click at [67, 63] on div "Home (All Tools)" at bounding box center [85, 68] width 80 height 11
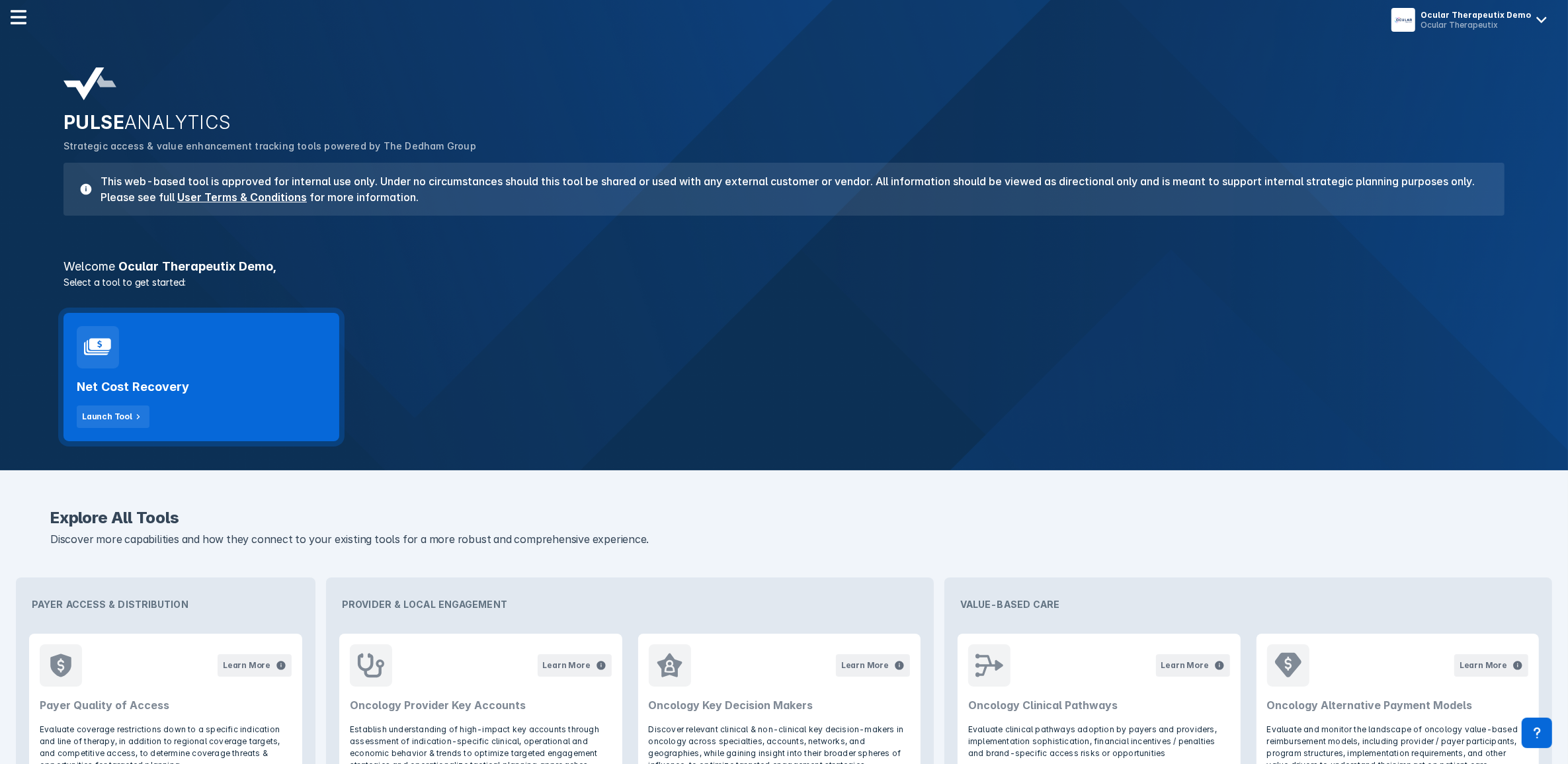
click at [90, 392] on h2 "Net Cost Recovery" at bounding box center [133, 387] width 112 height 16
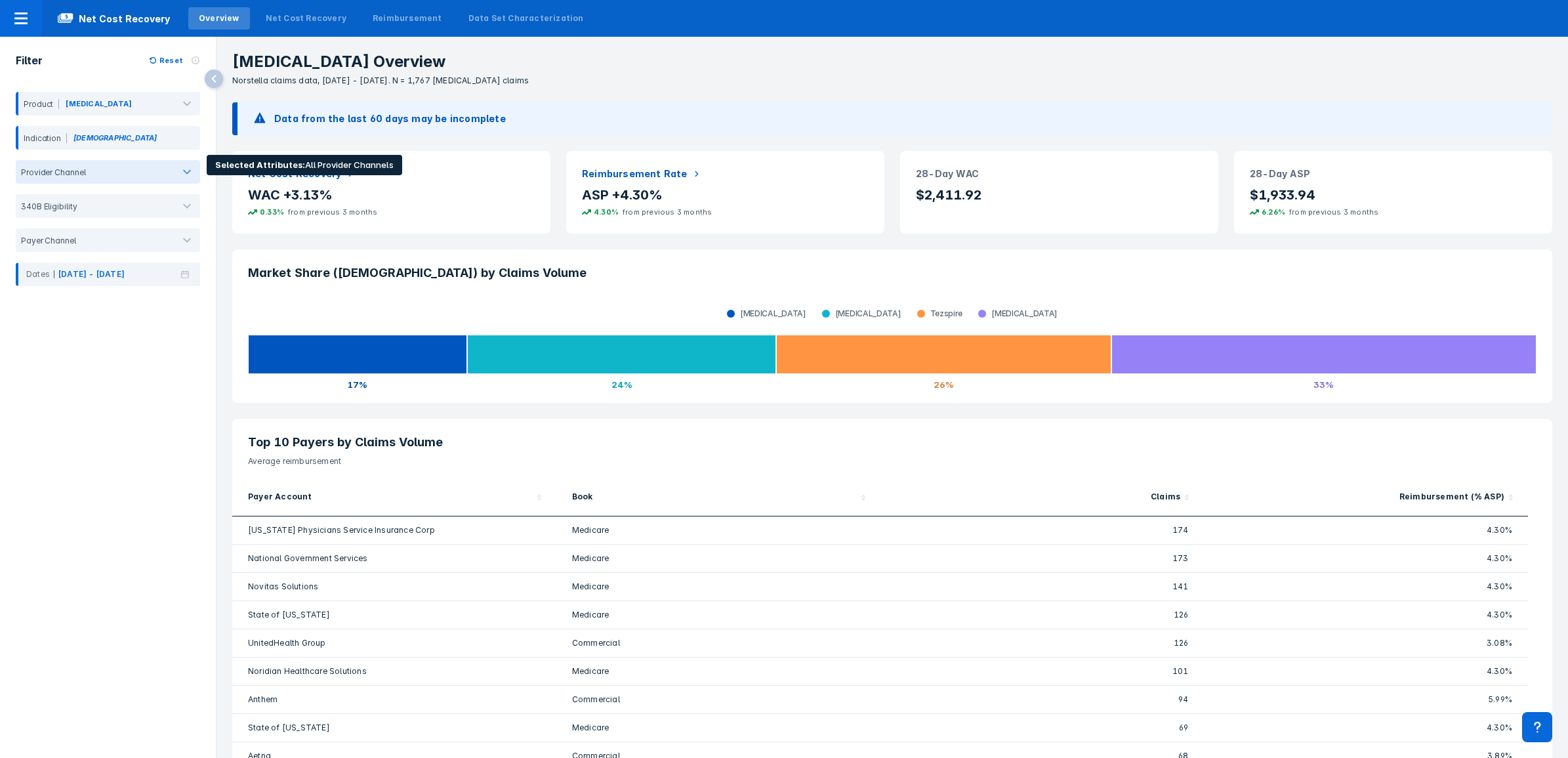
click at [118, 166] on div at bounding box center [129, 172] width 88 height 13
click at [89, 231] on label "Community Practice" at bounding box center [77, 232] width 79 height 11
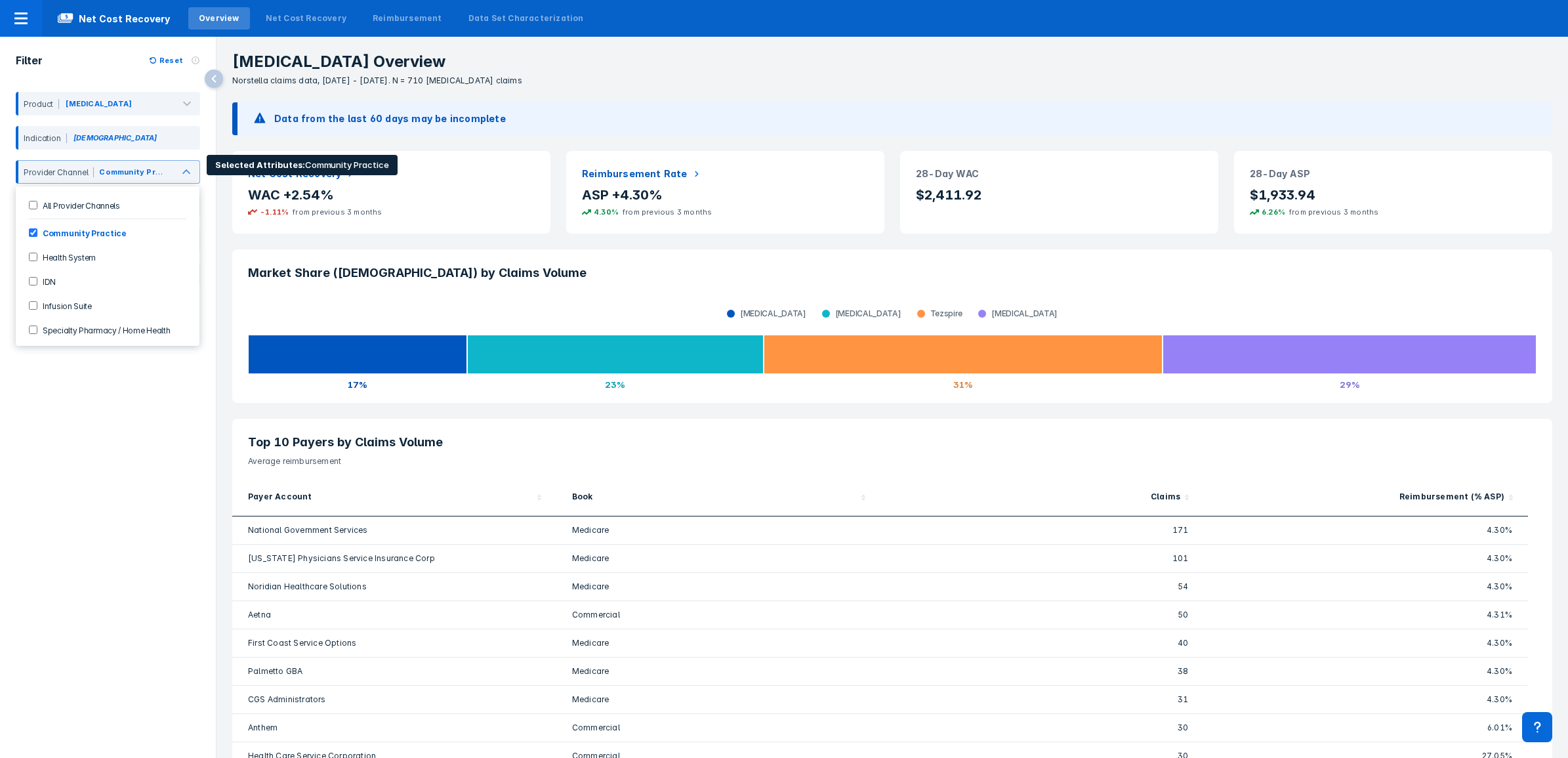
click at [76, 201] on label "All Provider Channels" at bounding box center [79, 205] width 83 height 11
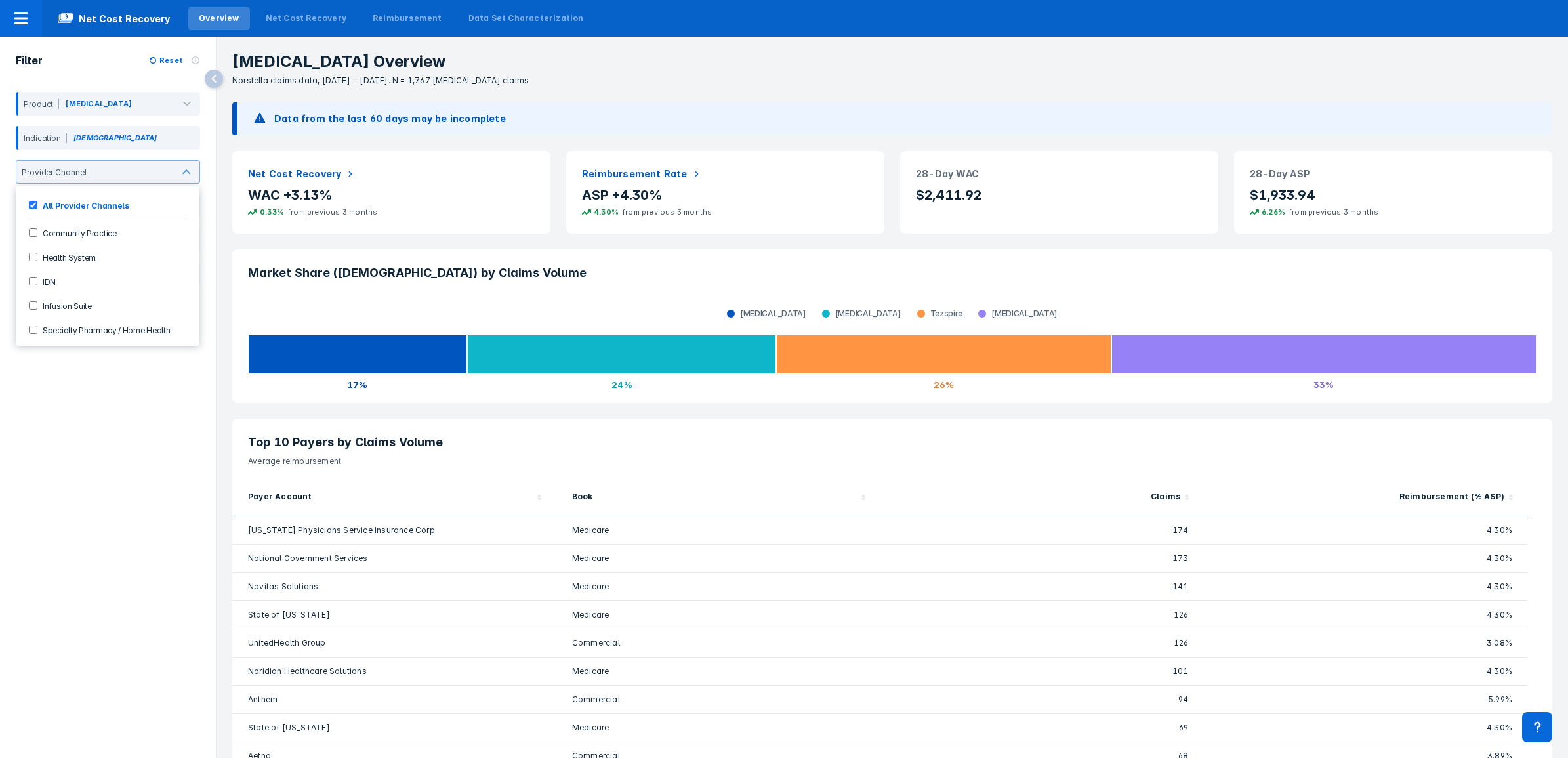
click at [86, 435] on div "Filter Reset Product Xolair Indication Asthma option All Provider Channels, sel…" at bounding box center [107, 383] width 216 height 694
click at [106, 208] on div at bounding box center [125, 206] width 85 height 10
click at [50, 286] on label "Not Eligible" at bounding box center [60, 291] width 46 height 11
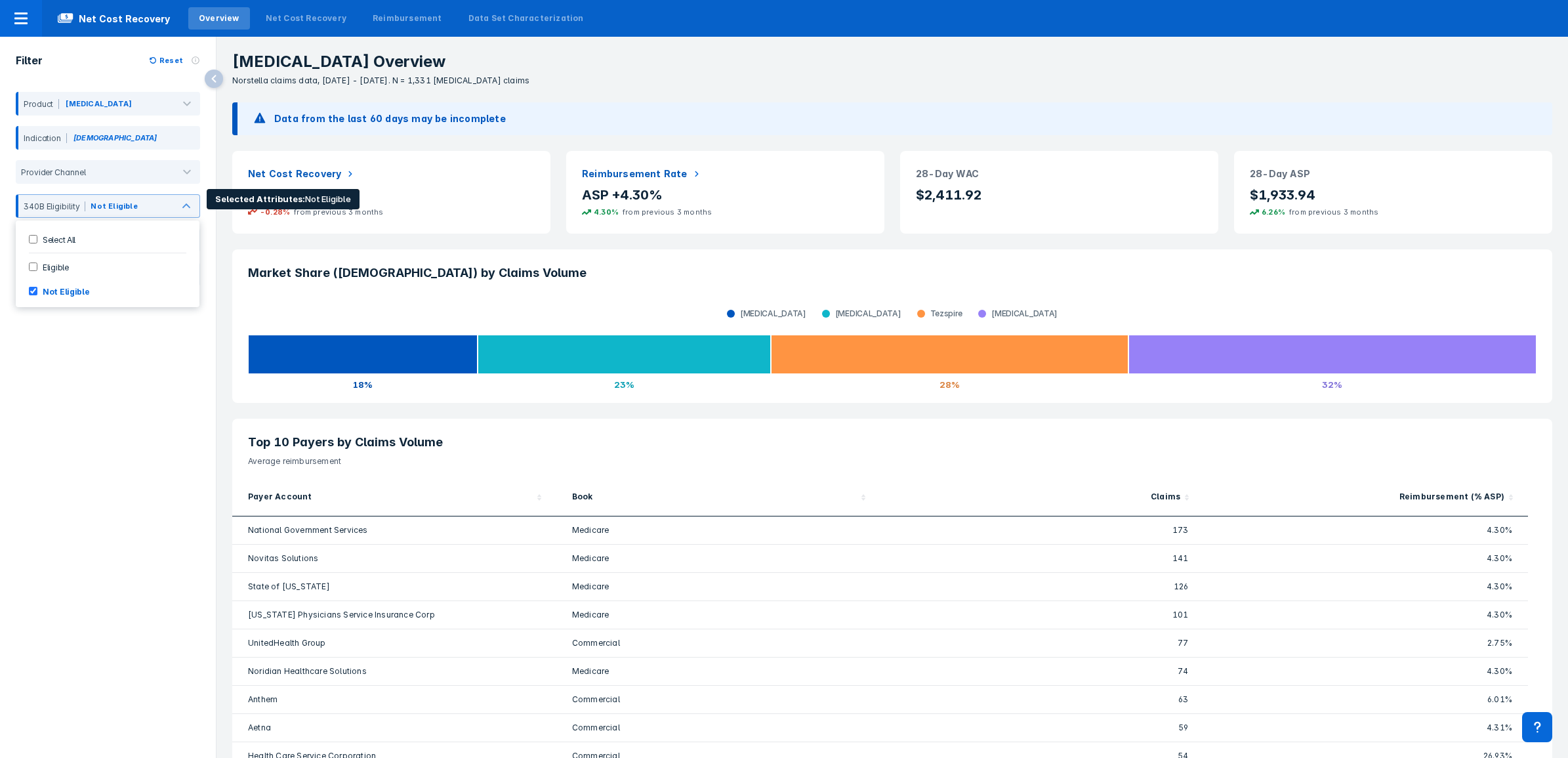
click at [50, 286] on label "Not Eligible" at bounding box center [63, 291] width 52 height 11
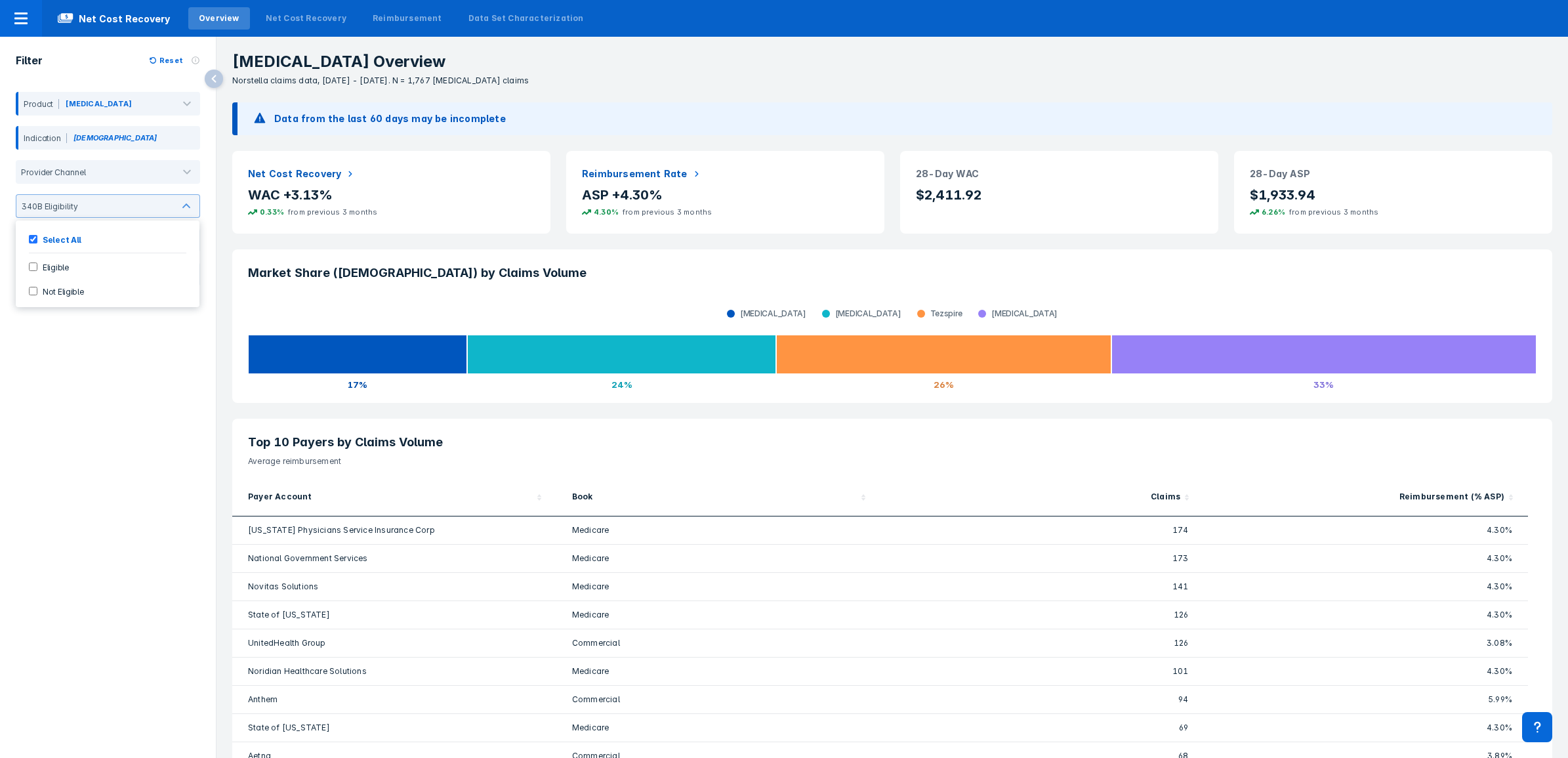
click at [64, 379] on div "Filter Reset Product Xolair Indication Asthma Provider Channel option Not Eligi…" at bounding box center [107, 383] width 216 height 694
click at [85, 25] on span "Net Cost Recovery" at bounding box center [114, 18] width 144 height 16
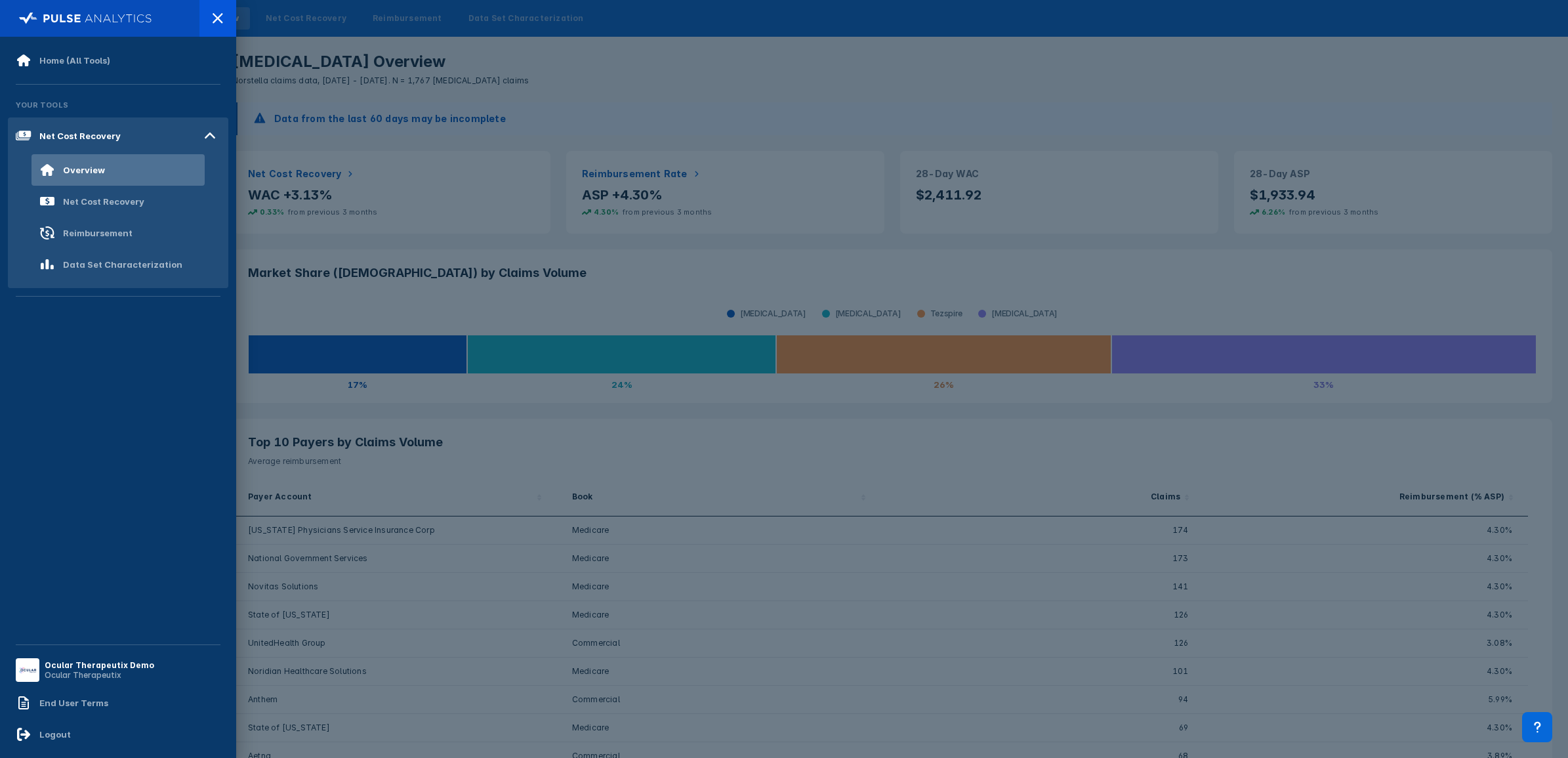
click at [871, 113] on div at bounding box center [784, 379] width 1568 height 758
